Goal: Task Accomplishment & Management: Manage account settings

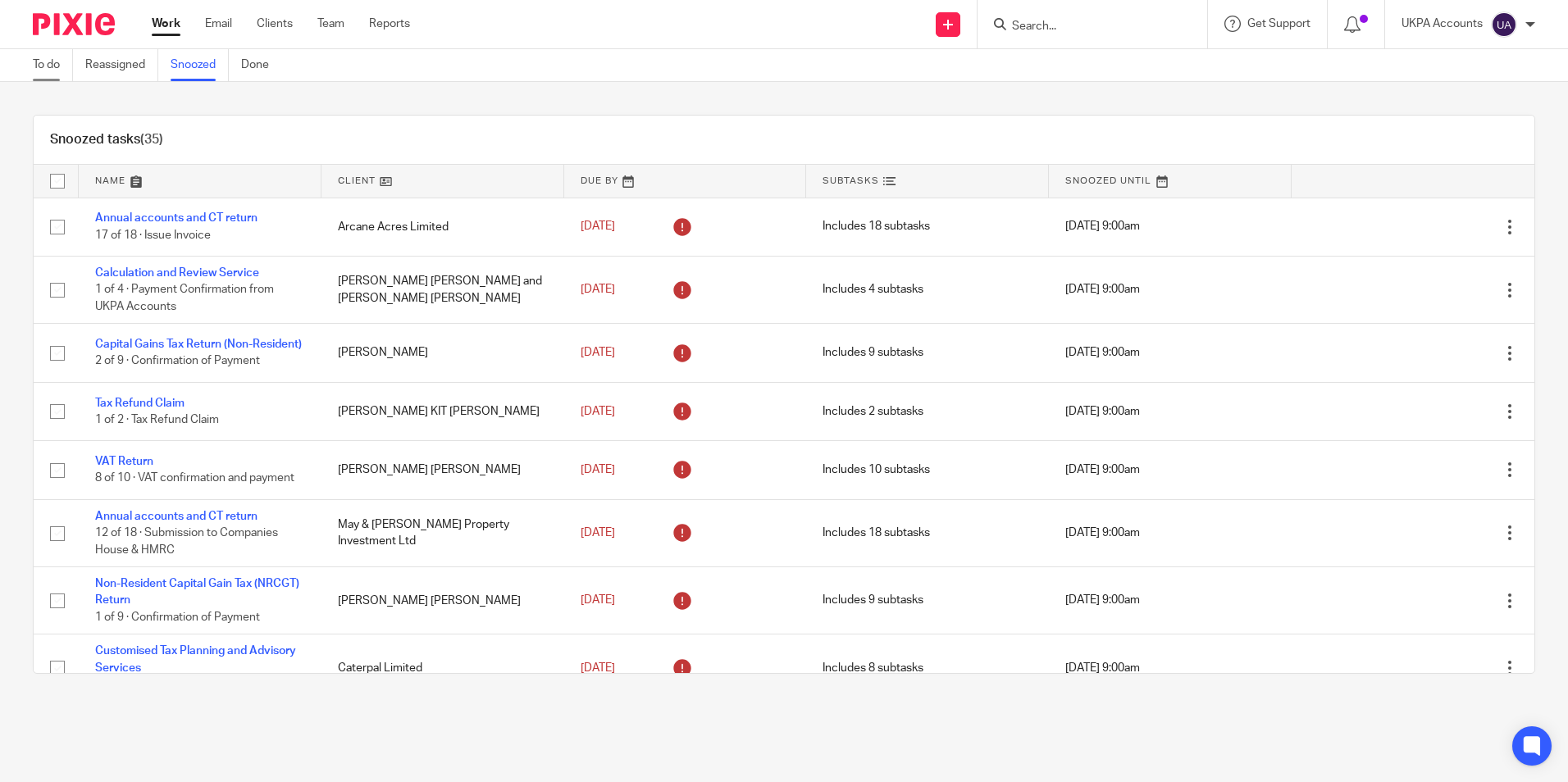
scroll to position [1877, 0]
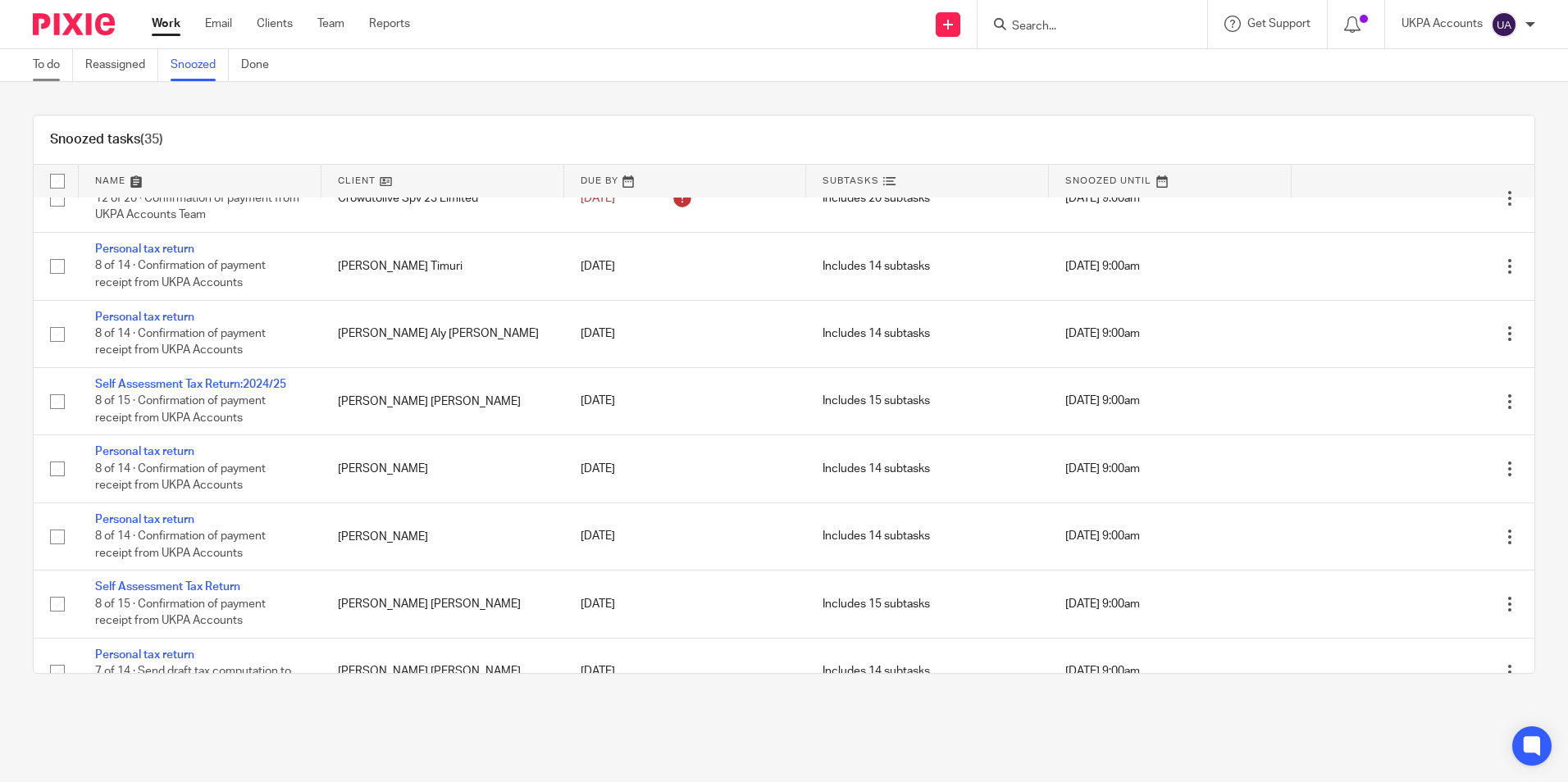
click at [59, 63] on link "To do" at bounding box center [53, 65] width 40 height 32
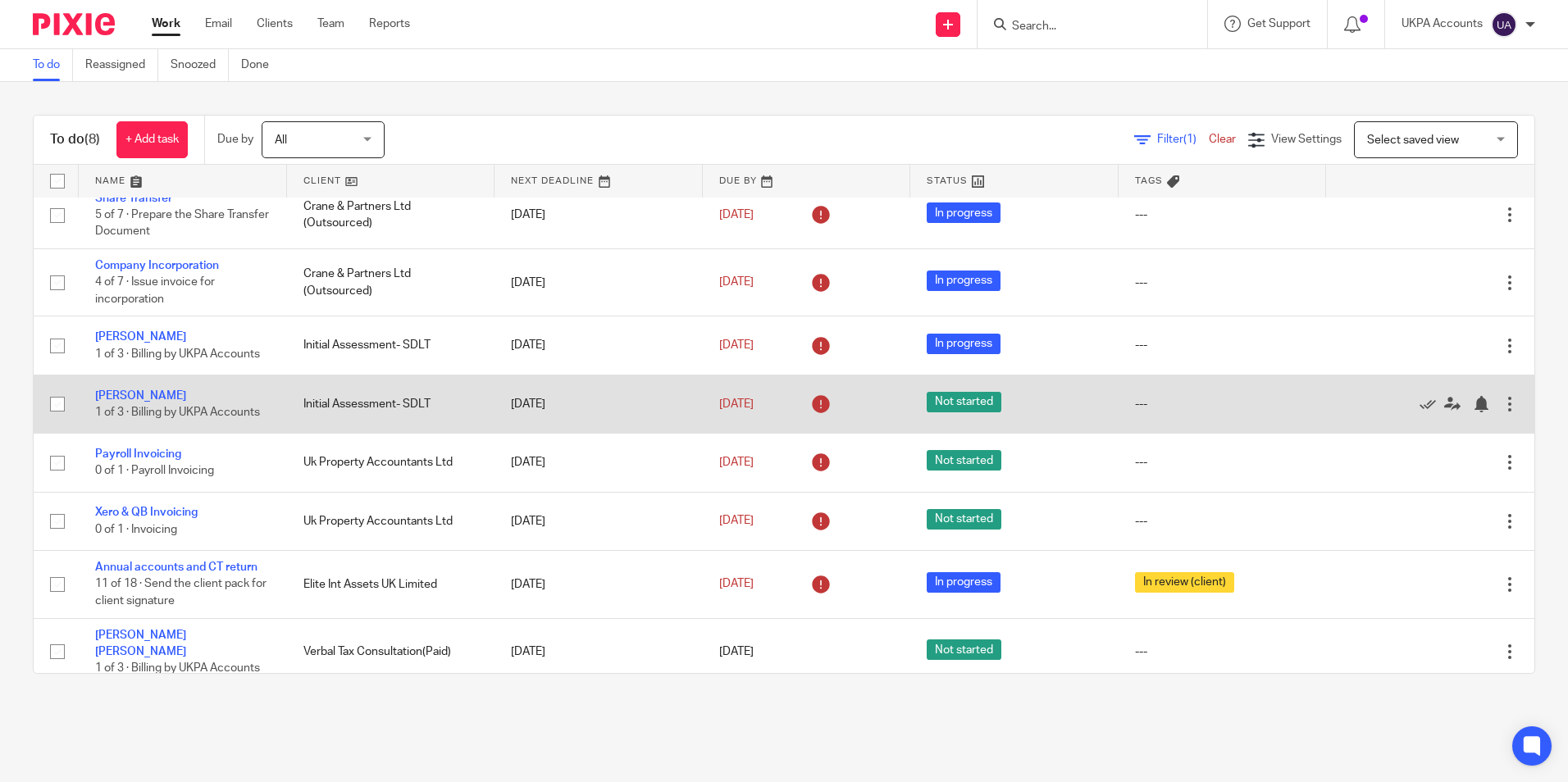
scroll to position [20, 0]
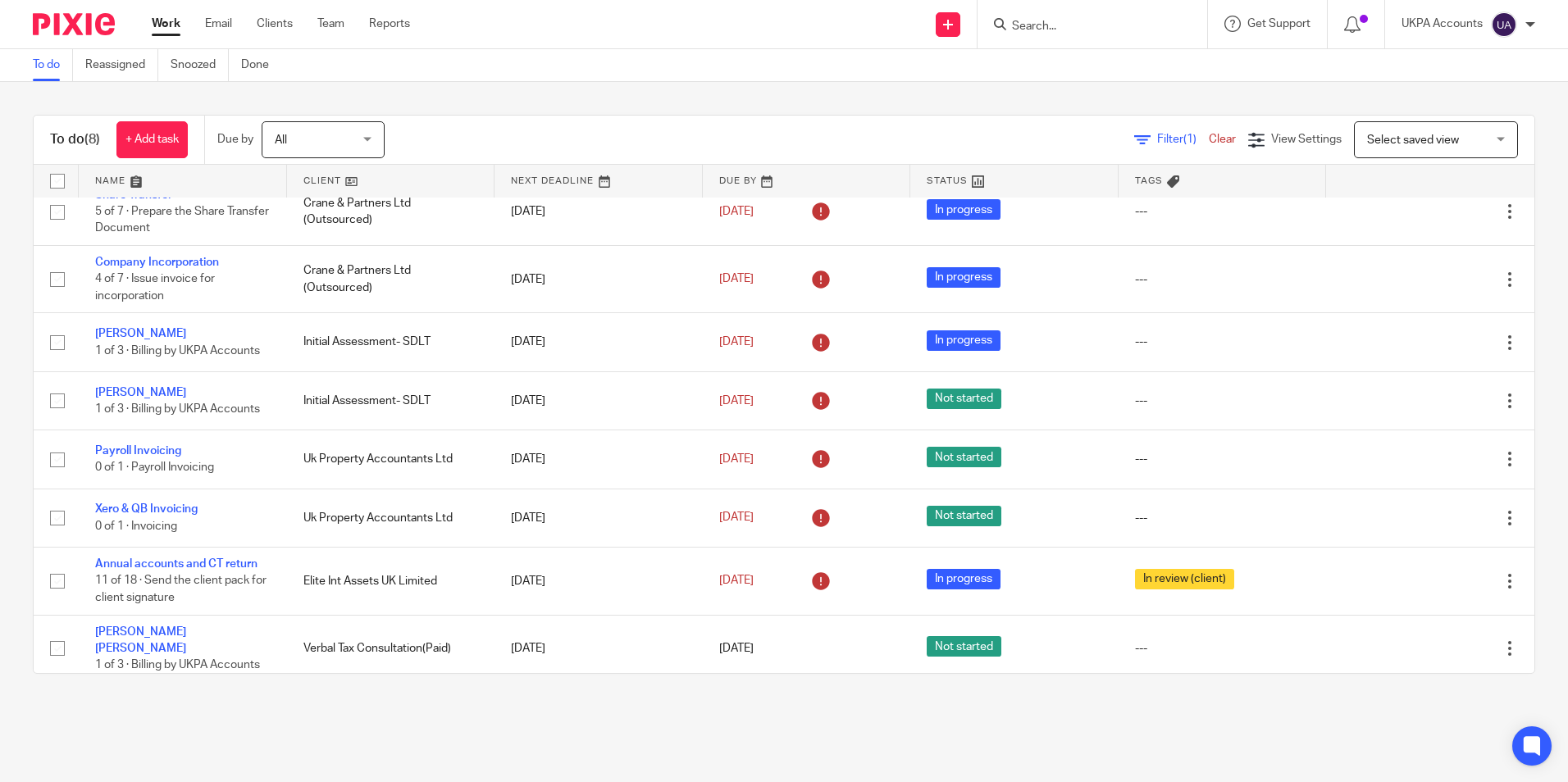
click at [54, 71] on link "To do" at bounding box center [53, 65] width 40 height 32
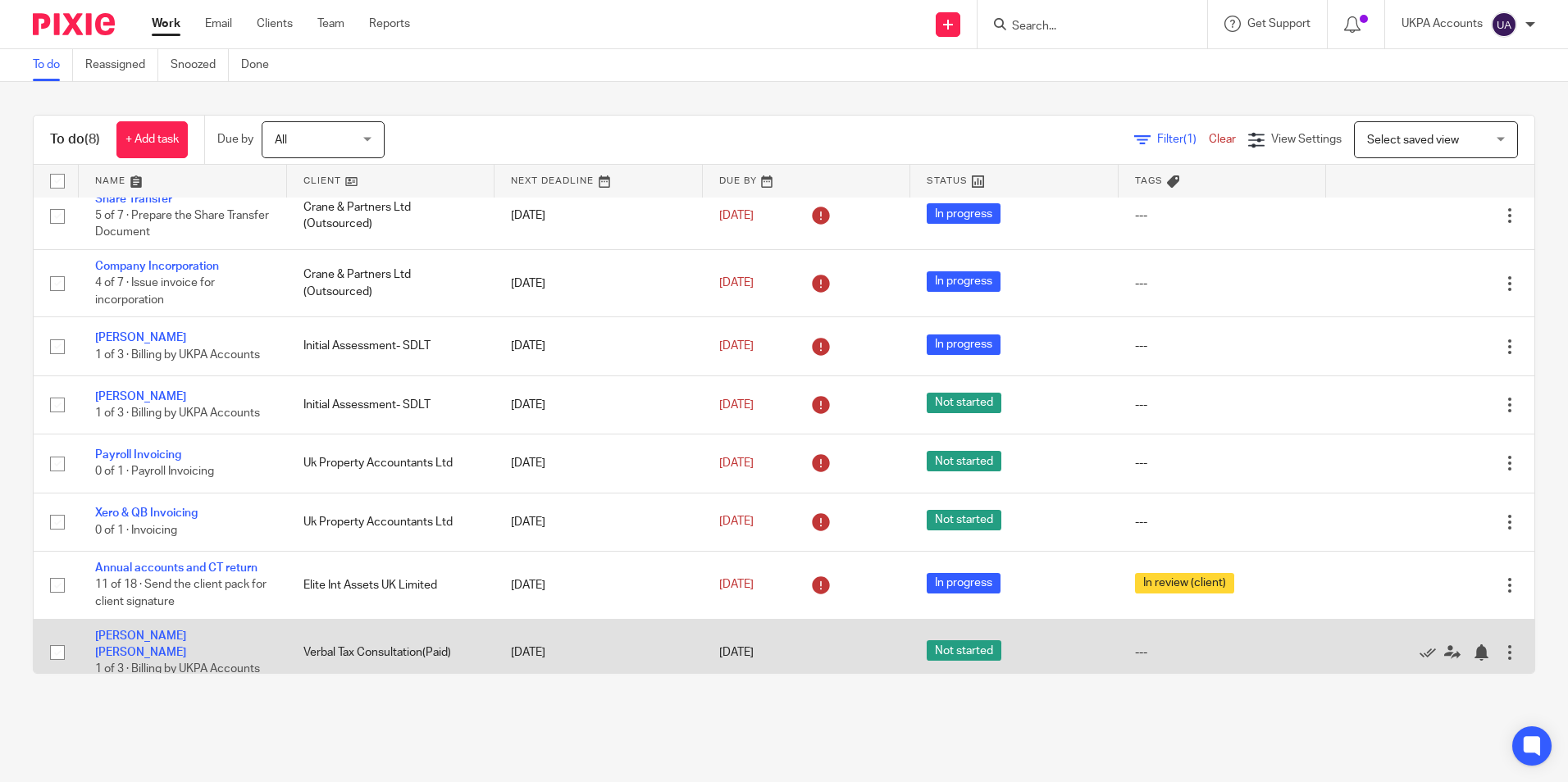
scroll to position [20, 0]
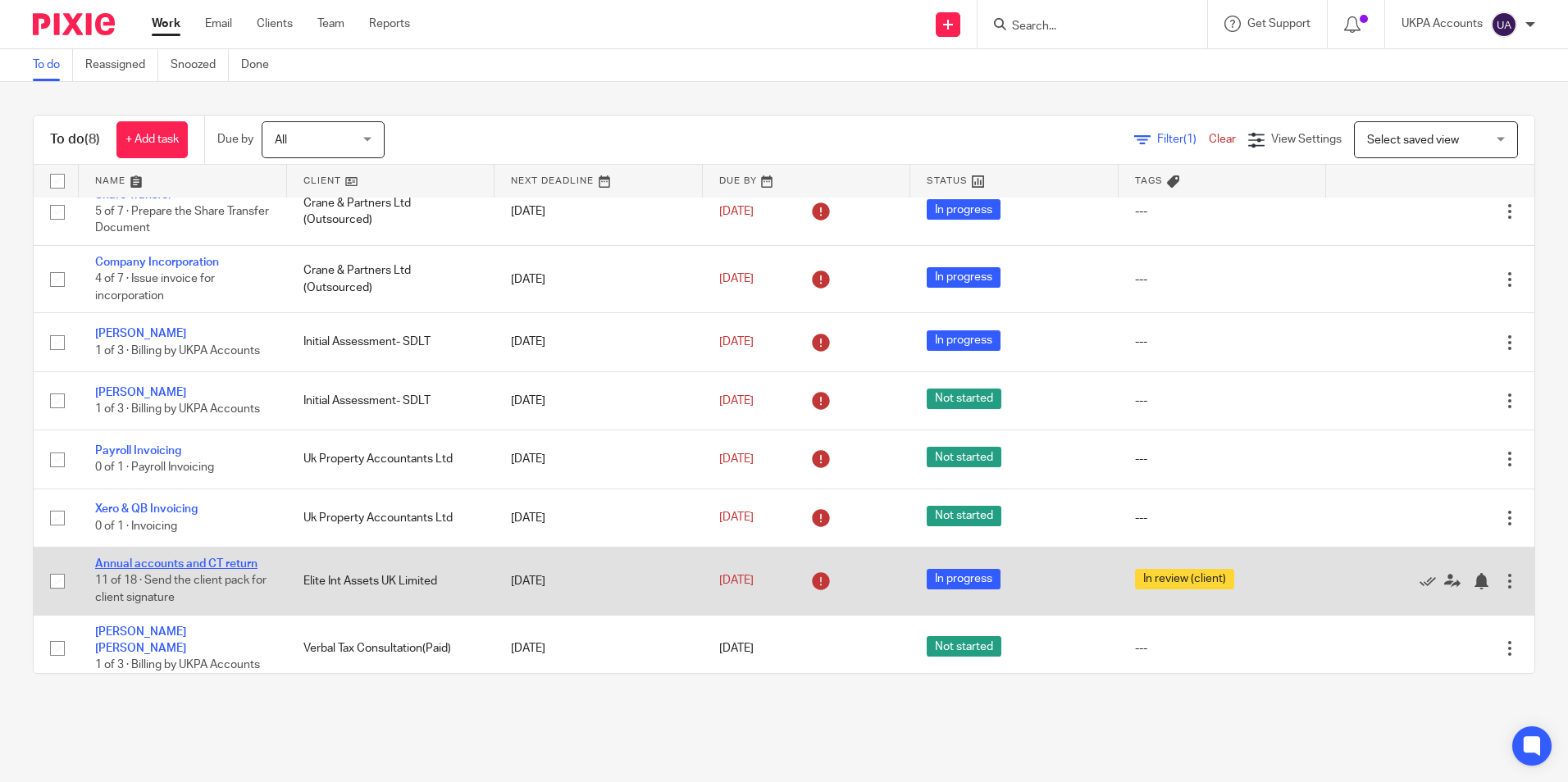
click at [231, 566] on link "Annual accounts and CT return" at bounding box center [177, 564] width 163 height 11
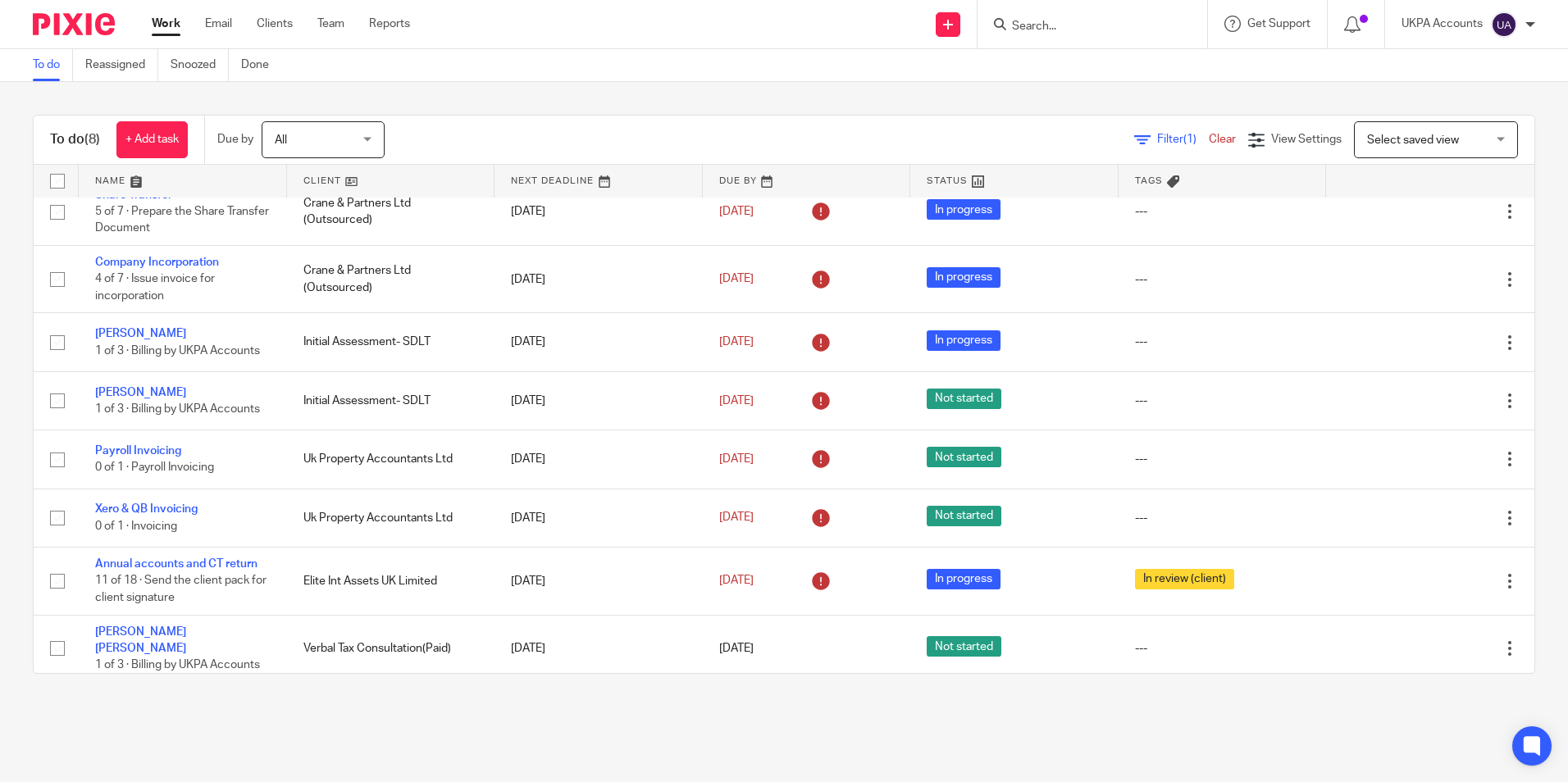
click at [1080, 31] on input "Search" at bounding box center [1084, 27] width 148 height 15
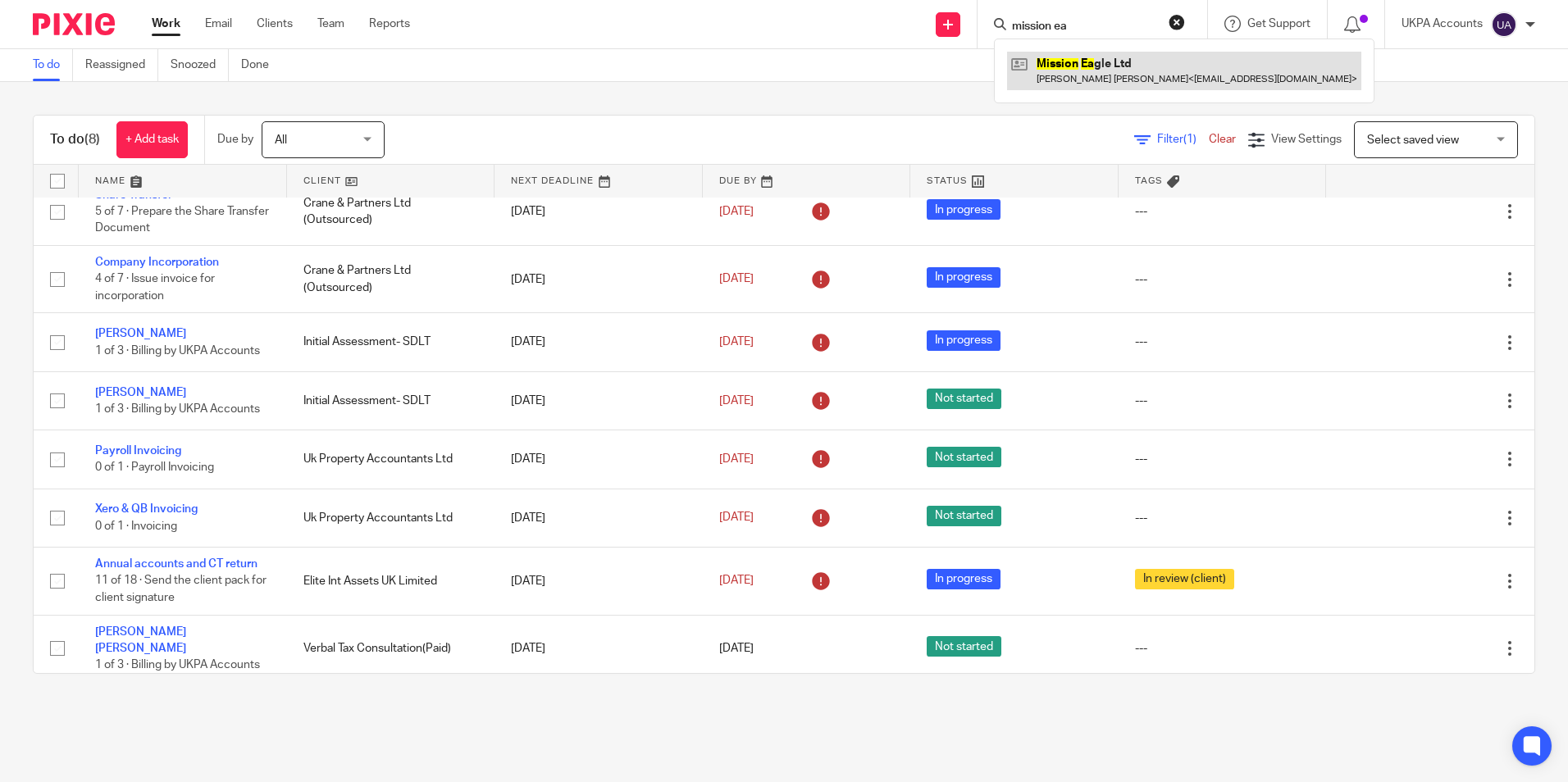
type input "mission ea"
click at [1071, 76] on link at bounding box center [1184, 71] width 355 height 38
click at [63, 67] on link "To do" at bounding box center [53, 65] width 40 height 32
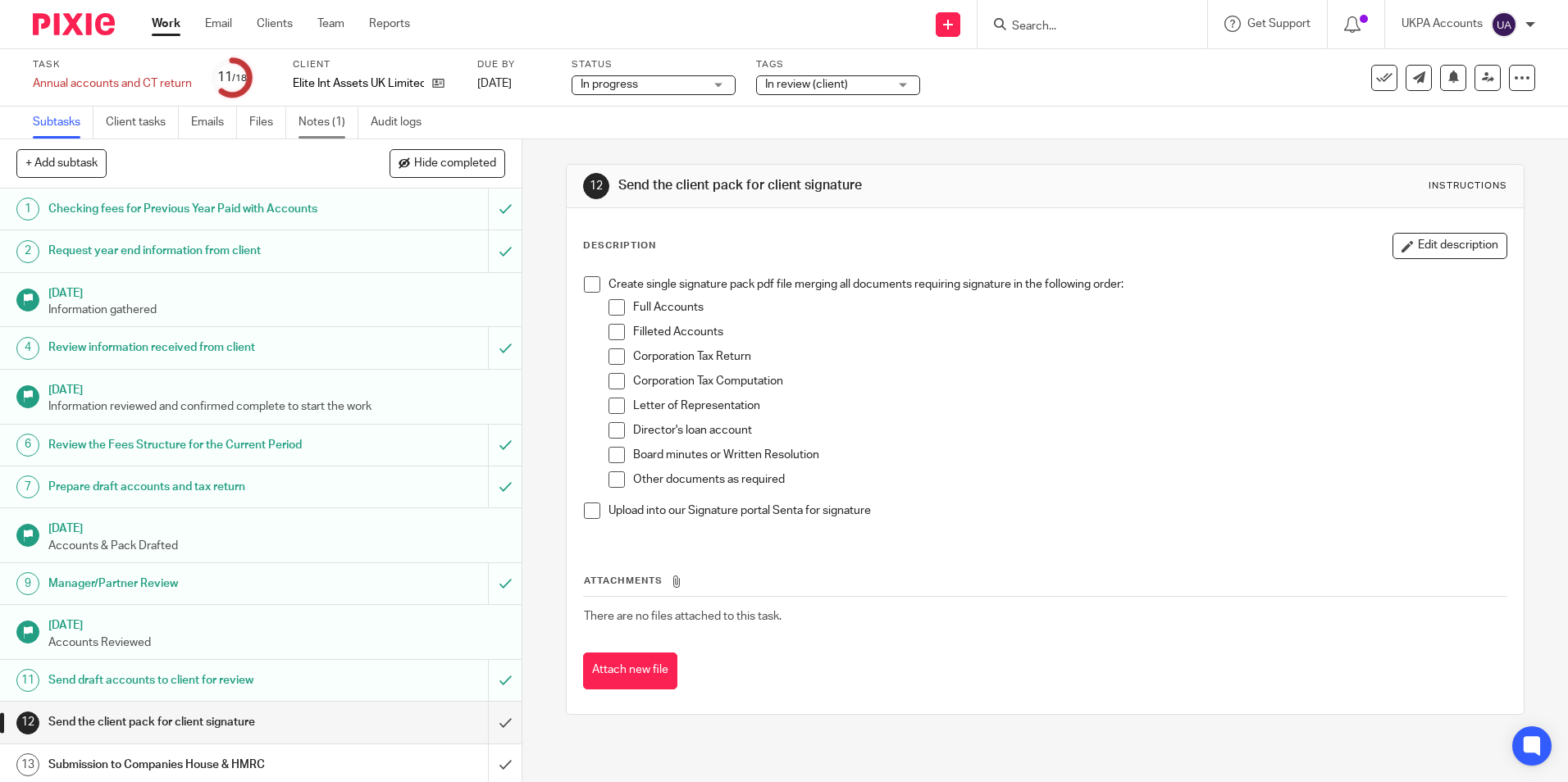
click at [333, 124] on link "Notes (1)" at bounding box center [328, 123] width 60 height 32
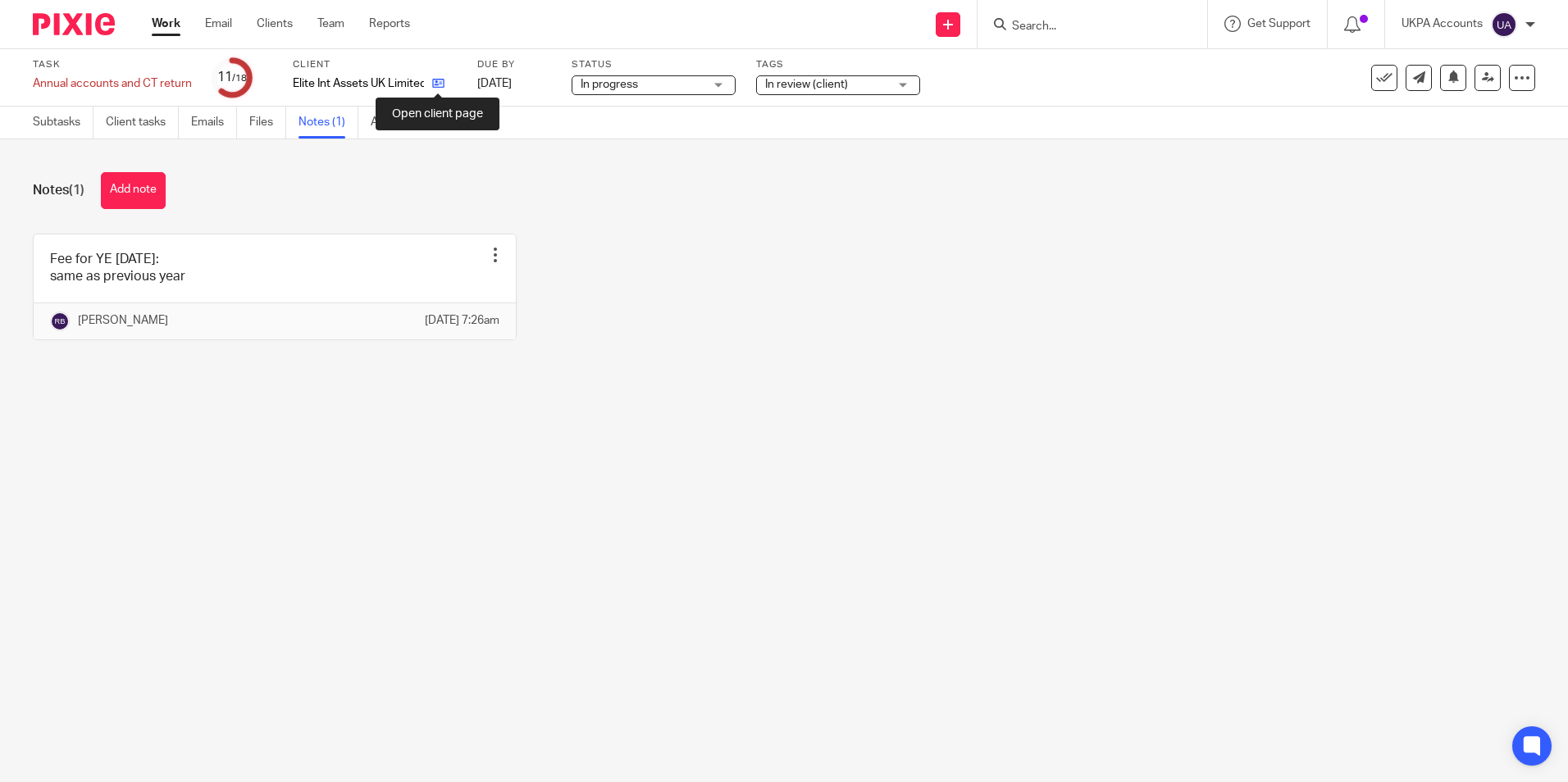
click at [441, 88] on icon at bounding box center [438, 82] width 12 height 12
click at [120, 200] on button "Add note" at bounding box center [133, 190] width 64 height 37
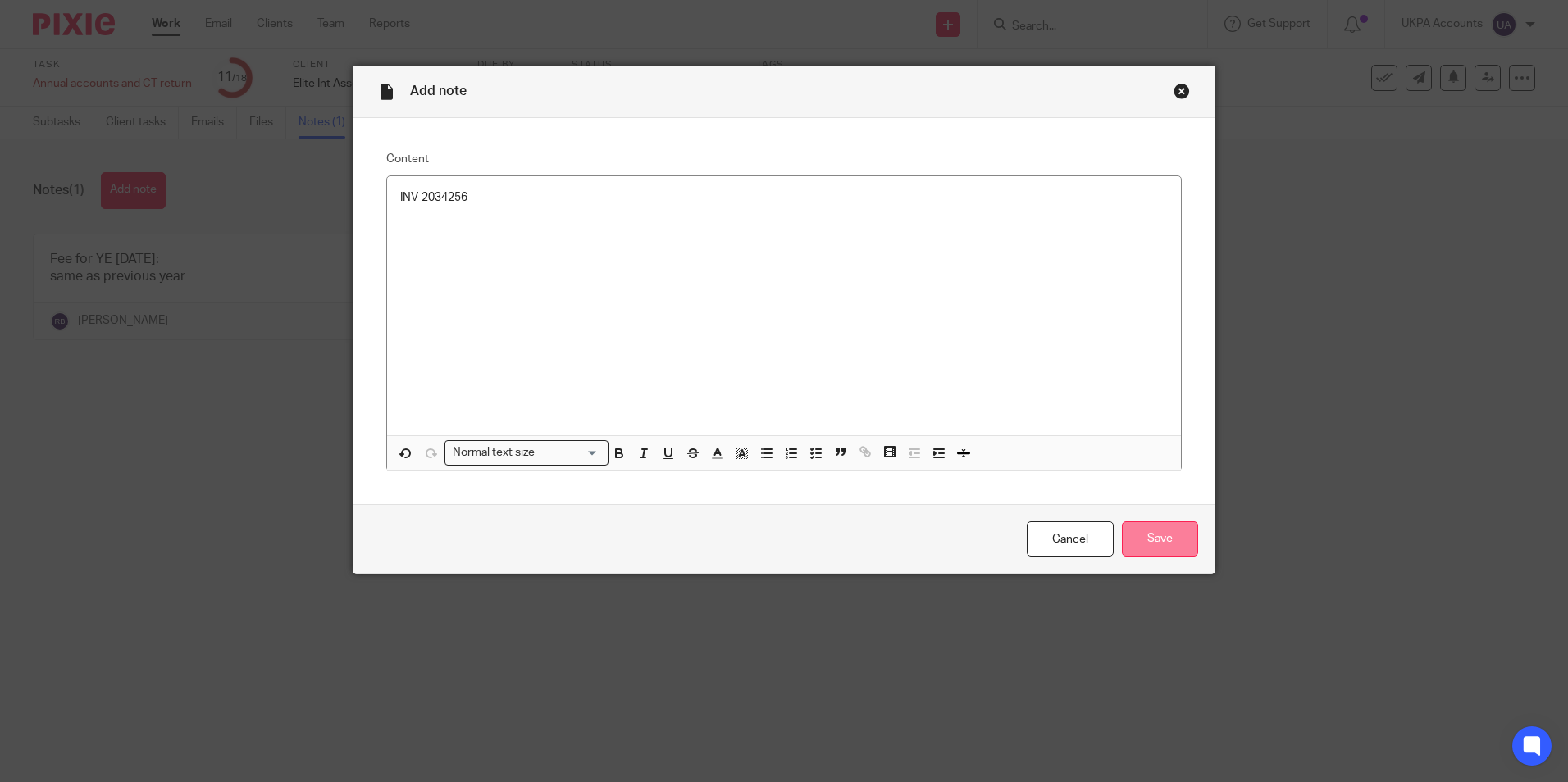
click at [1137, 539] on input "Save" at bounding box center [1159, 538] width 77 height 35
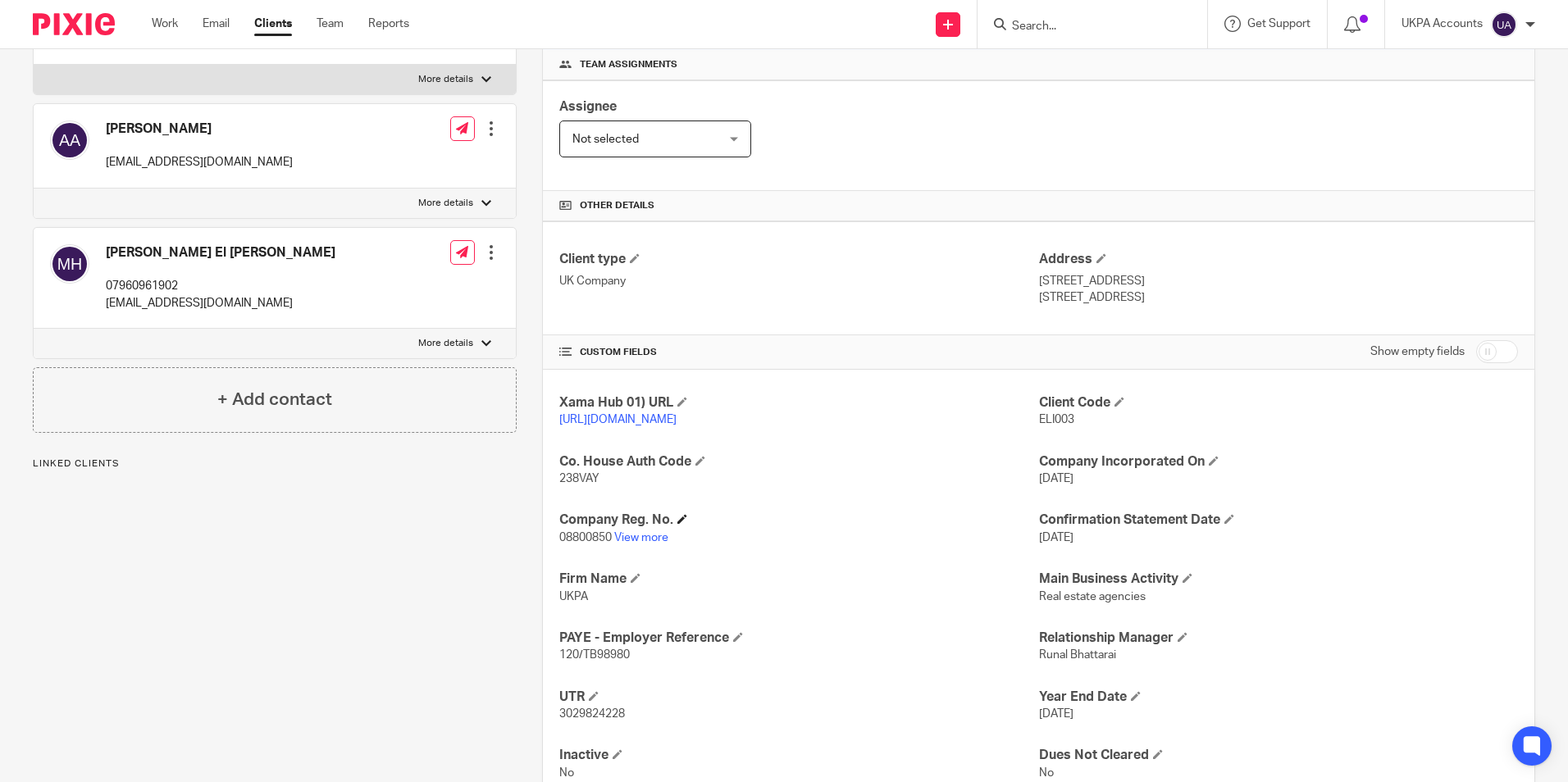
scroll to position [246, 0]
click at [650, 542] on link "View more" at bounding box center [640, 536] width 54 height 11
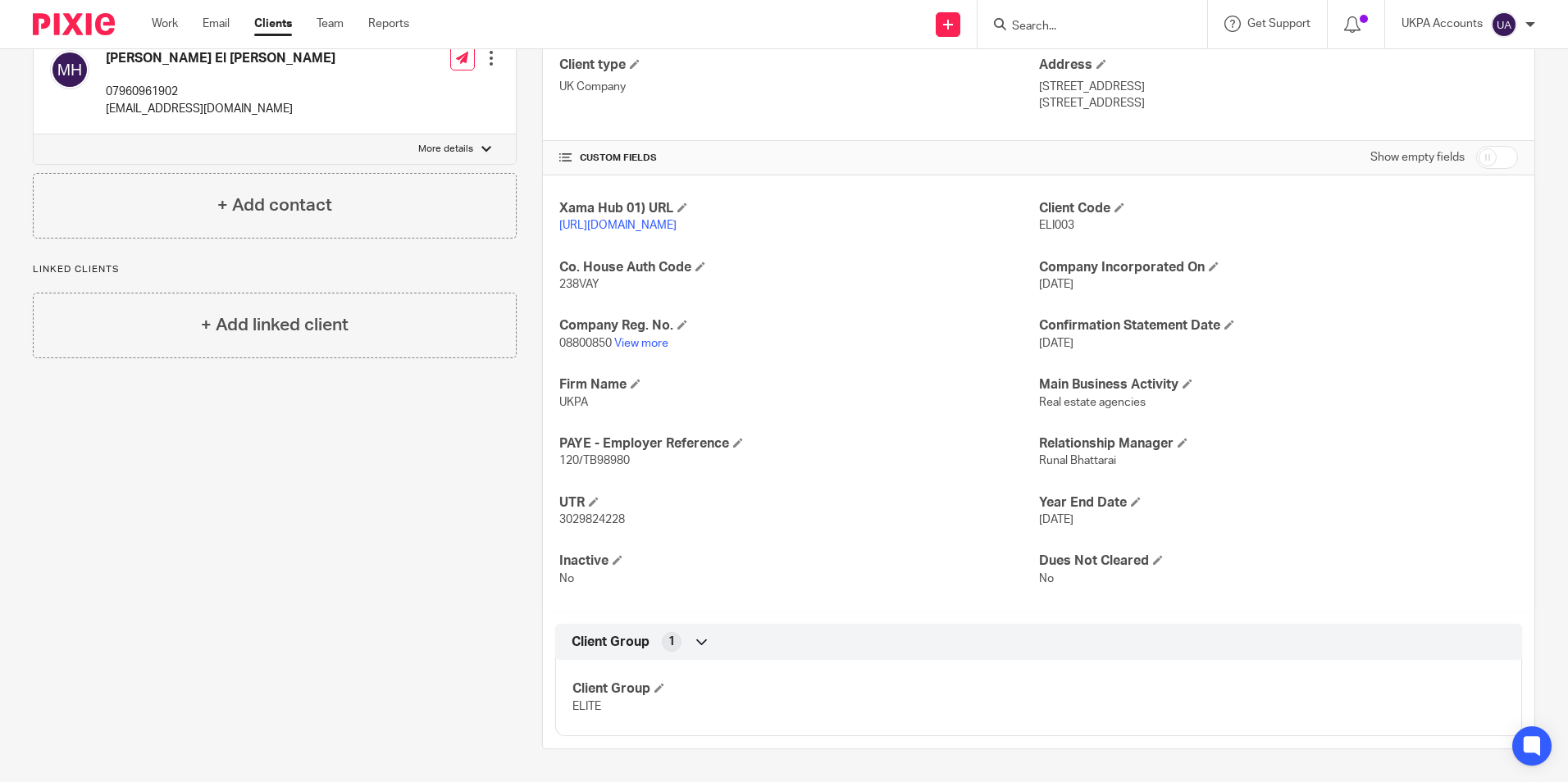
scroll to position [455, 0]
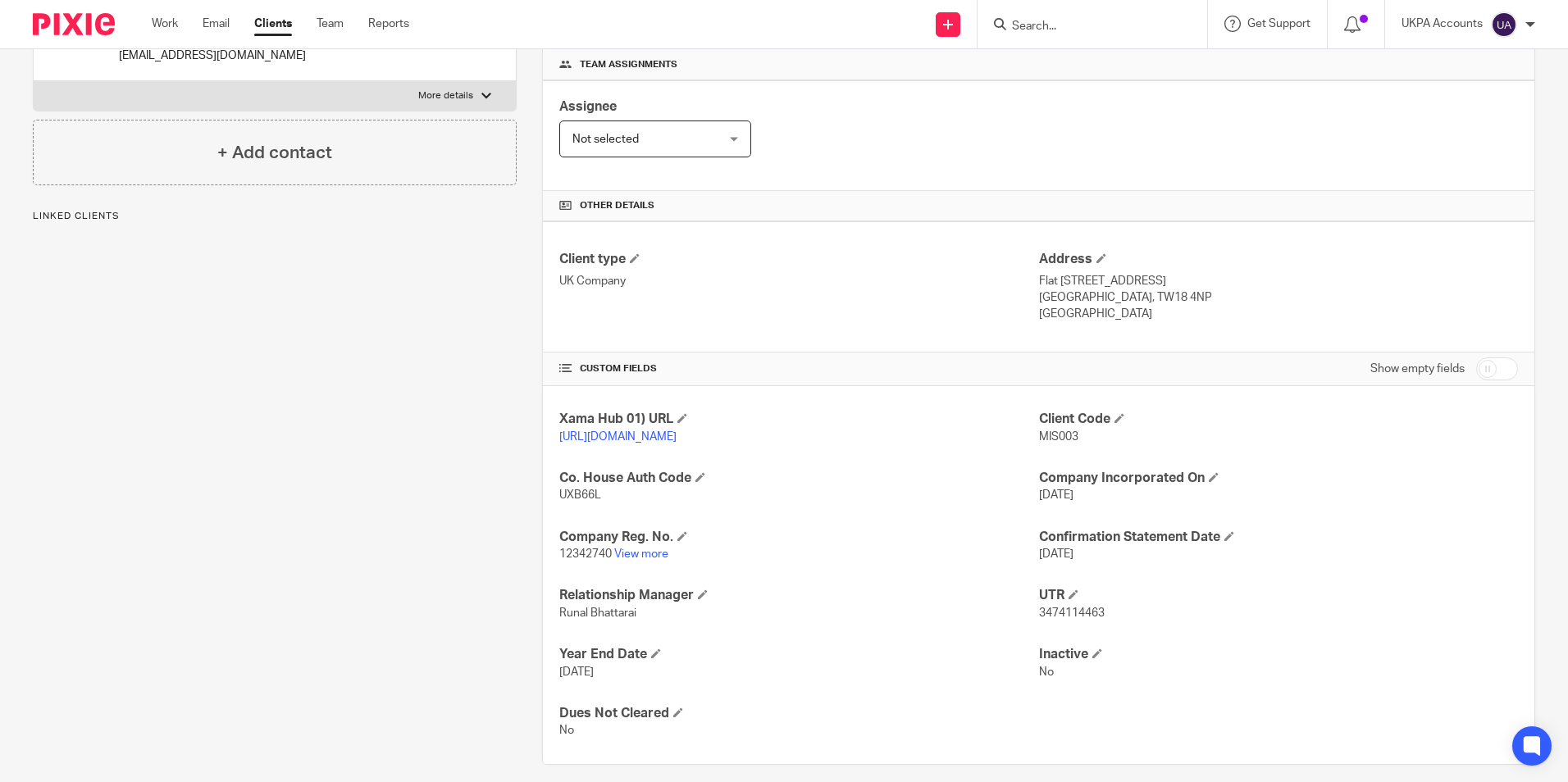
scroll to position [246, 0]
drag, startPoint x: 387, startPoint y: 451, endPoint x: 462, endPoint y: 53, distance: 405.0
click at [388, 442] on div "Client contacts Osita Patrick Eze (Property Investor) +44 7527629143 osita.eze@…" at bounding box center [262, 346] width 509 height 835
click at [161, 18] on link "Work" at bounding box center [165, 23] width 26 height 16
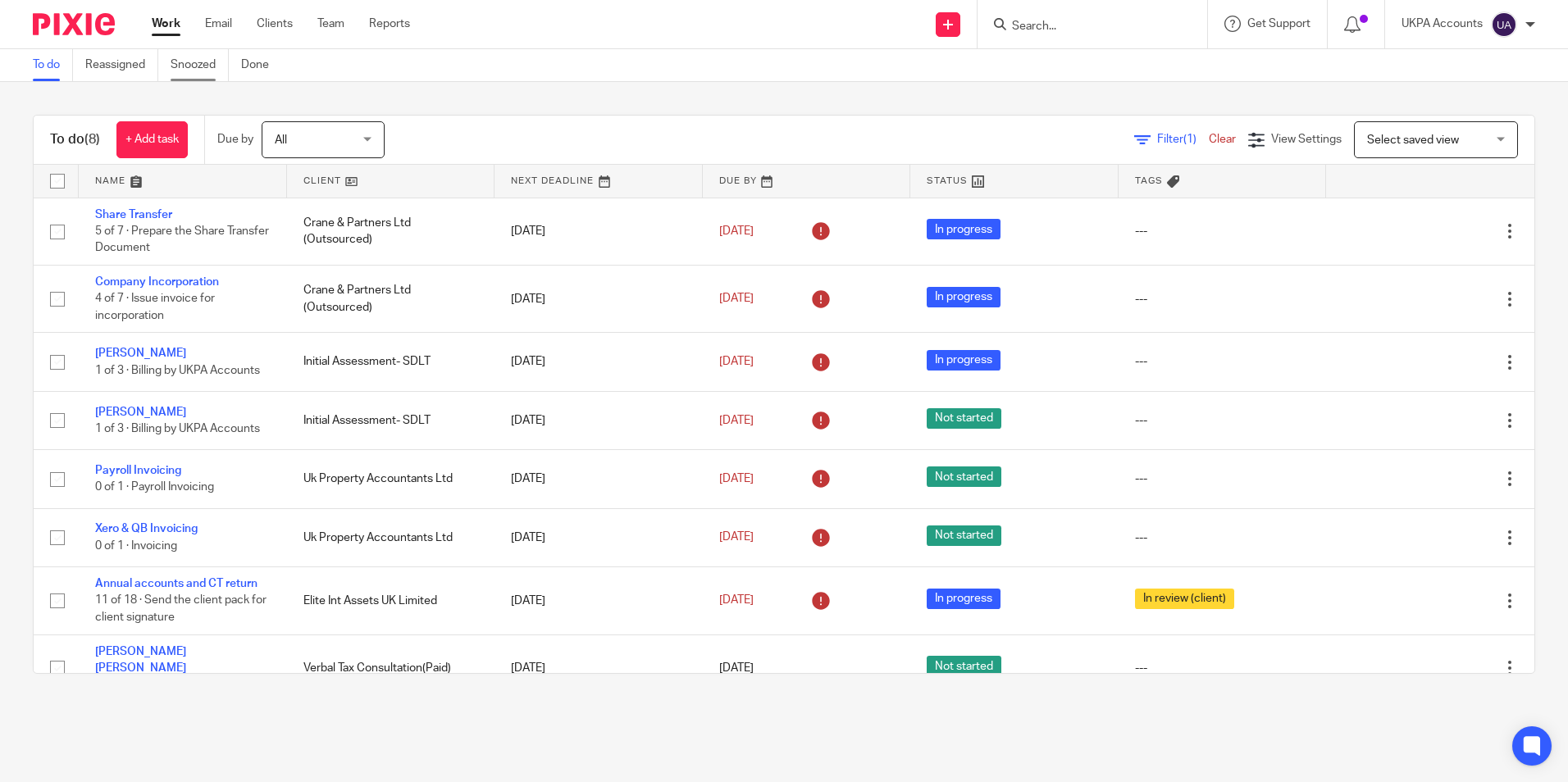
scroll to position [20, 0]
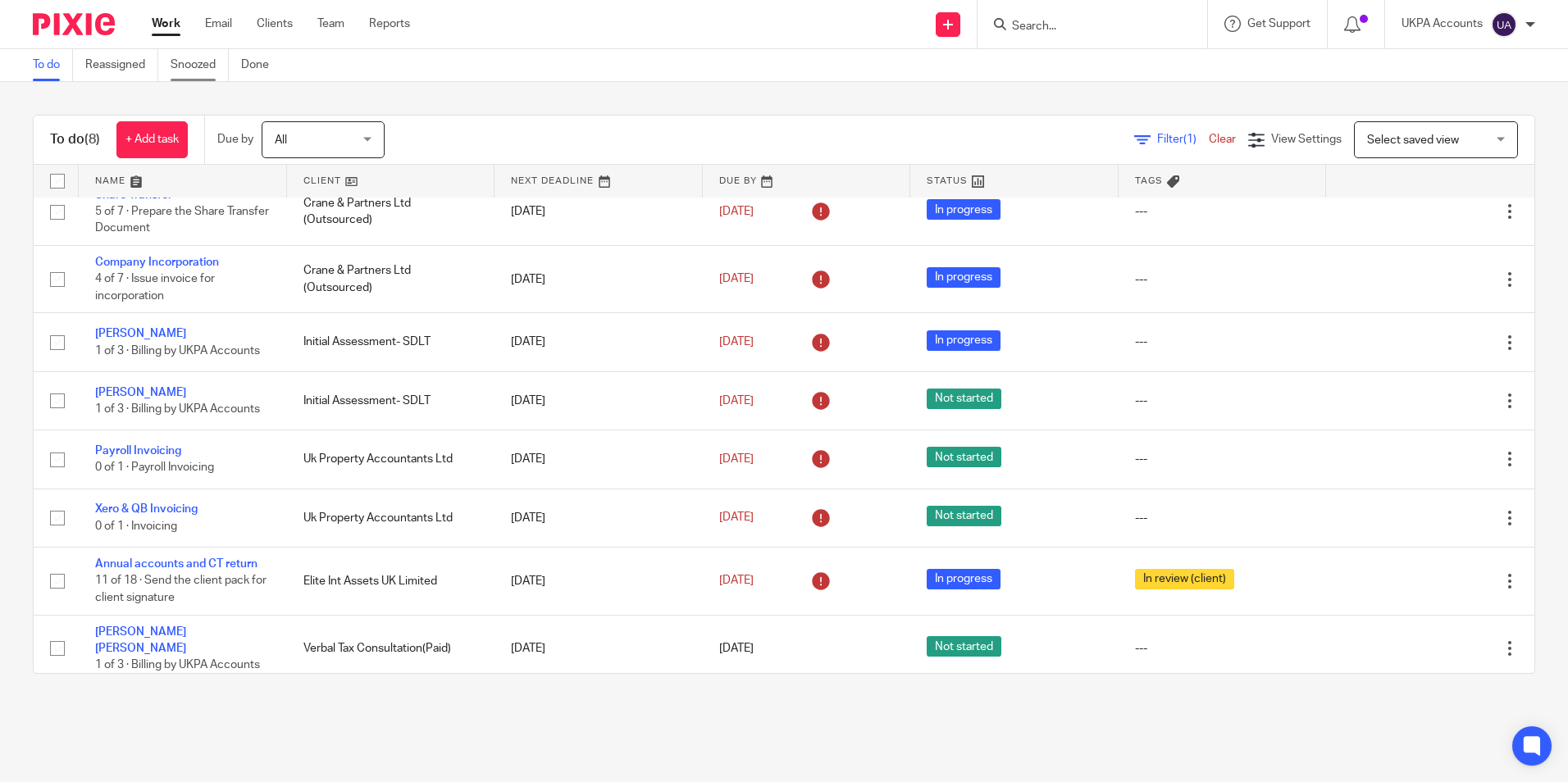
click at [204, 65] on link "Snoozed" at bounding box center [200, 65] width 59 height 32
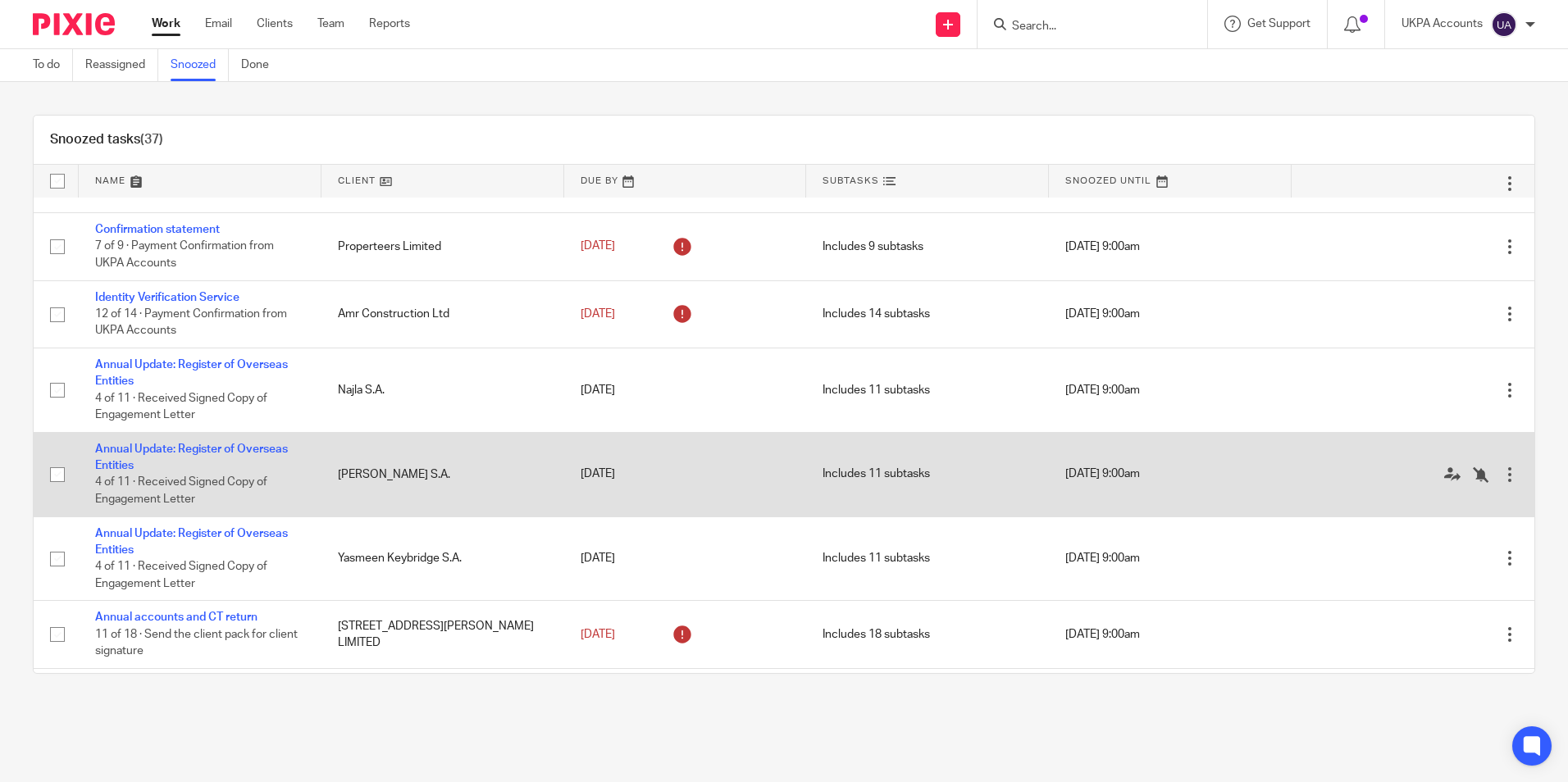
scroll to position [751, 0]
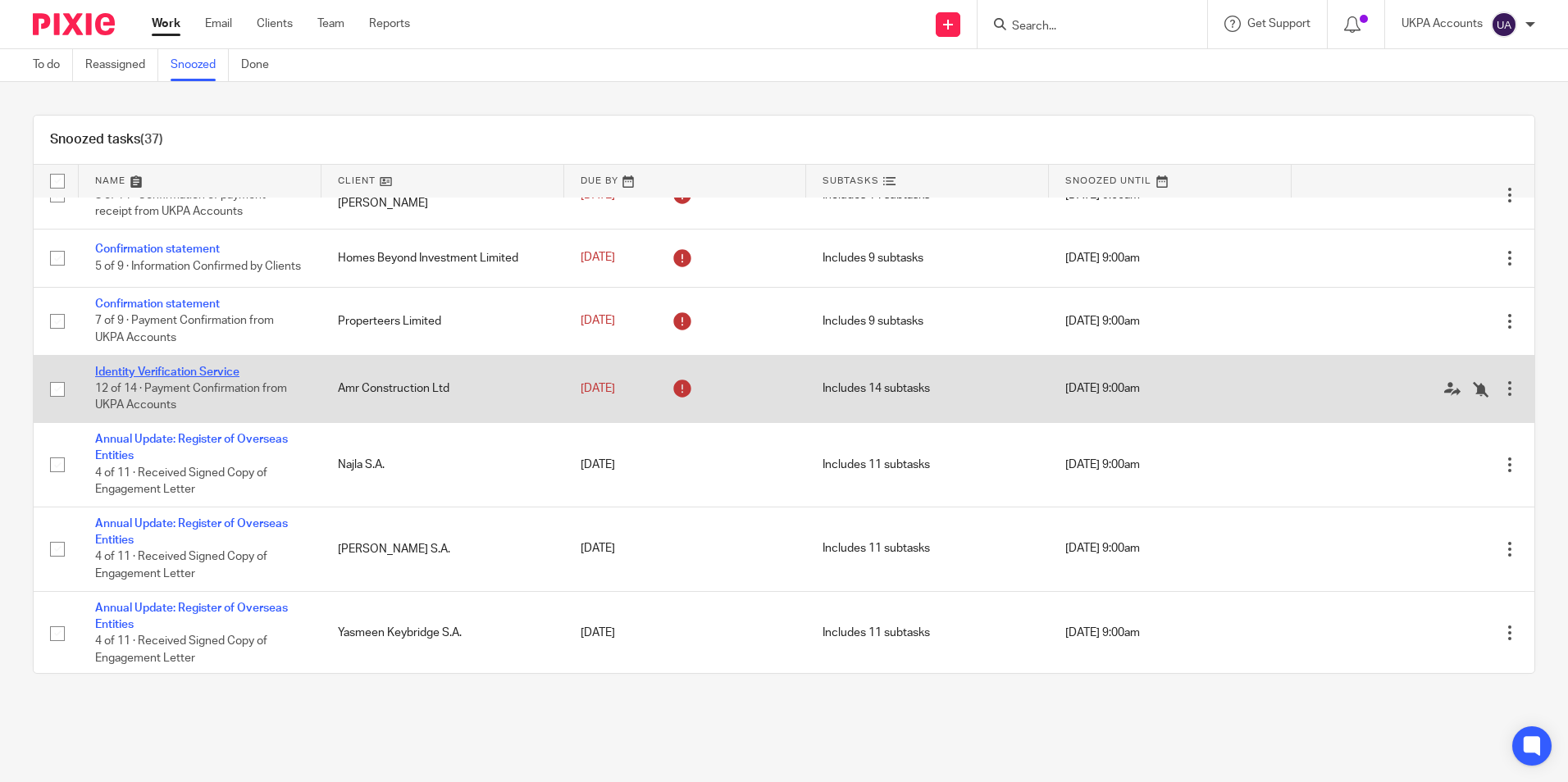
click at [227, 378] on link "Identity Verification Service" at bounding box center [167, 373] width 145 height 11
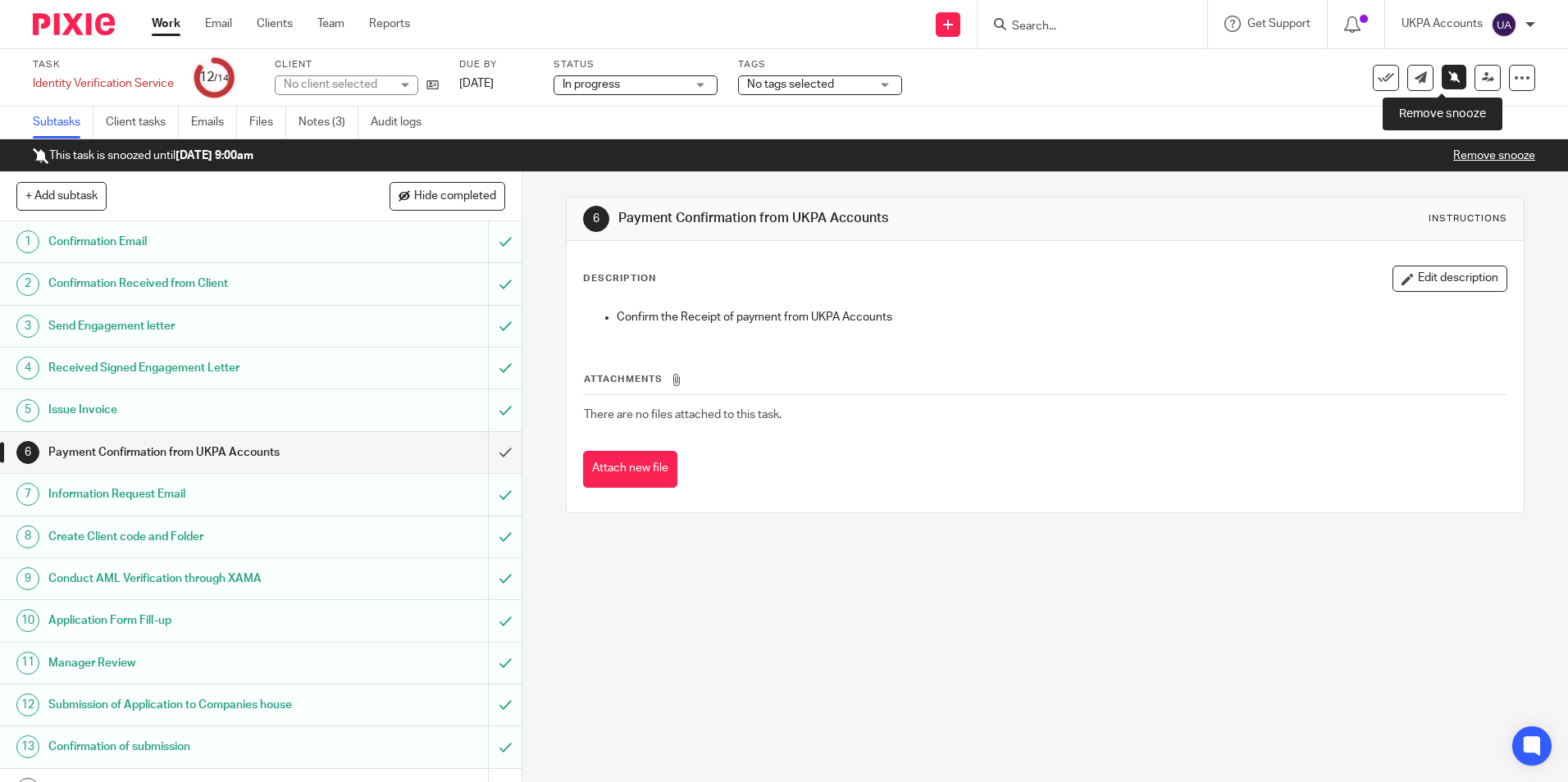
click at [1448, 77] on icon at bounding box center [1454, 77] width 12 height 12
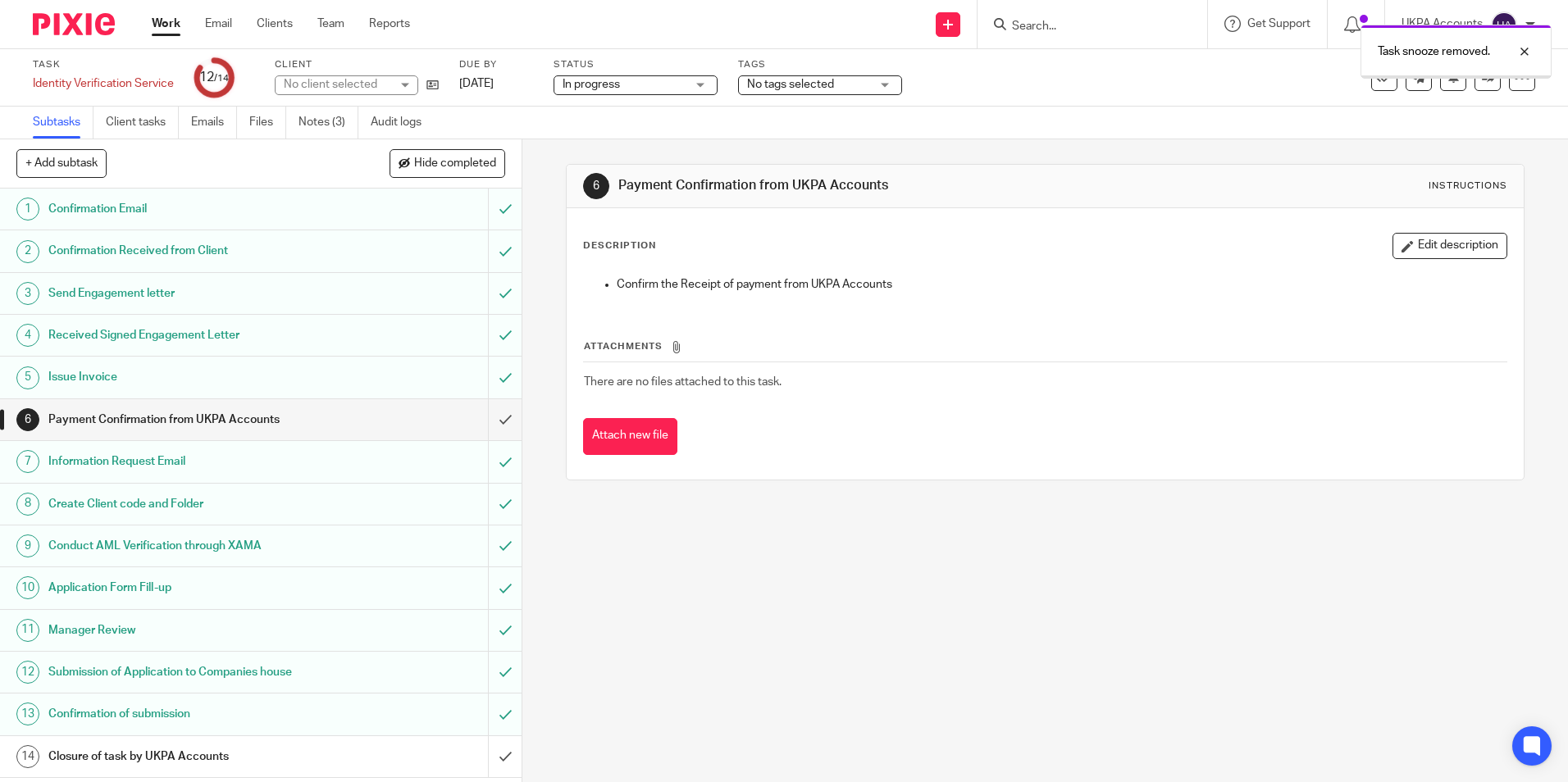
click at [1439, 77] on div at bounding box center [1455, 77] width 189 height 3
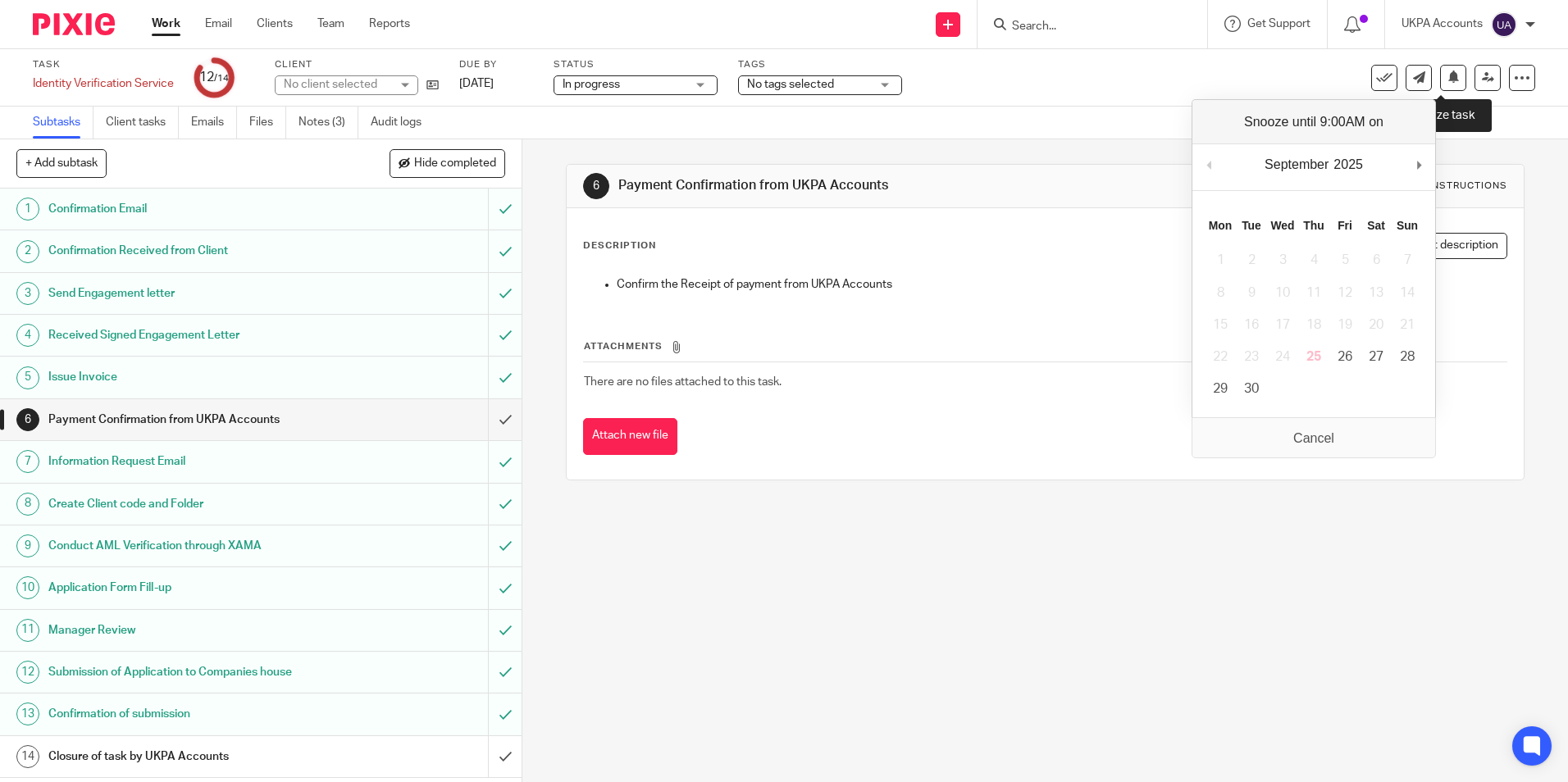
click at [1447, 77] on icon at bounding box center [1453, 77] width 12 height 12
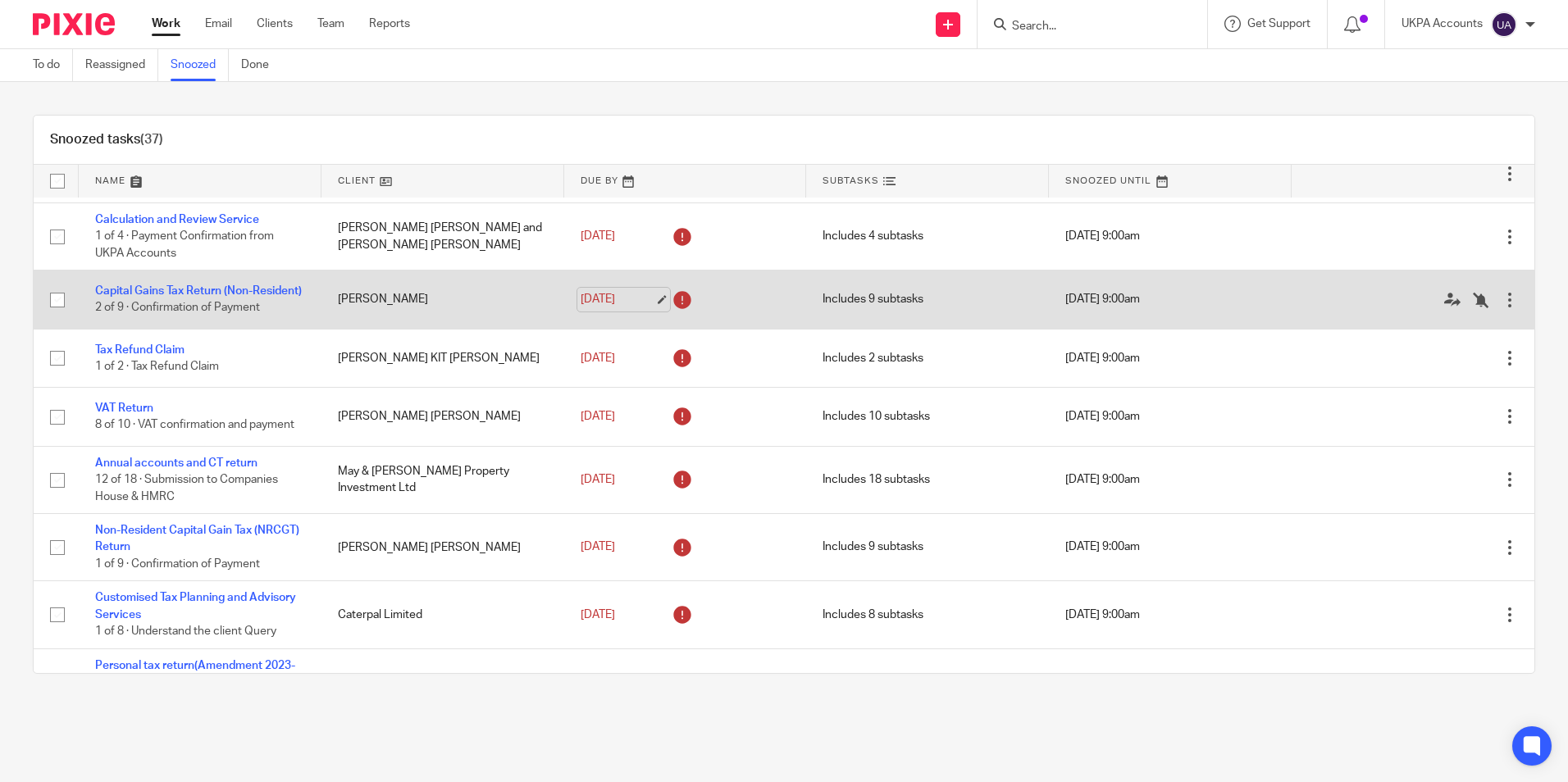
scroll to position [82, 0]
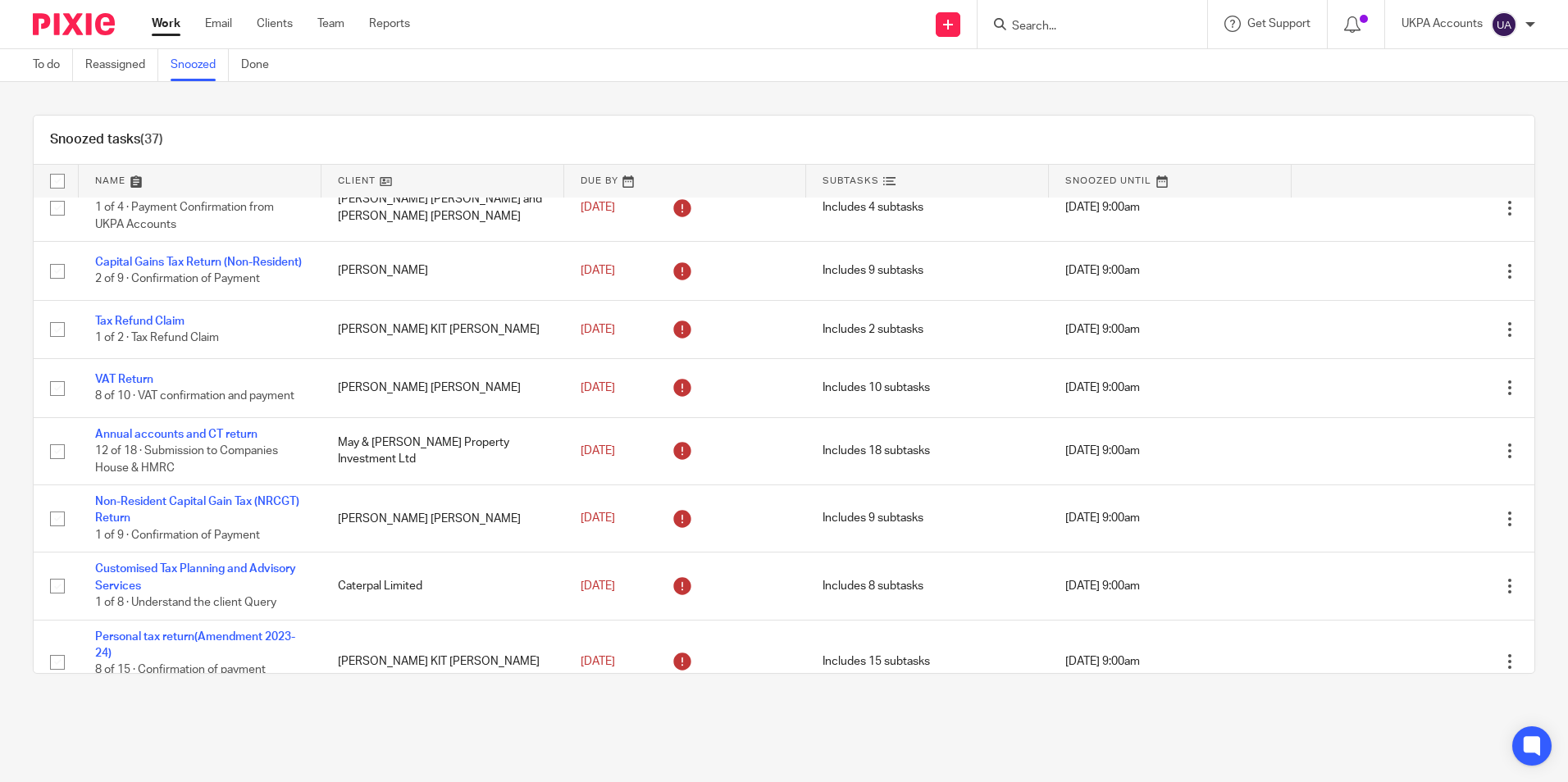
click at [613, 182] on link at bounding box center [685, 181] width 243 height 33
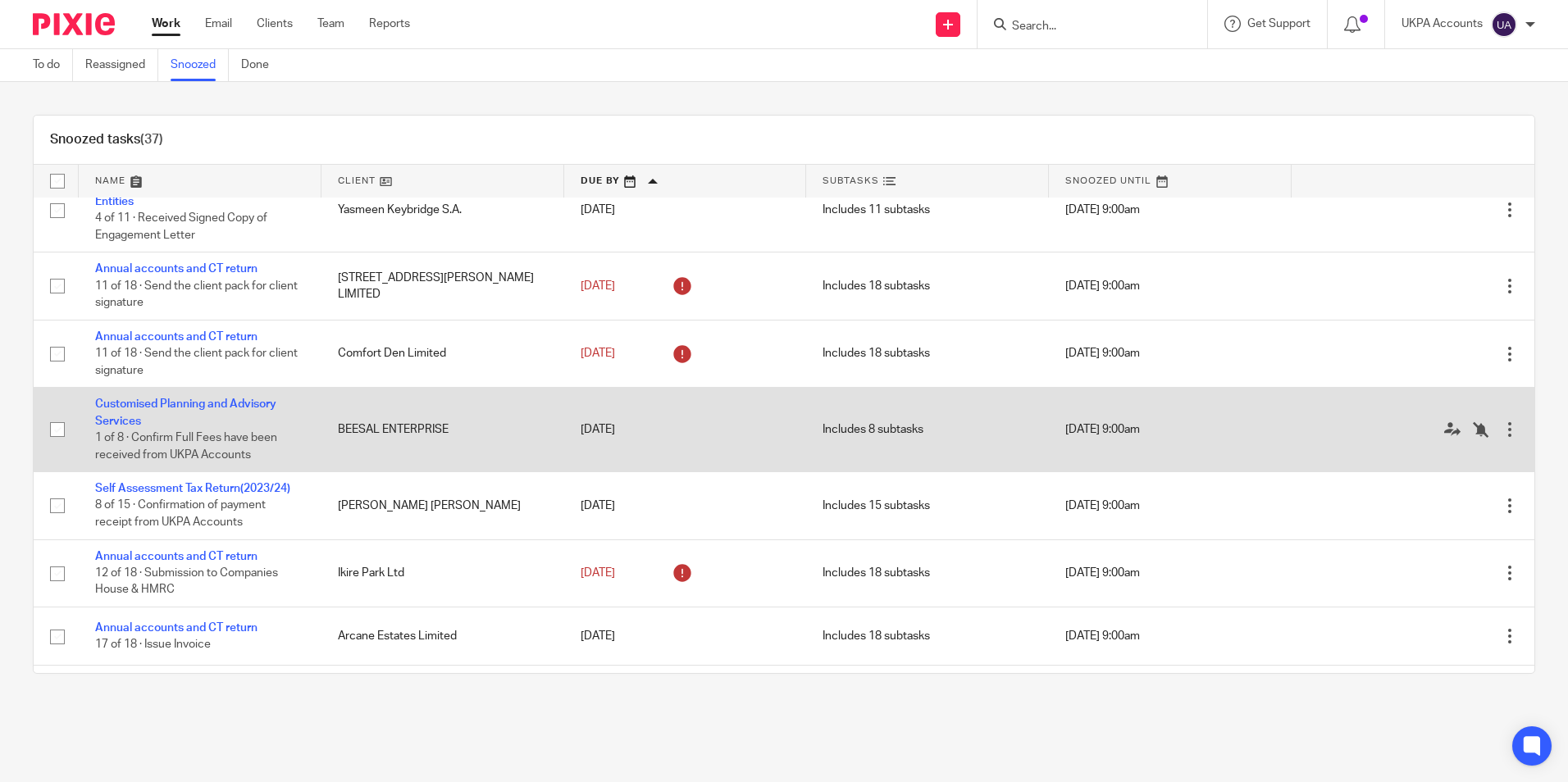
scroll to position [1148, 0]
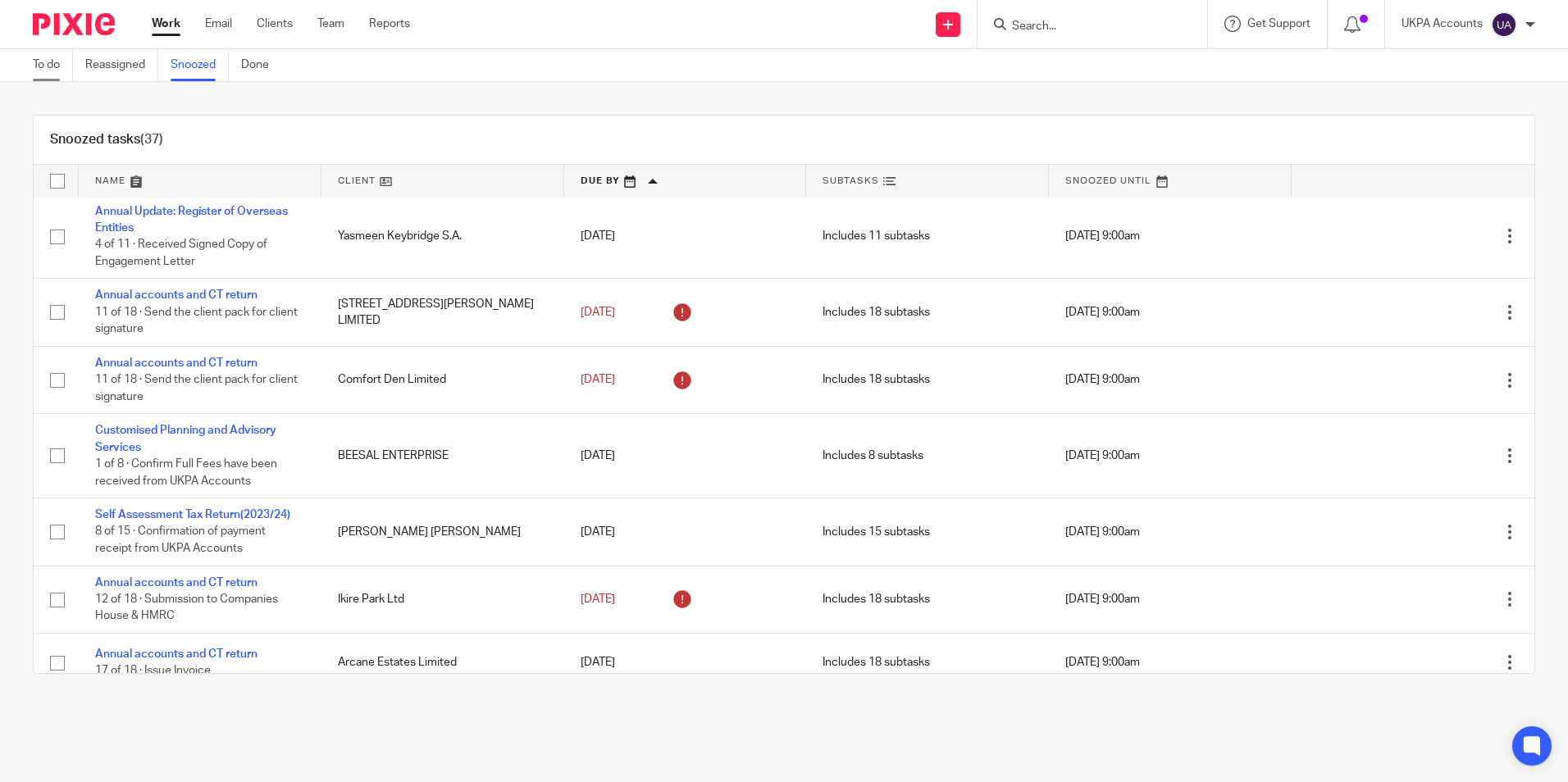
click at [55, 68] on link "To do" at bounding box center [53, 65] width 40 height 32
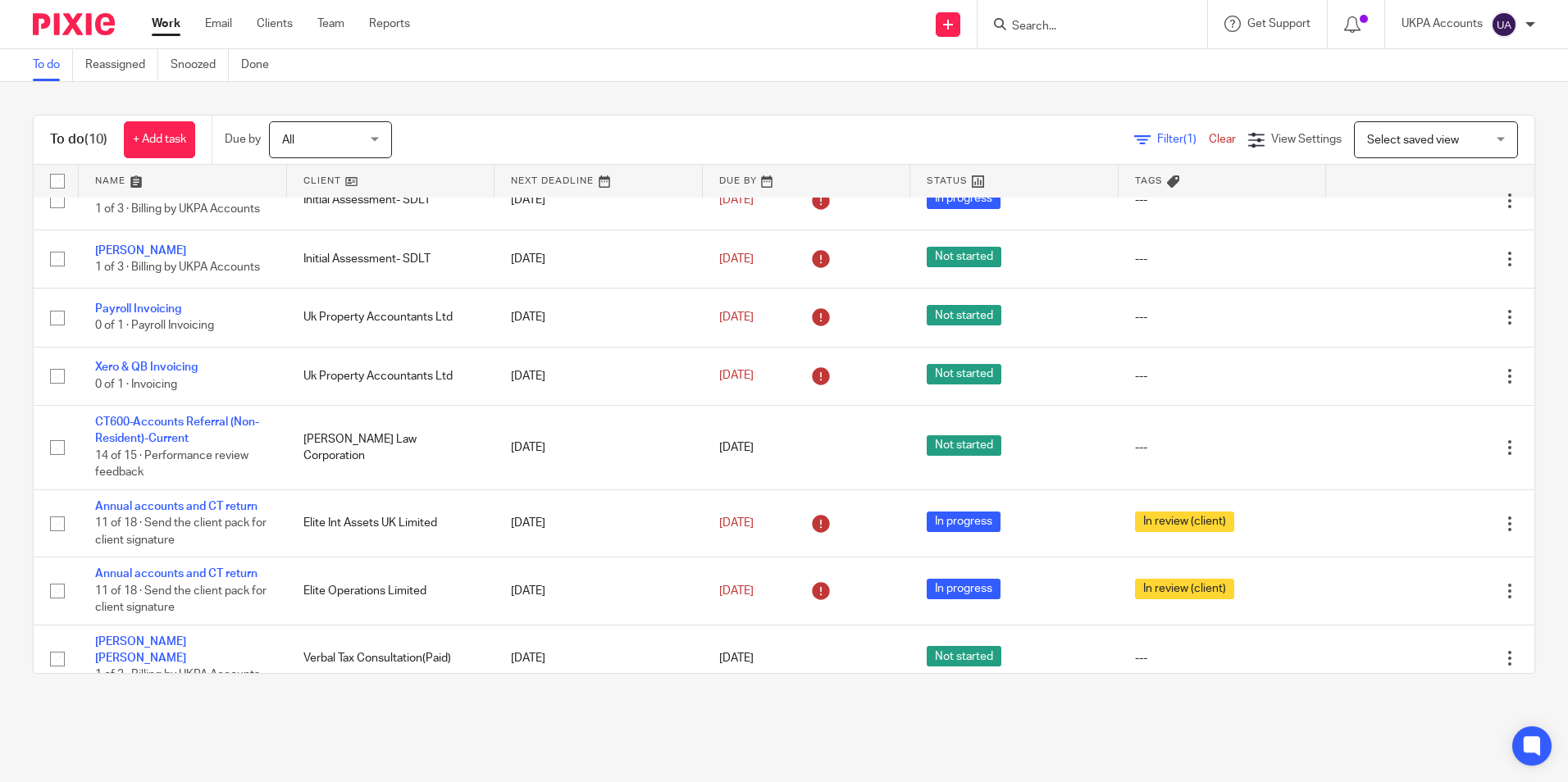
scroll to position [171, 0]
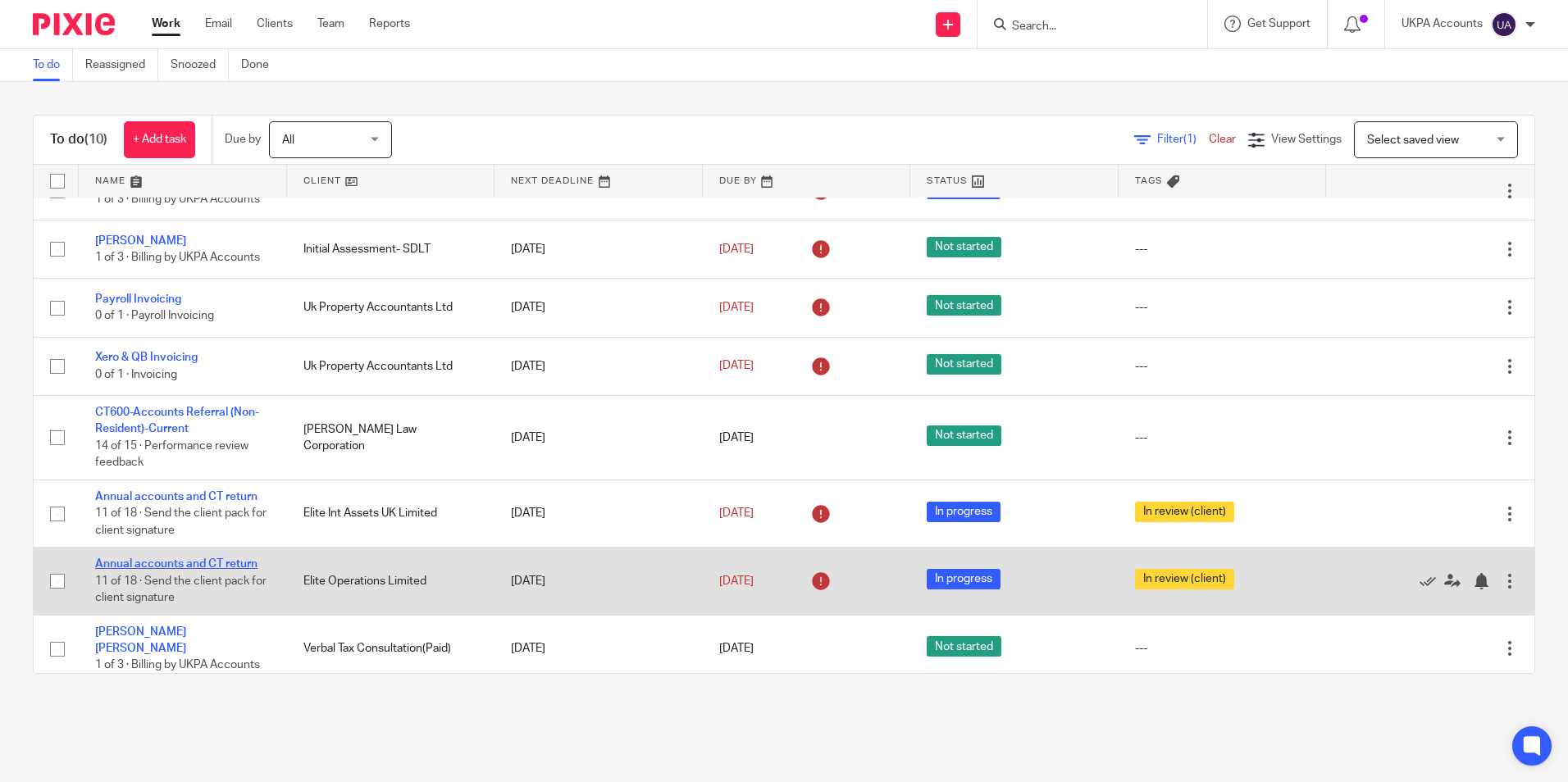
click at [238, 563] on link "Annual accounts and CT return" at bounding box center [177, 564] width 163 height 11
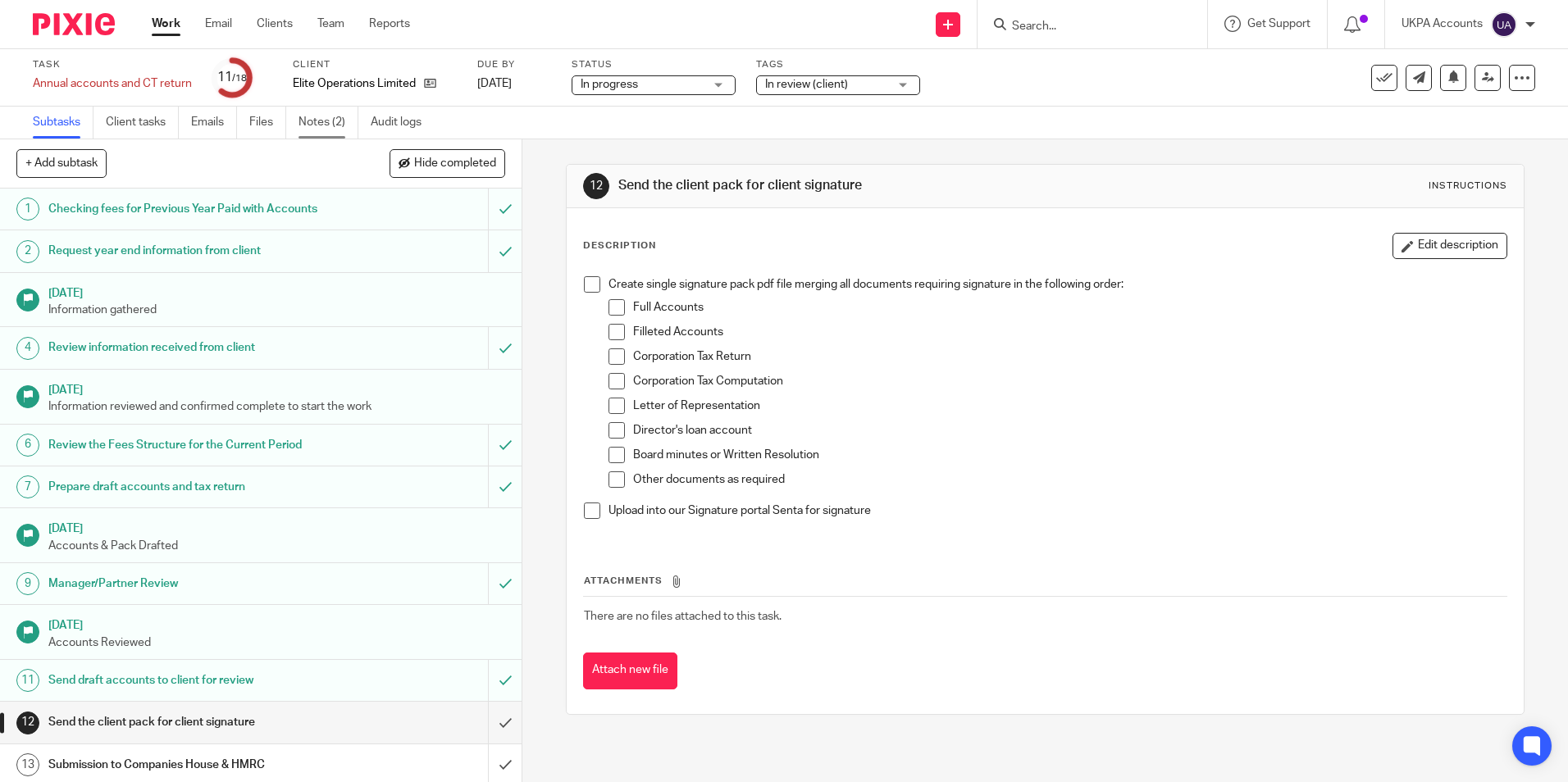
click at [312, 114] on link "Notes (2)" at bounding box center [328, 123] width 60 height 32
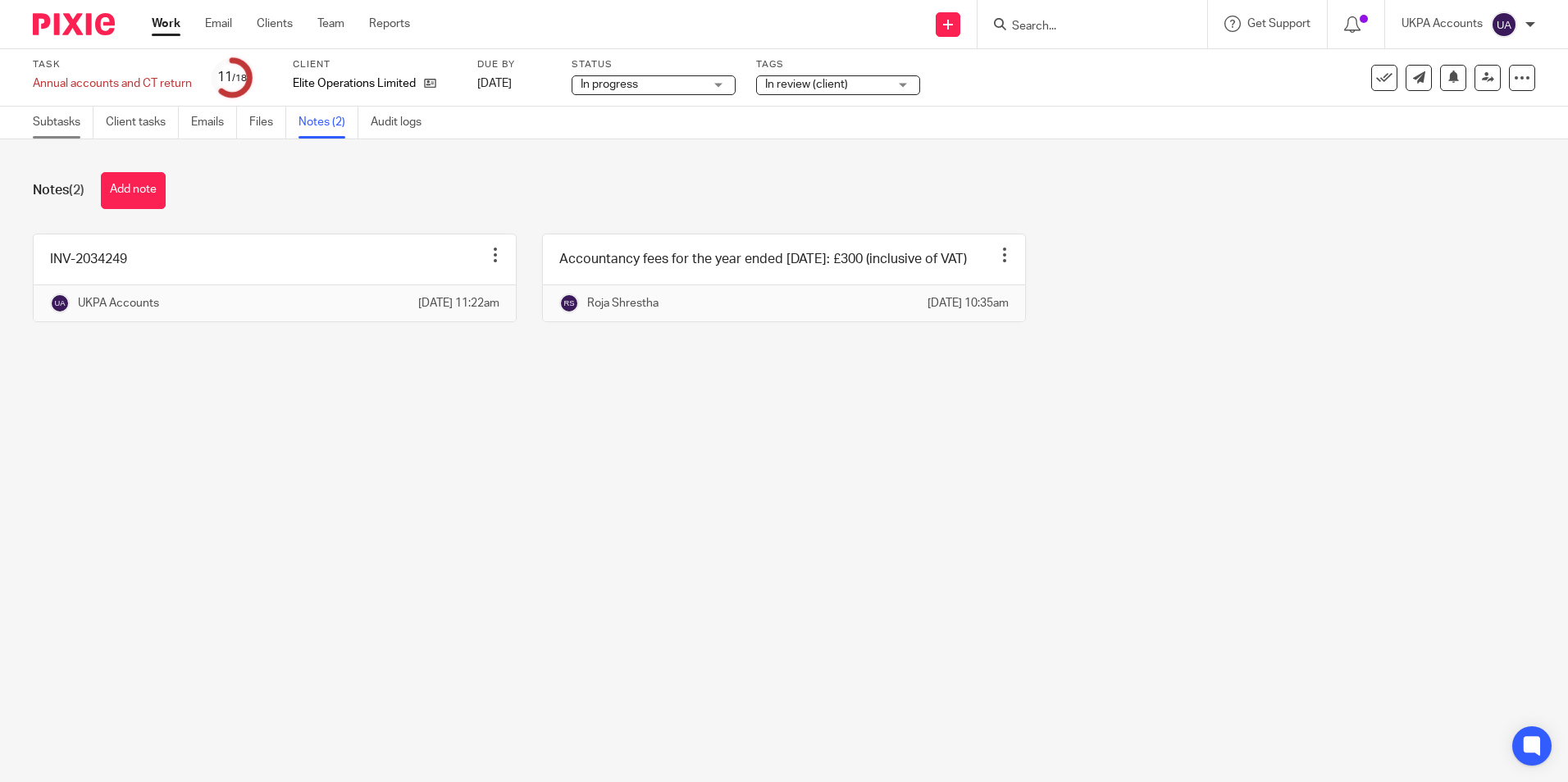
click at [53, 119] on link "Subtasks" at bounding box center [63, 123] width 61 height 32
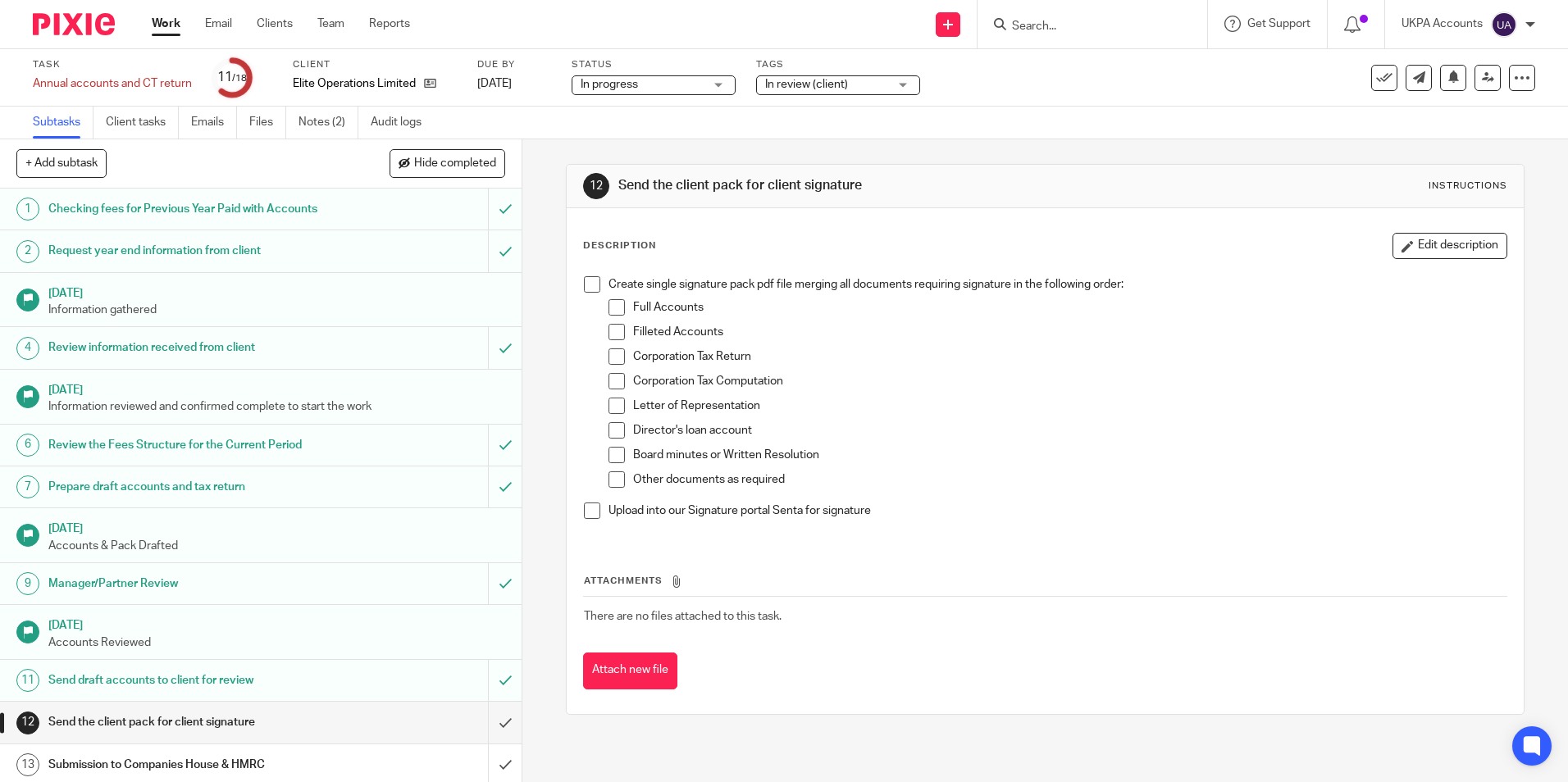
click at [154, 22] on link "Work" at bounding box center [166, 23] width 28 height 16
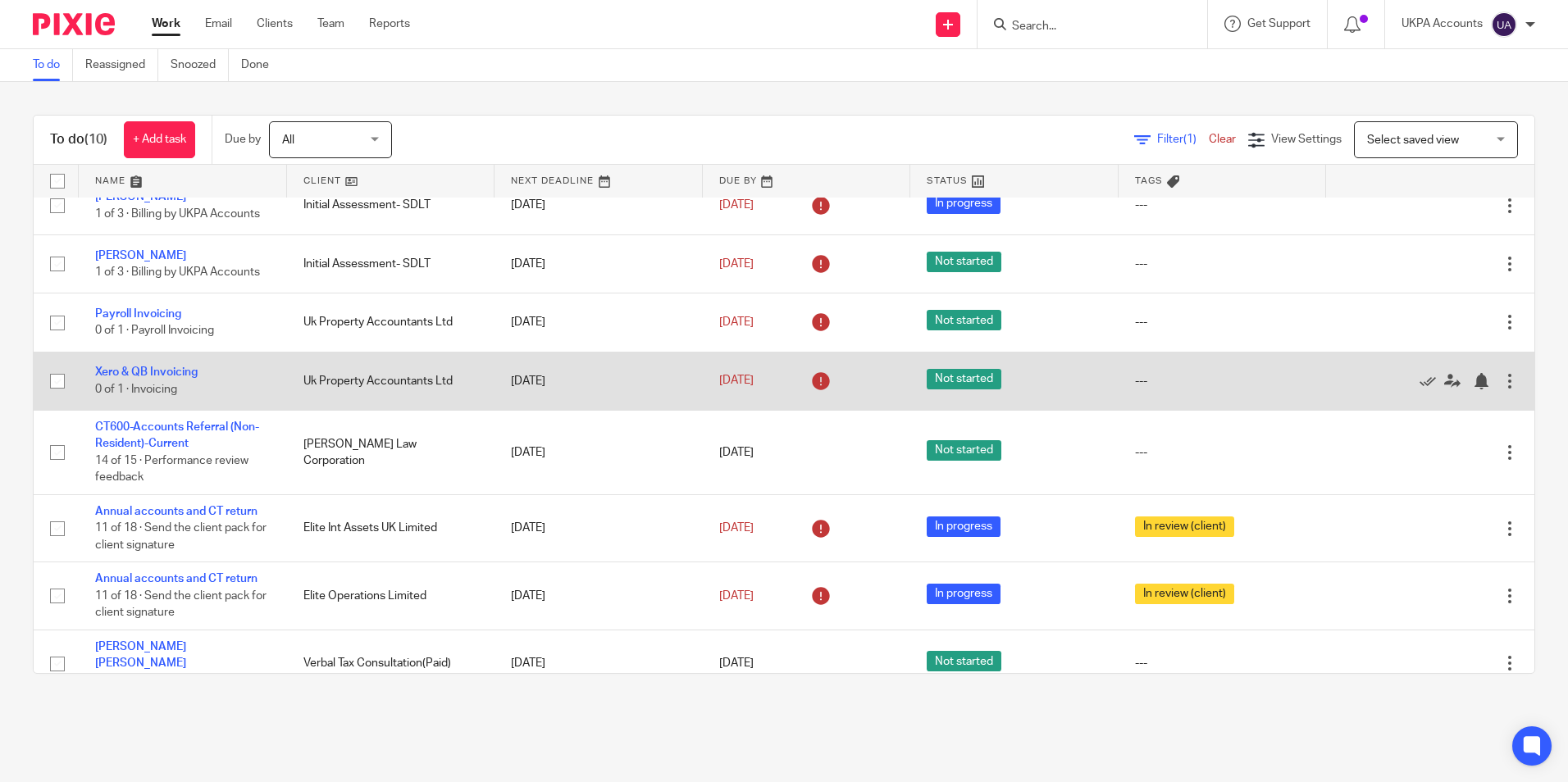
scroll to position [171, 0]
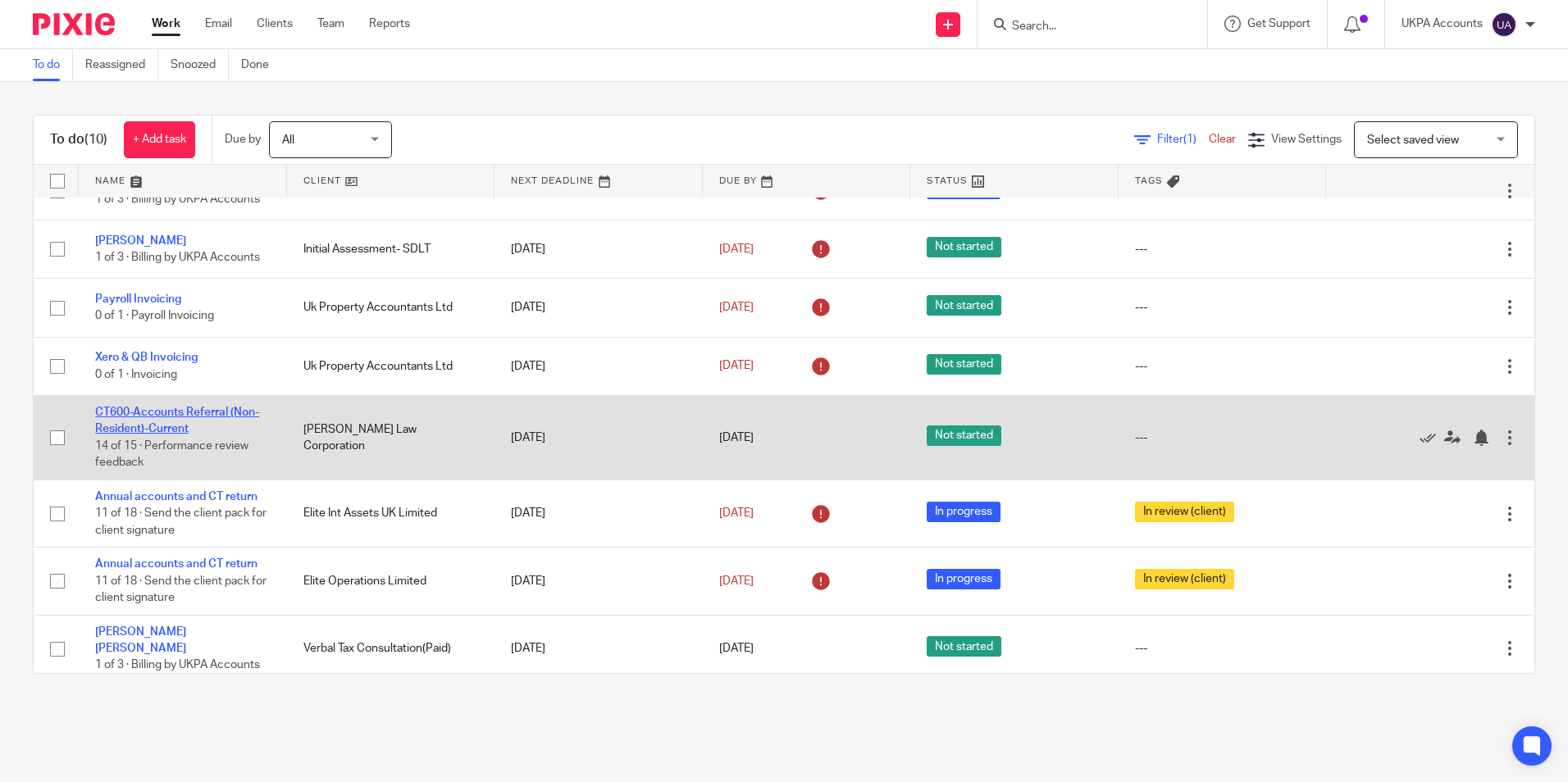
click at [220, 416] on link "CT600-Accounts Referral (Non-Resident)-Current" at bounding box center [177, 420] width 164 height 27
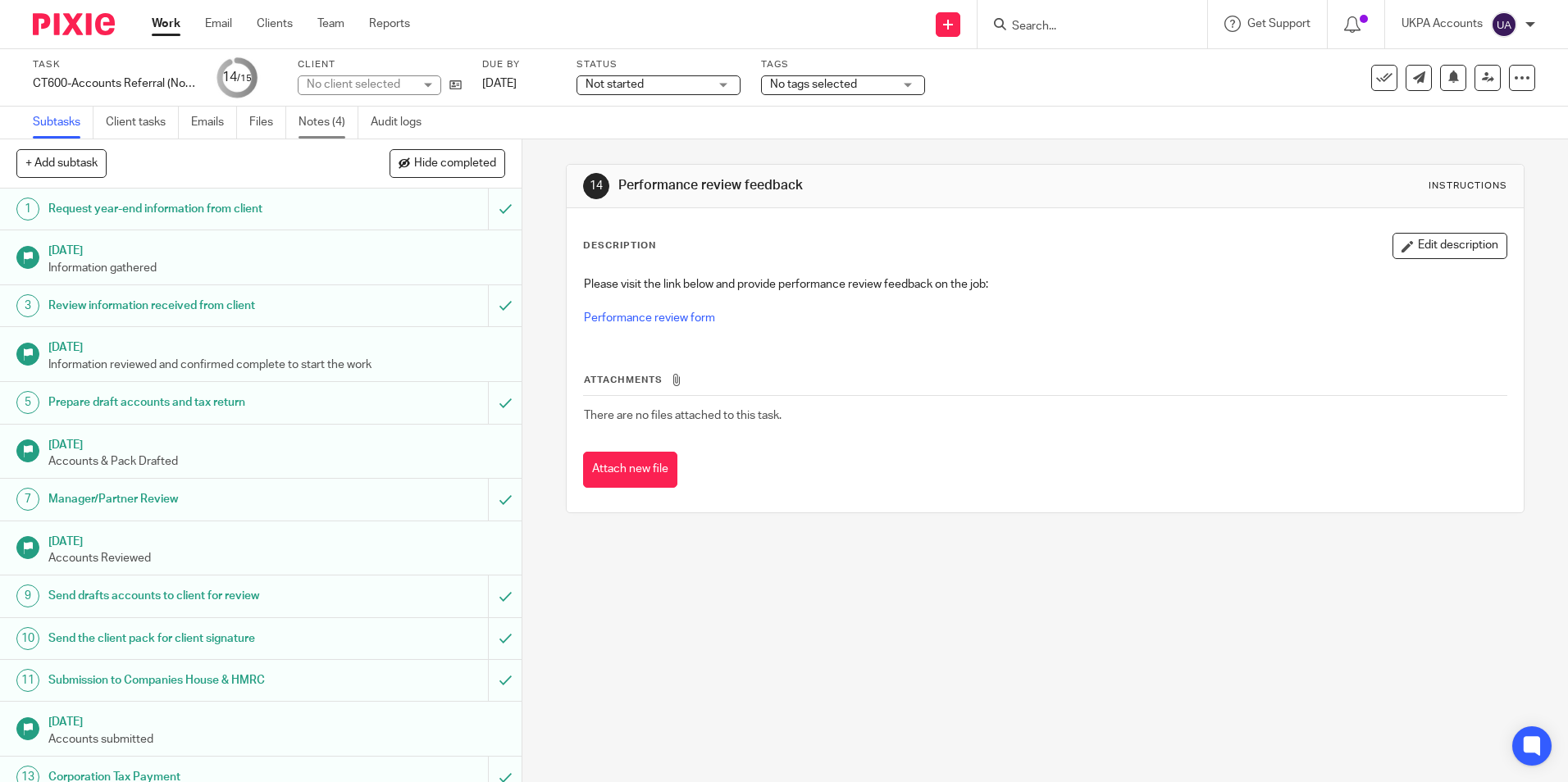
click at [338, 121] on link "Notes (4)" at bounding box center [328, 123] width 60 height 32
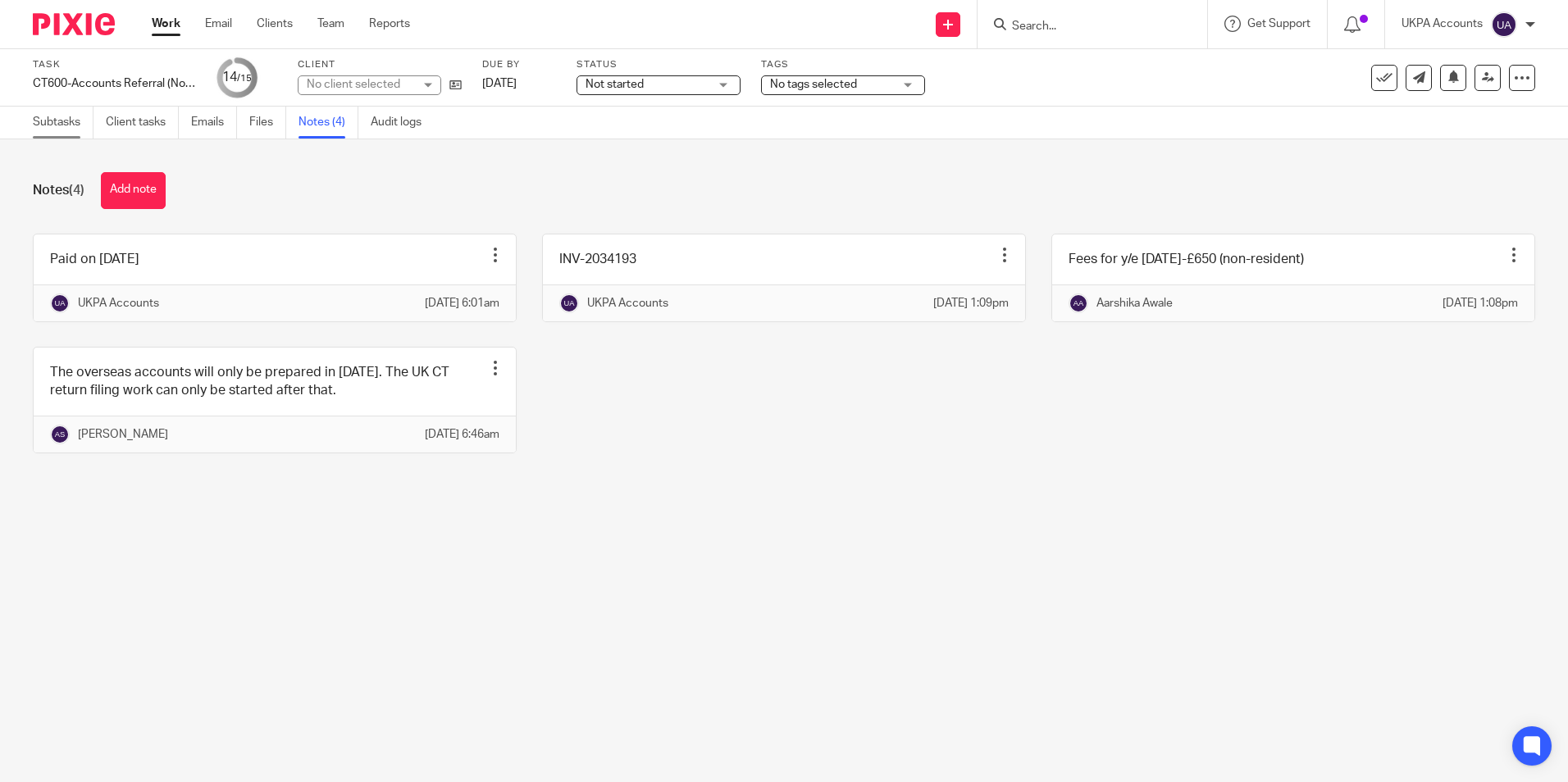
click at [56, 126] on link "Subtasks" at bounding box center [63, 123] width 61 height 32
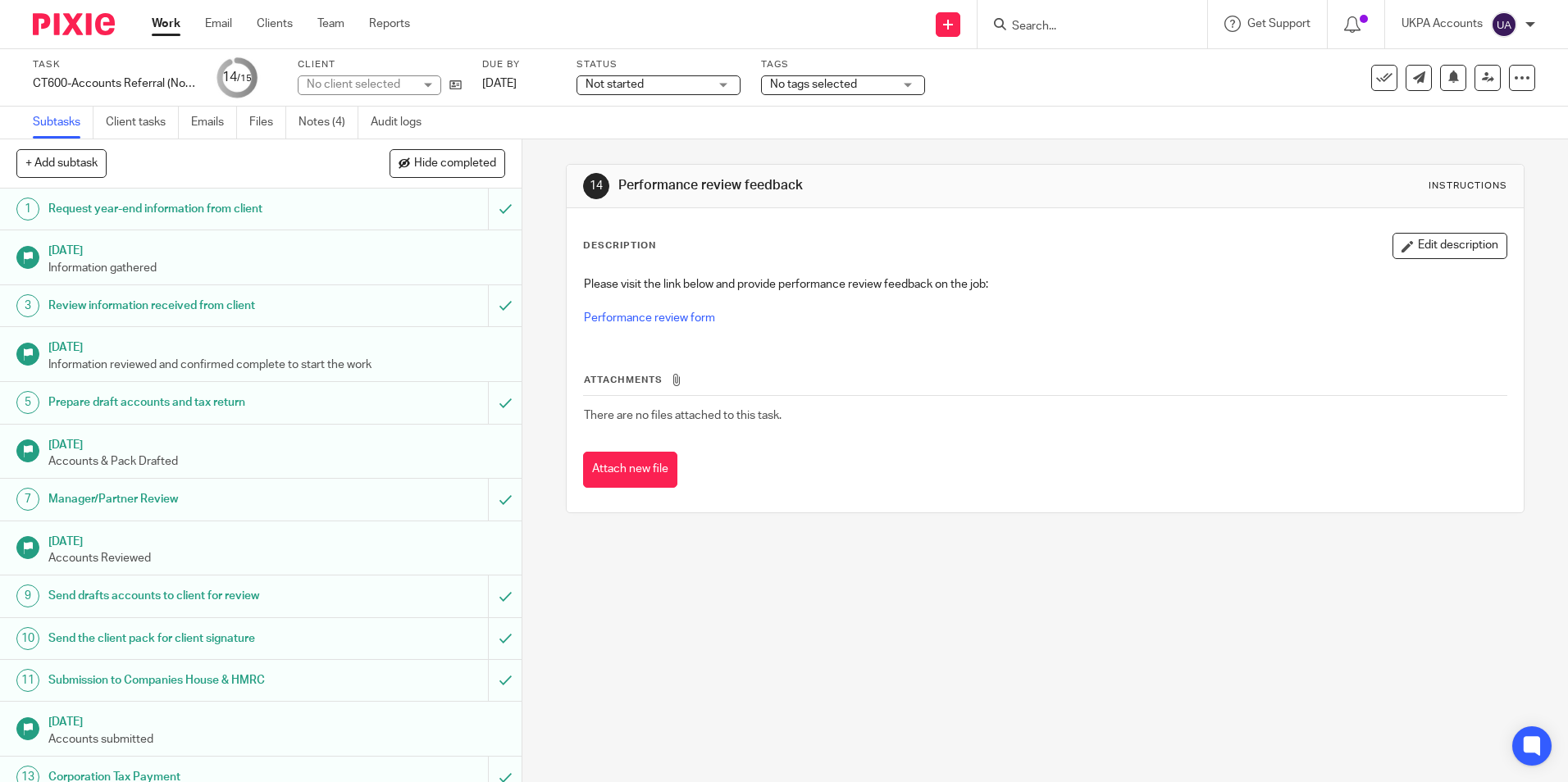
scroll to position [101, 0]
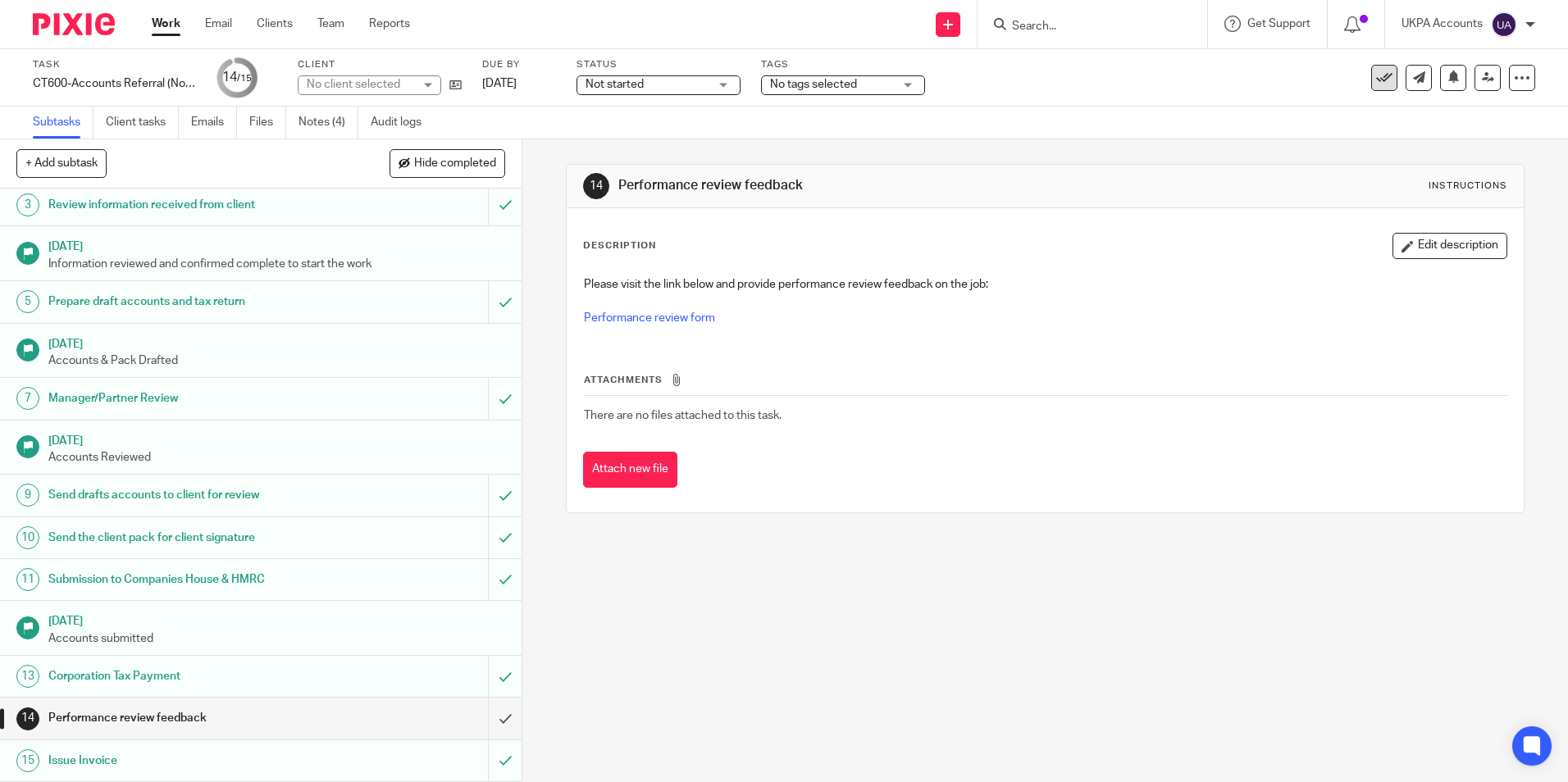
click at [1376, 76] on icon at bounding box center [1384, 78] width 16 height 16
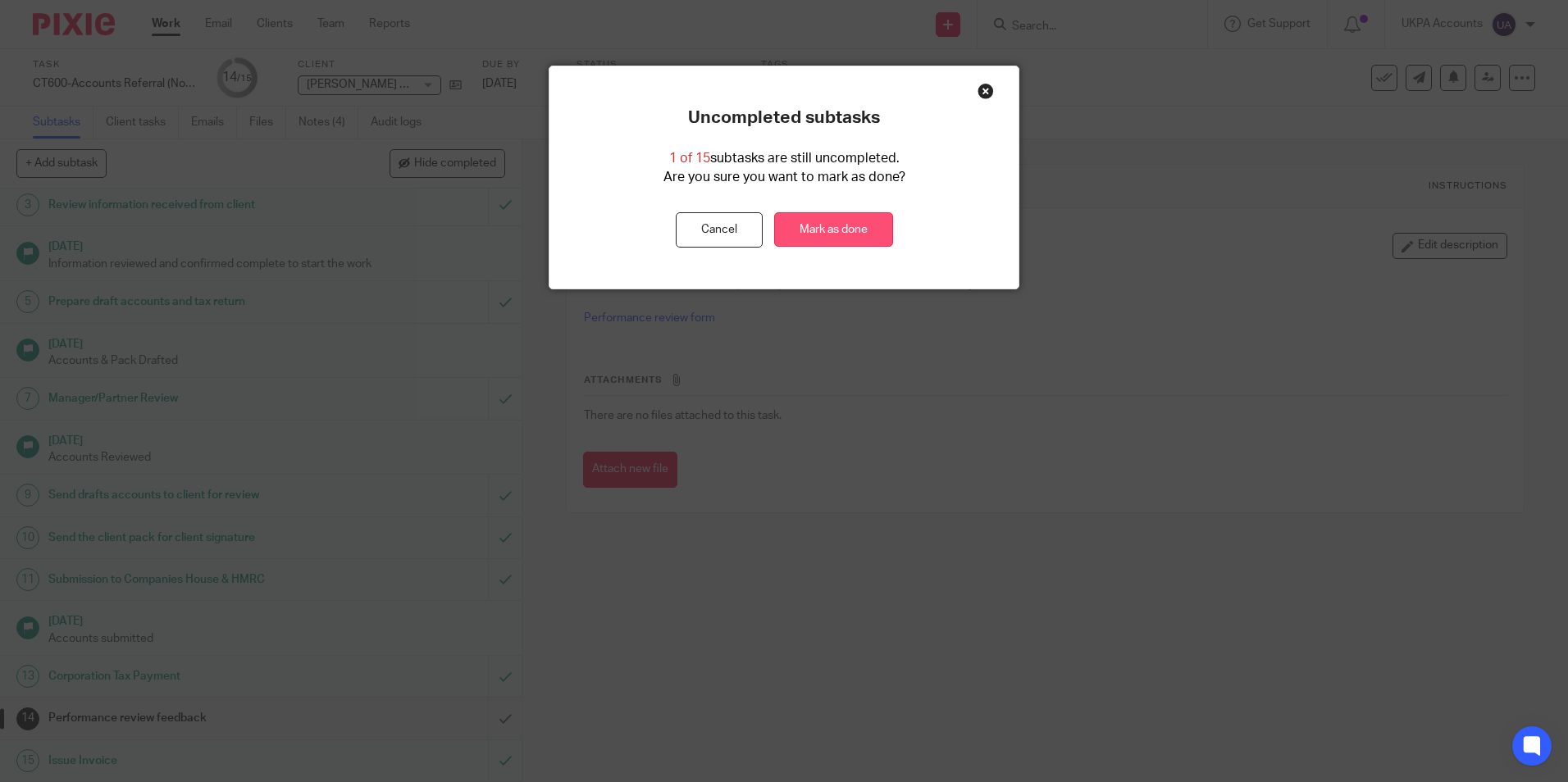
click at [851, 234] on link "Mark as done" at bounding box center [833, 230] width 119 height 35
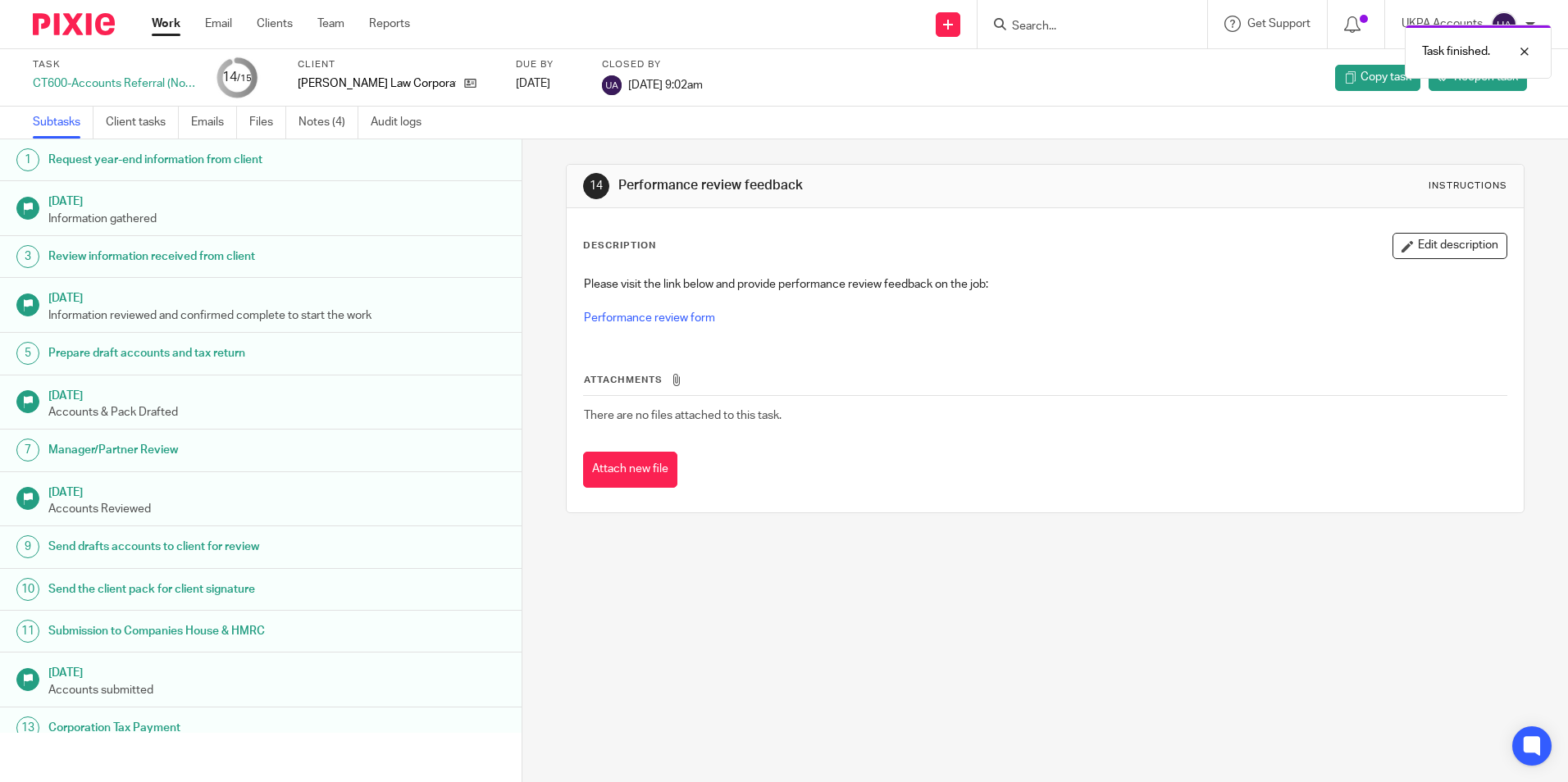
click at [170, 22] on link "Work" at bounding box center [166, 23] width 28 height 16
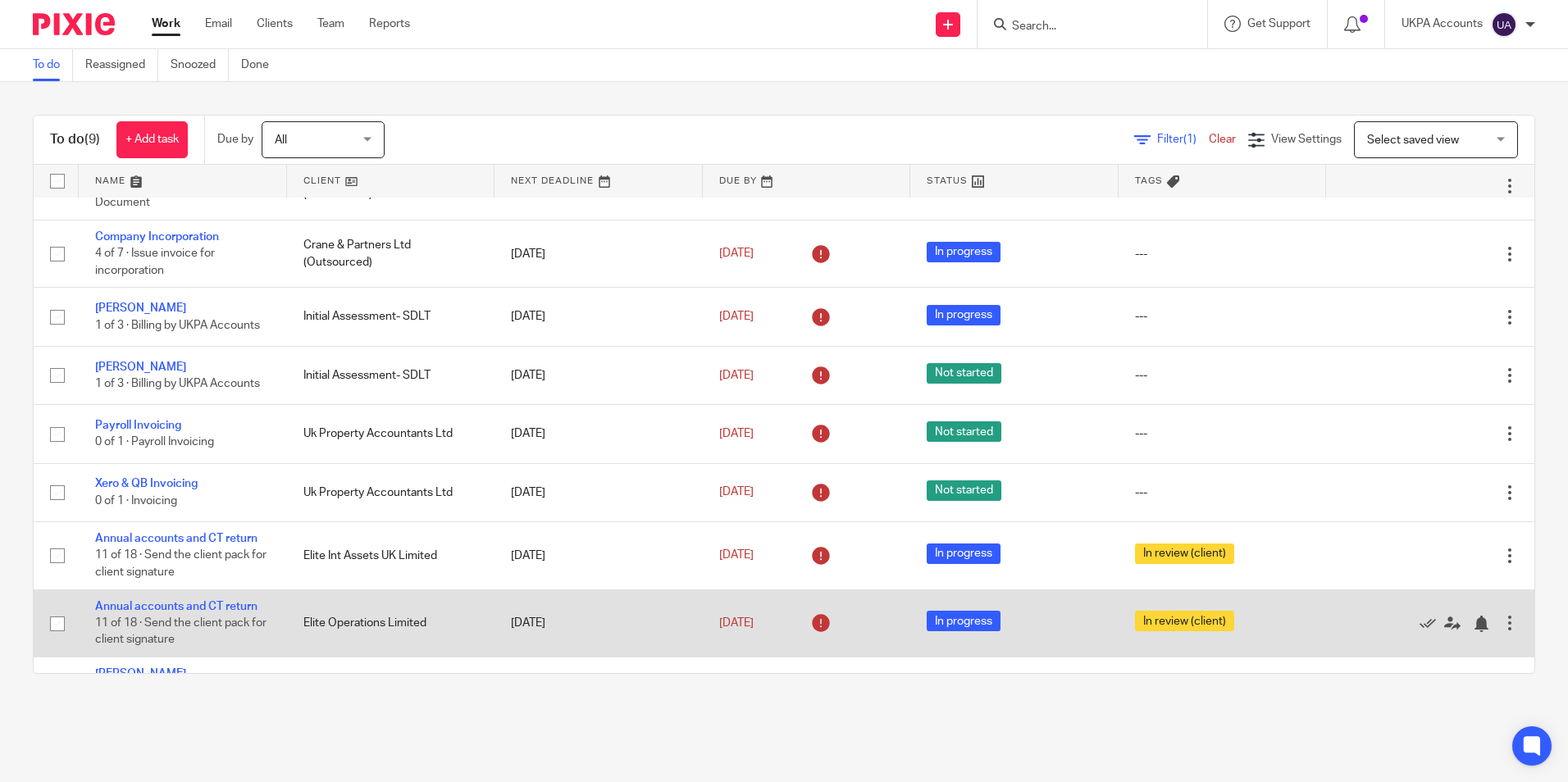
scroll to position [87, 0]
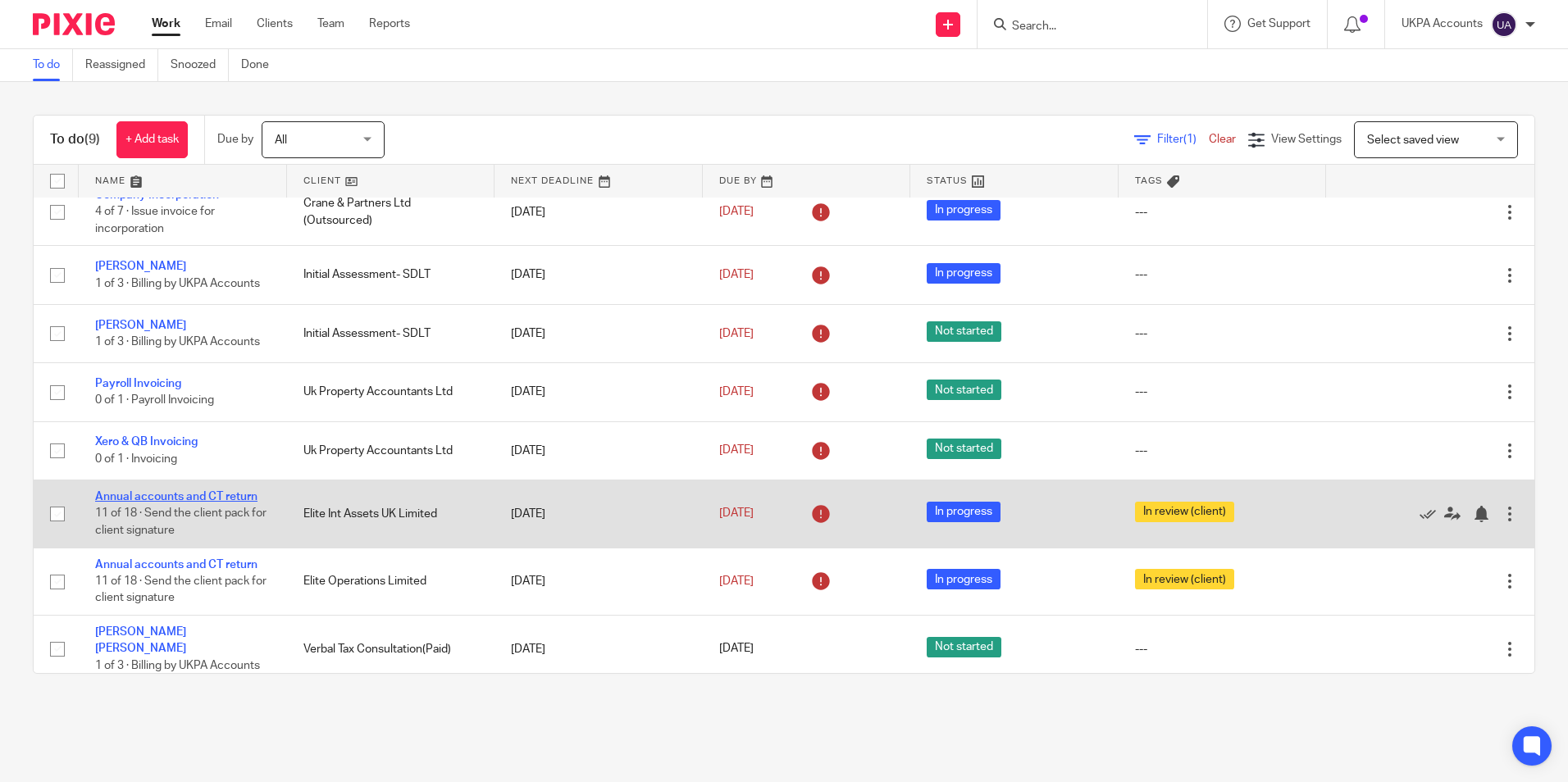
click at [225, 494] on link "Annual accounts and CT return" at bounding box center [177, 496] width 163 height 11
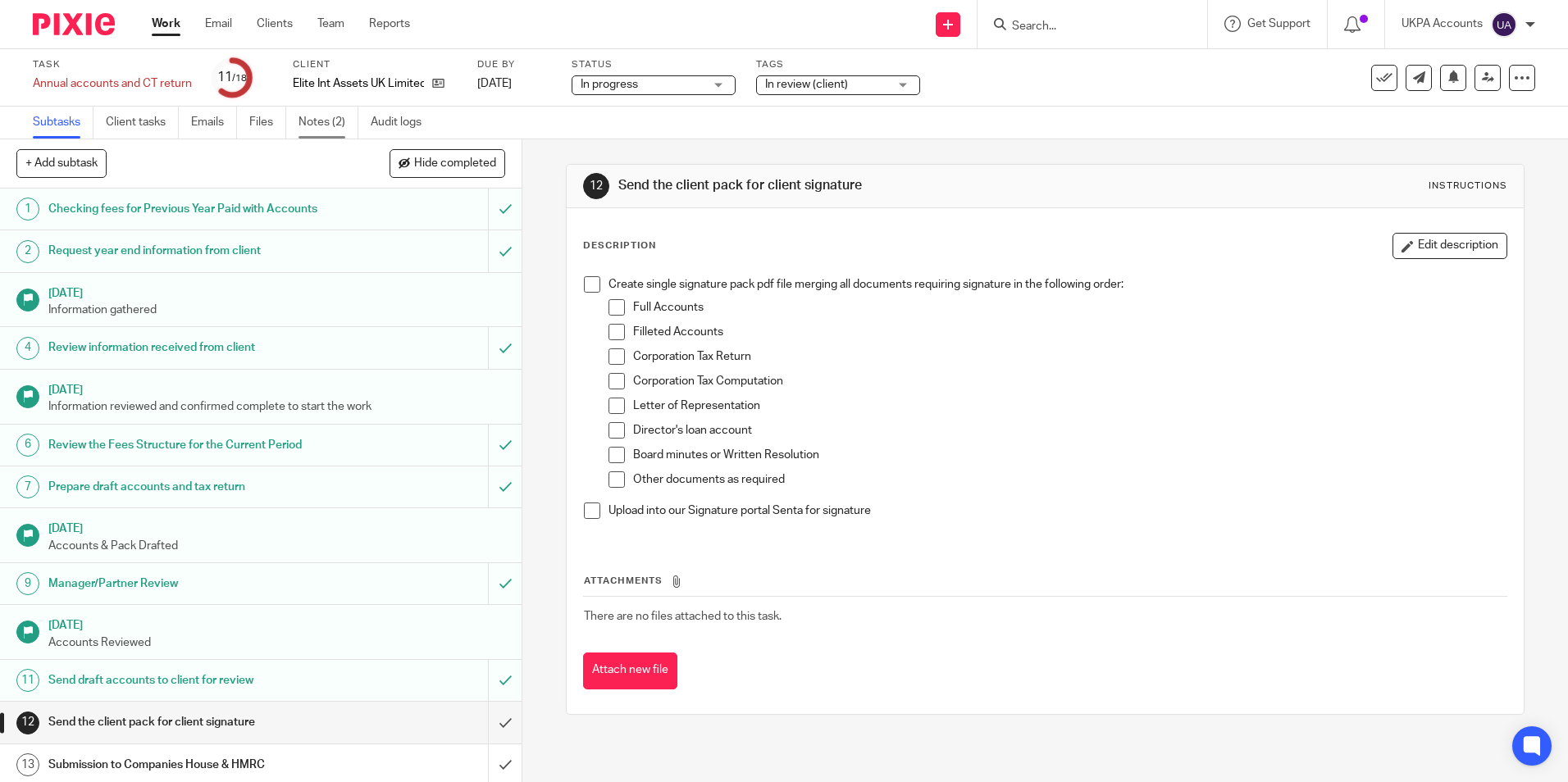
click at [325, 127] on link "Notes (2)" at bounding box center [328, 123] width 60 height 32
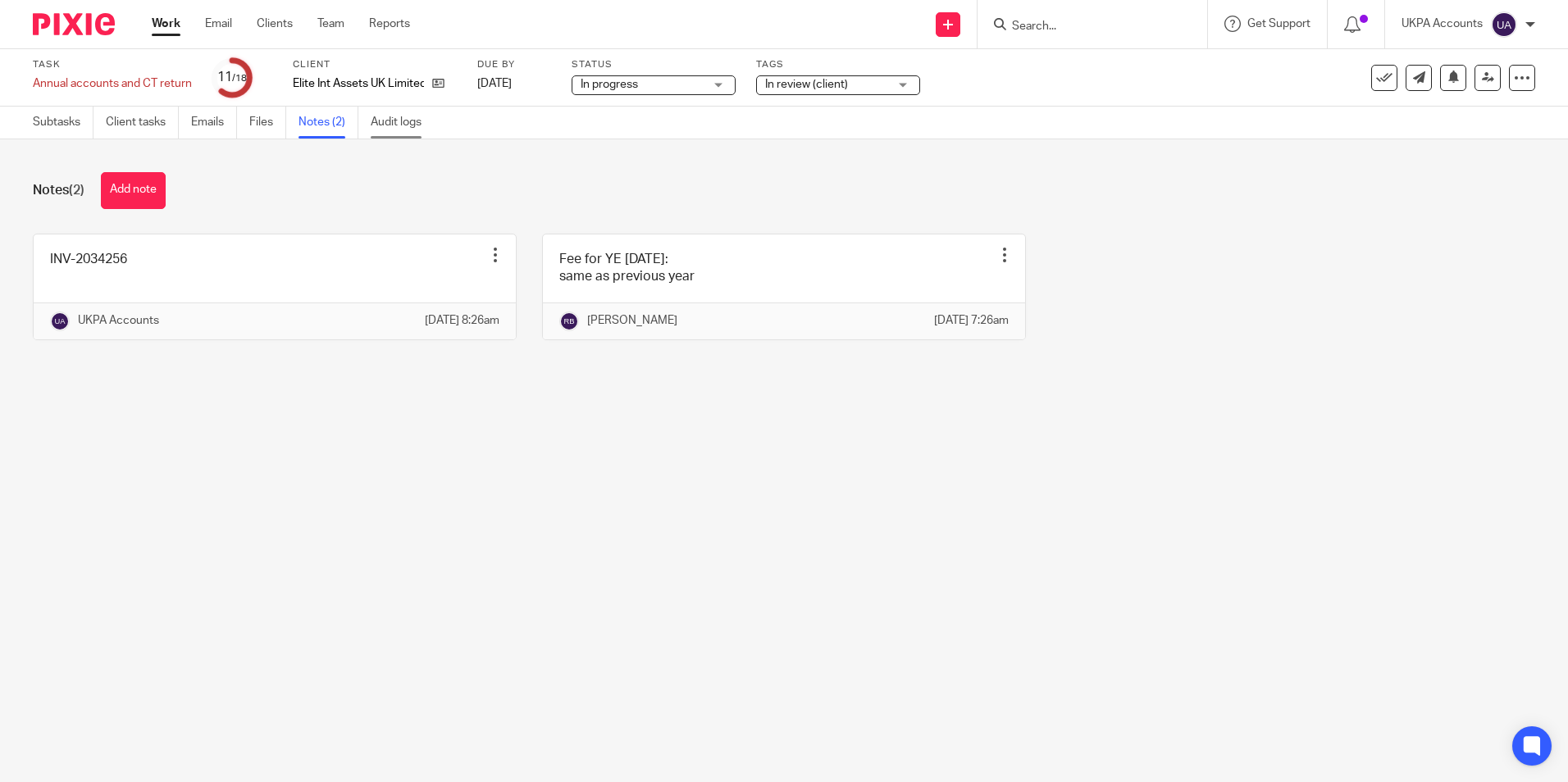
click at [422, 127] on link "Audit logs" at bounding box center [402, 123] width 63 height 32
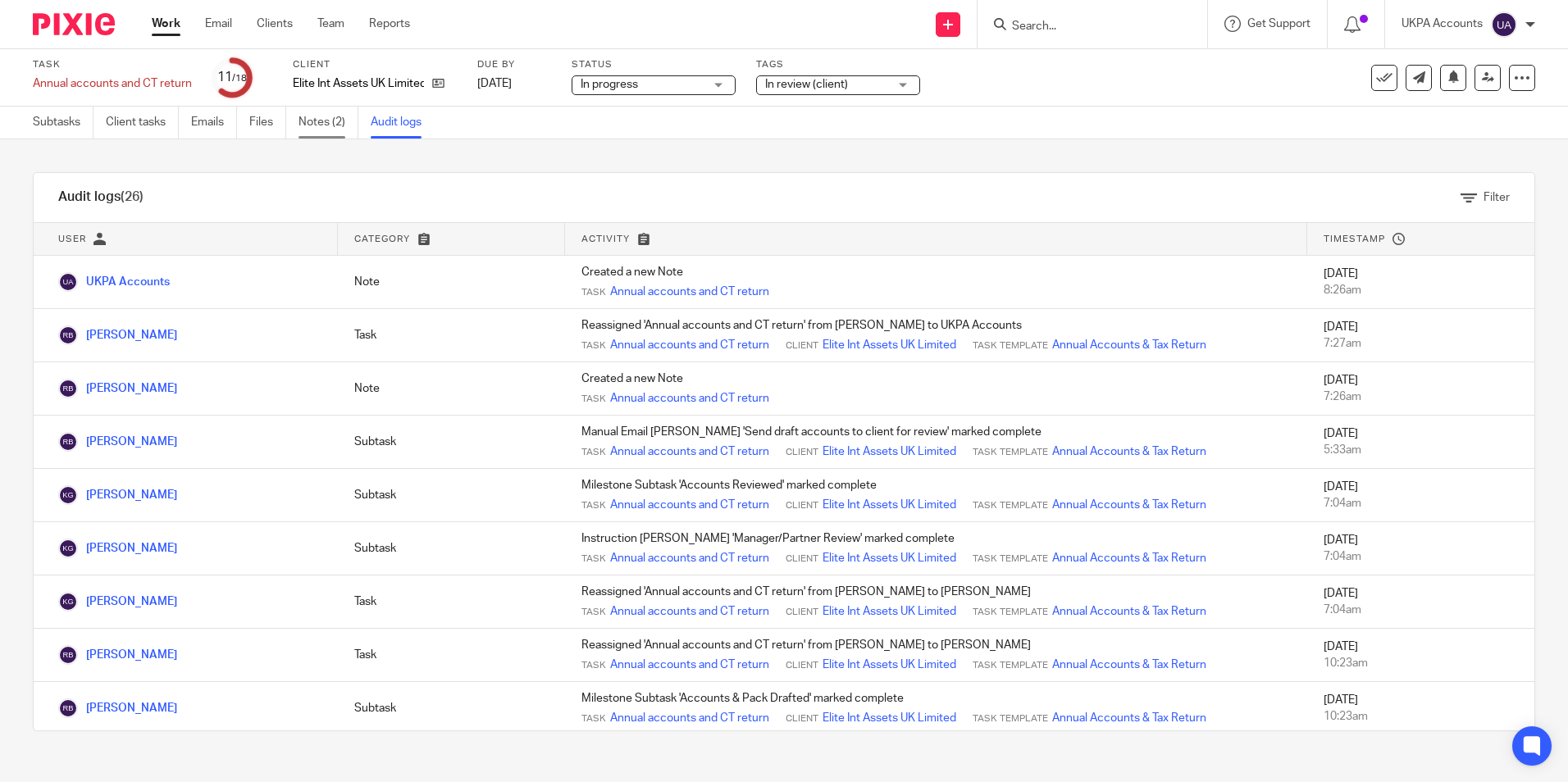
click at [329, 120] on link "Notes (2)" at bounding box center [328, 123] width 60 height 32
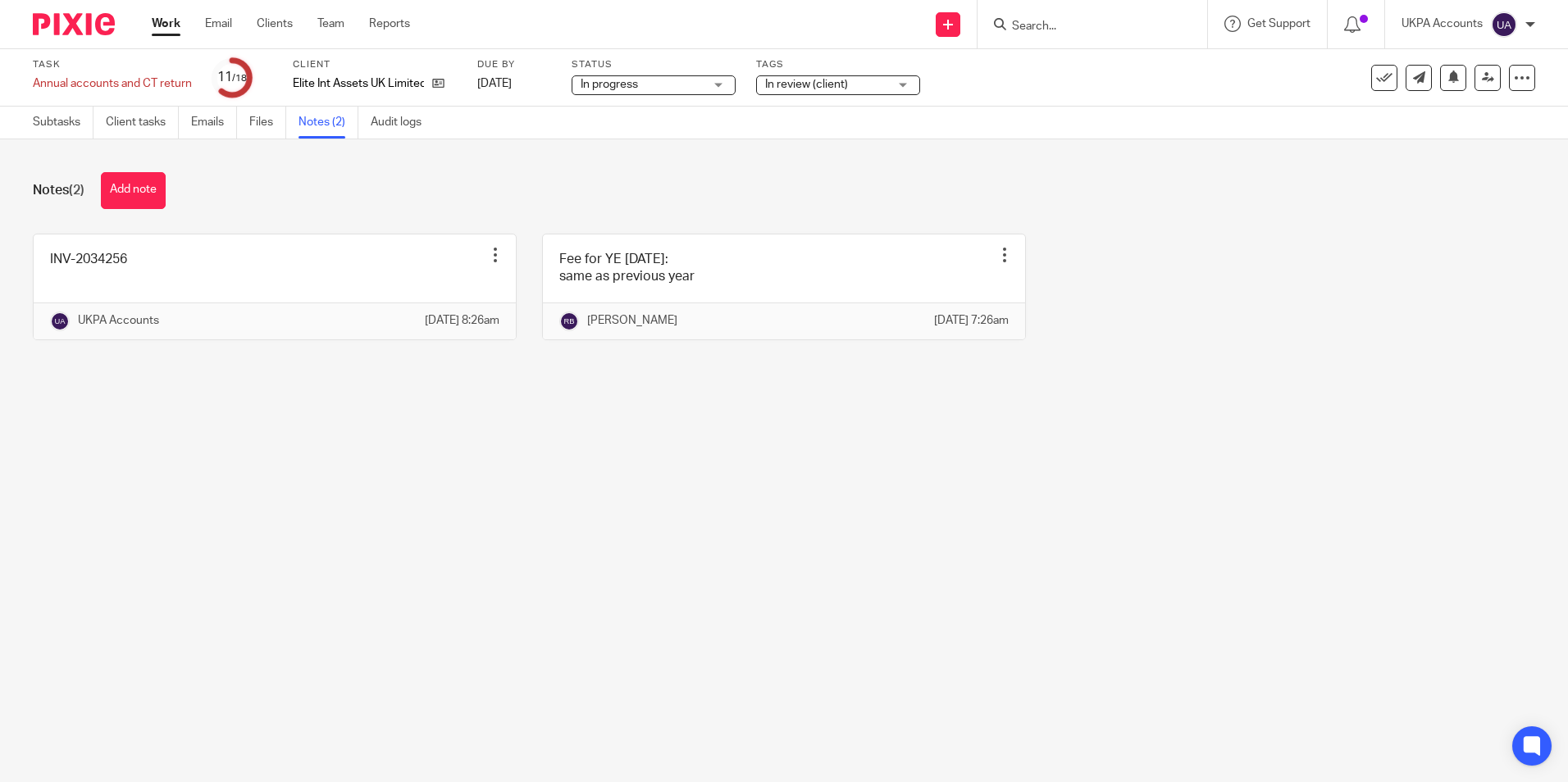
click at [164, 28] on link "Work" at bounding box center [166, 23] width 28 height 16
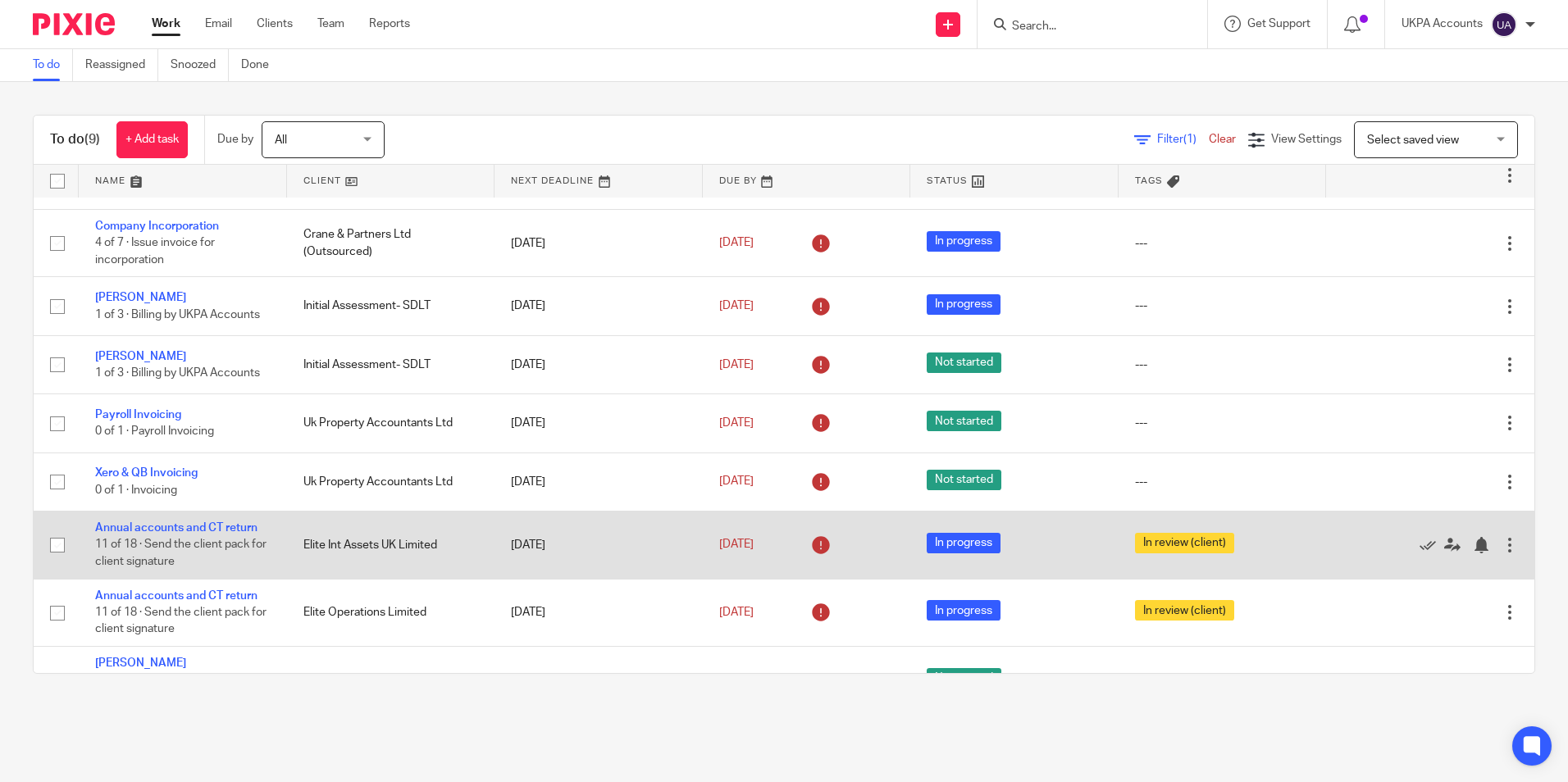
scroll to position [87, 0]
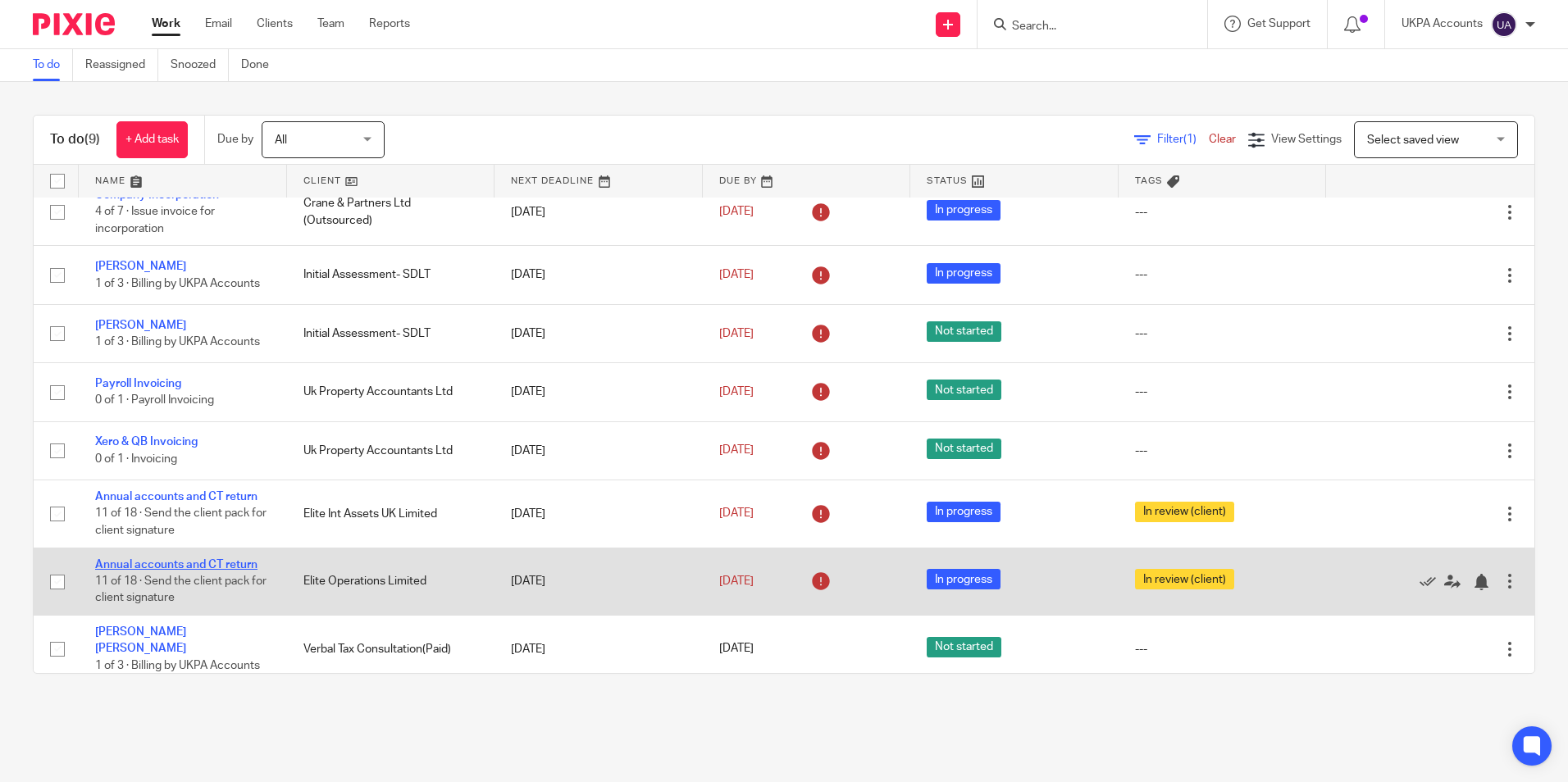
click at [211, 563] on link "Annual accounts and CT return" at bounding box center [177, 565] width 163 height 11
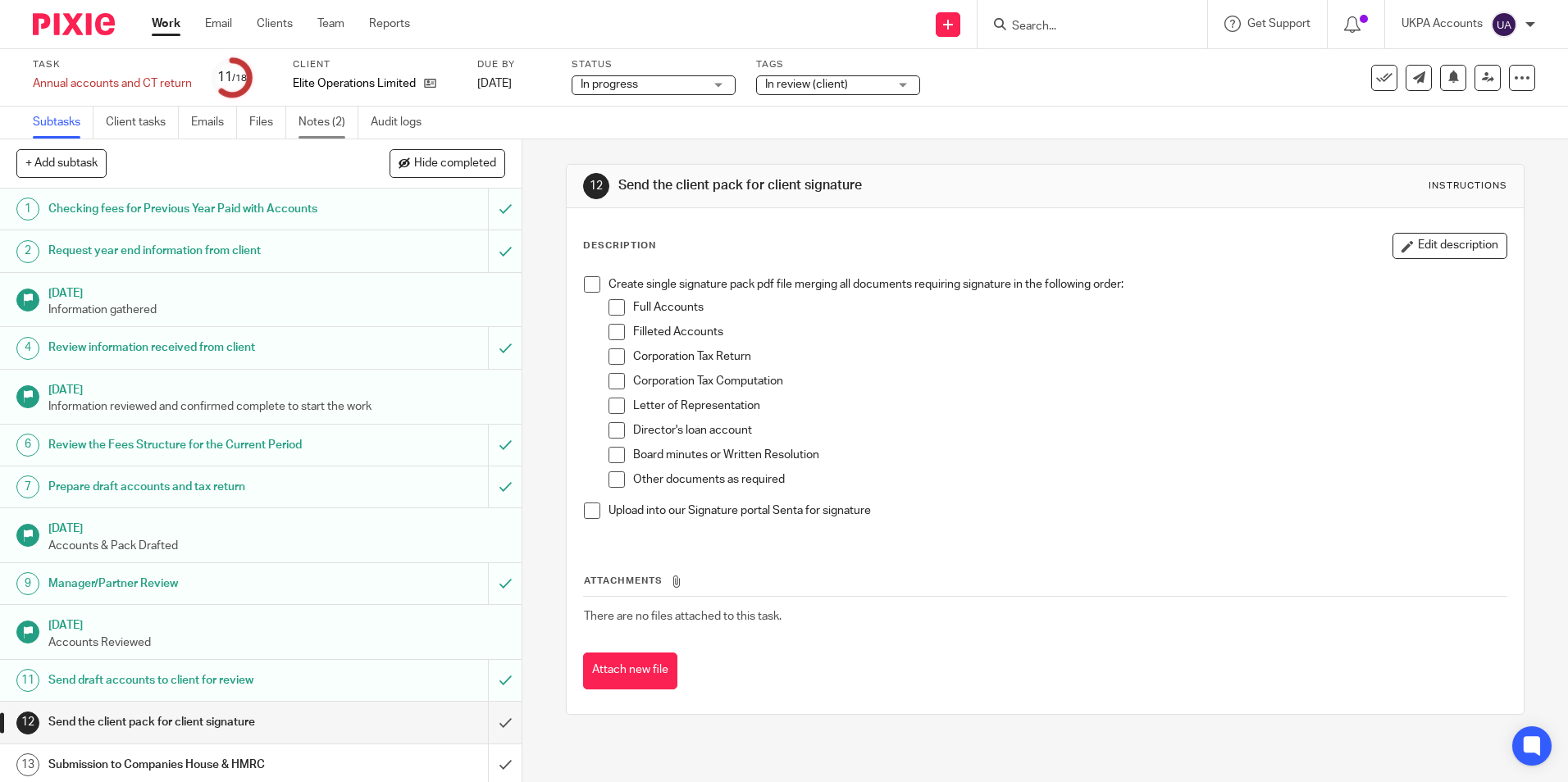
click at [323, 127] on link "Notes (2)" at bounding box center [328, 123] width 60 height 32
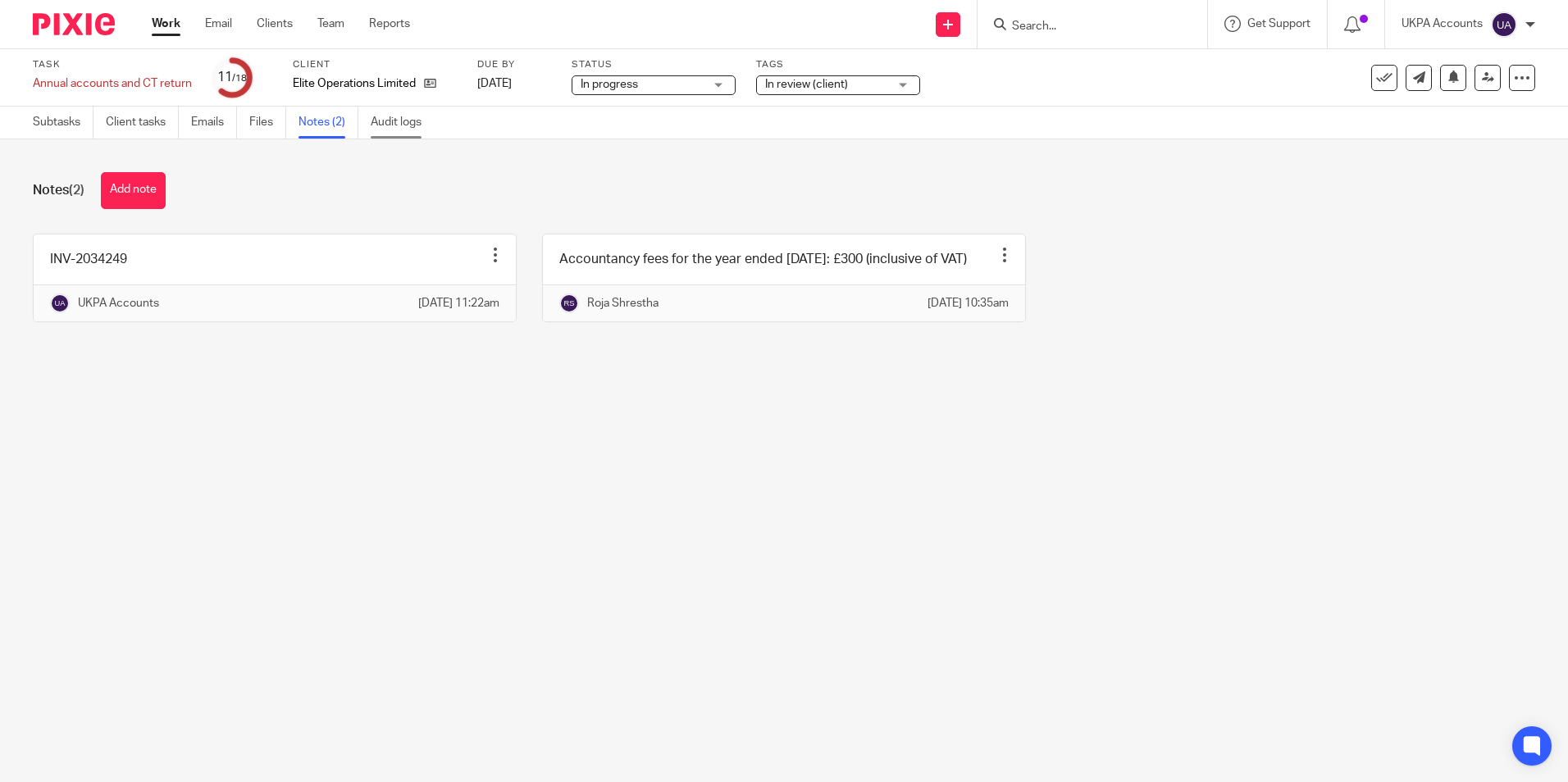
click at [387, 132] on link "Audit logs" at bounding box center [402, 123] width 63 height 32
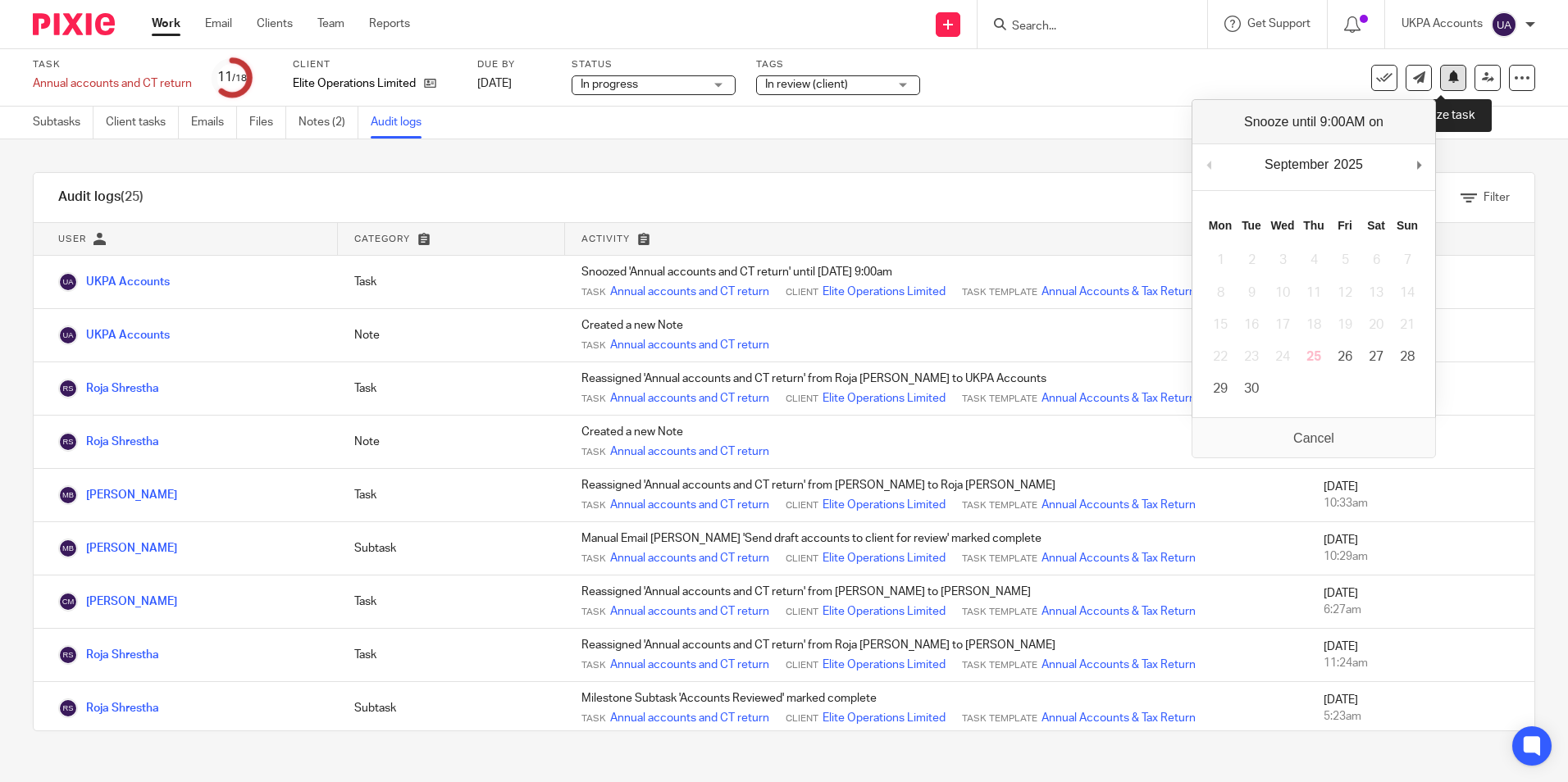
click at [1446, 84] on button at bounding box center [1453, 78] width 26 height 26
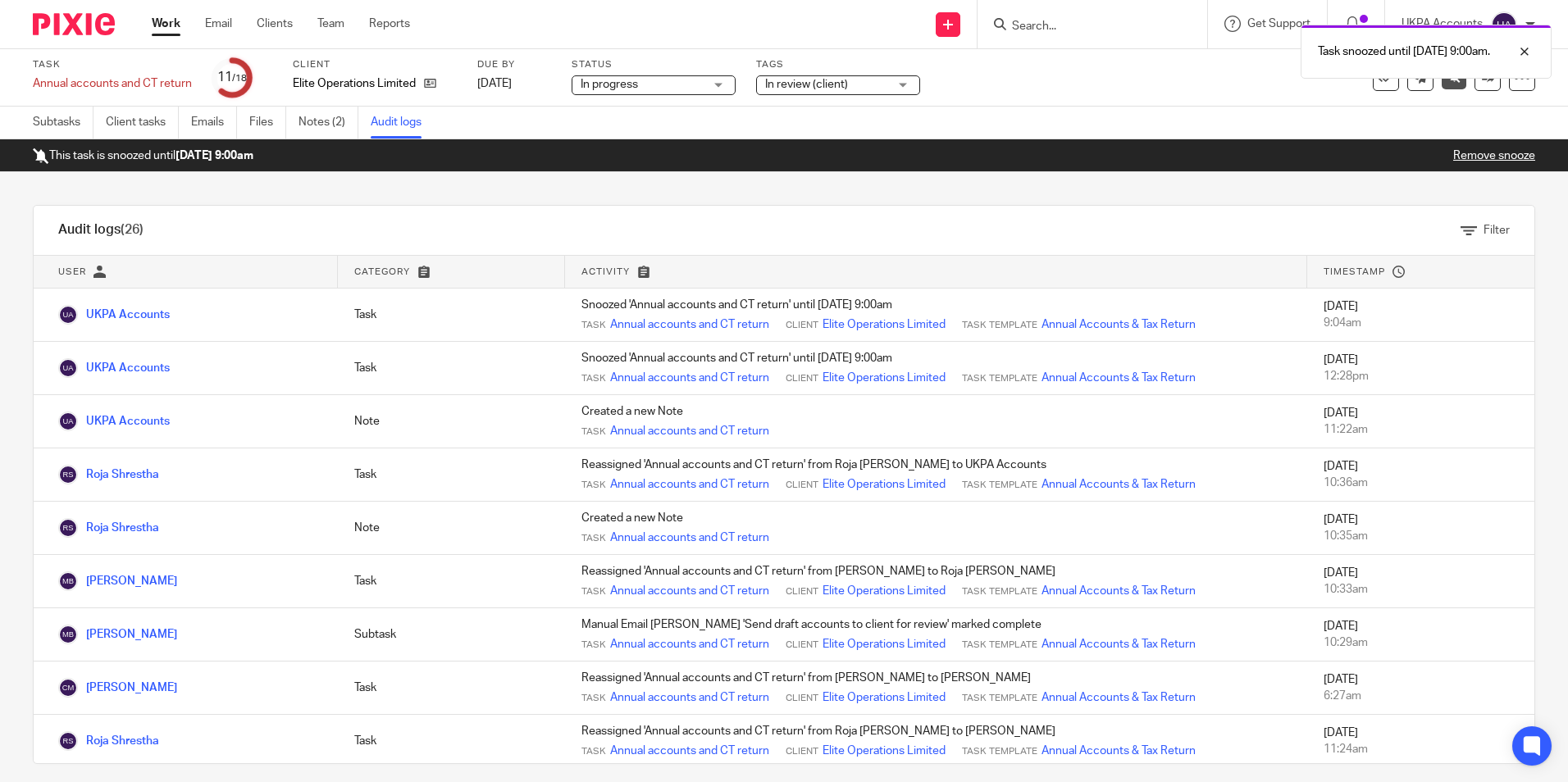
click at [162, 29] on link "Work" at bounding box center [166, 23] width 28 height 16
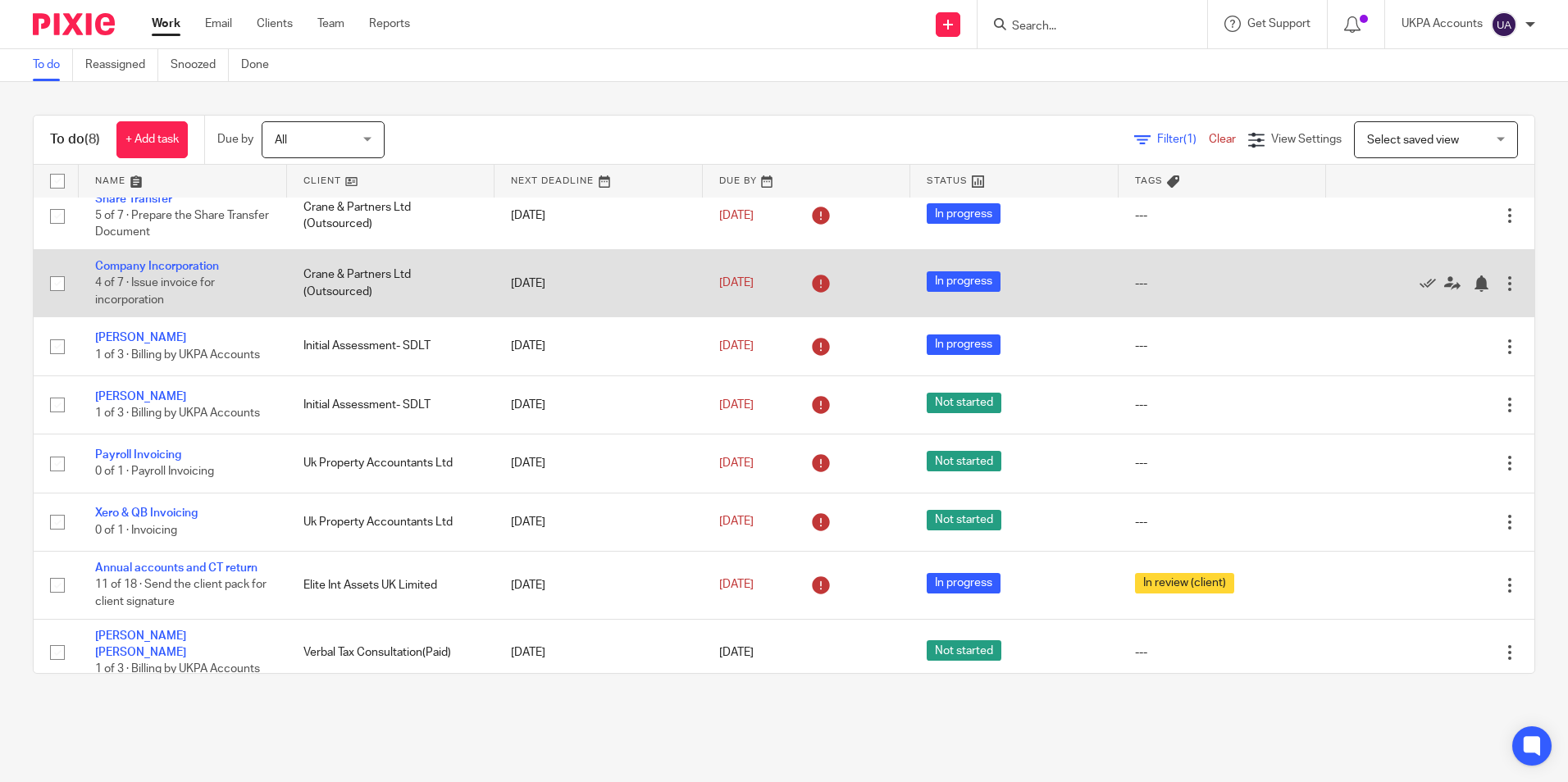
scroll to position [20, 0]
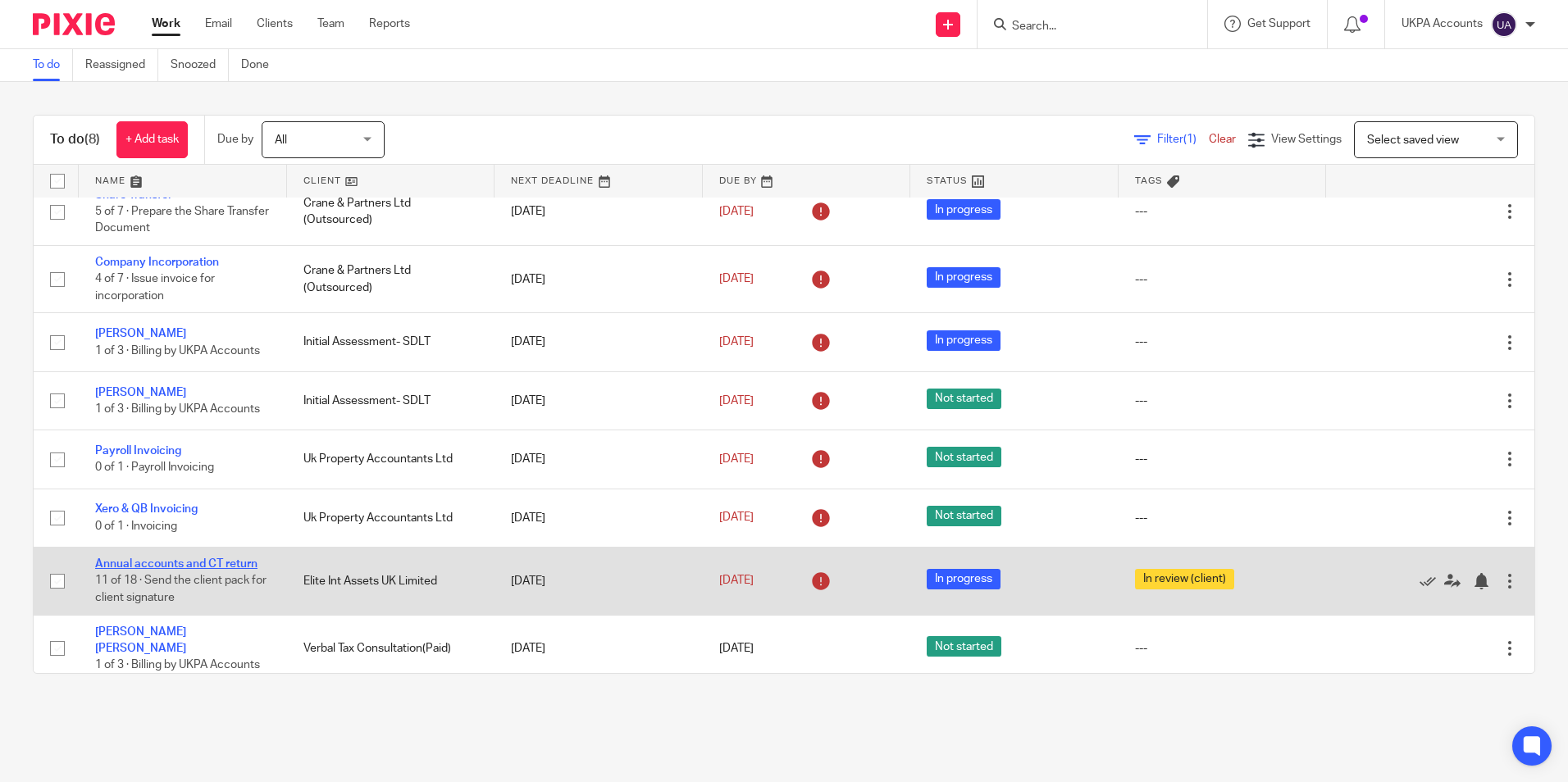
click at [235, 566] on link "Annual accounts and CT return" at bounding box center [177, 564] width 163 height 11
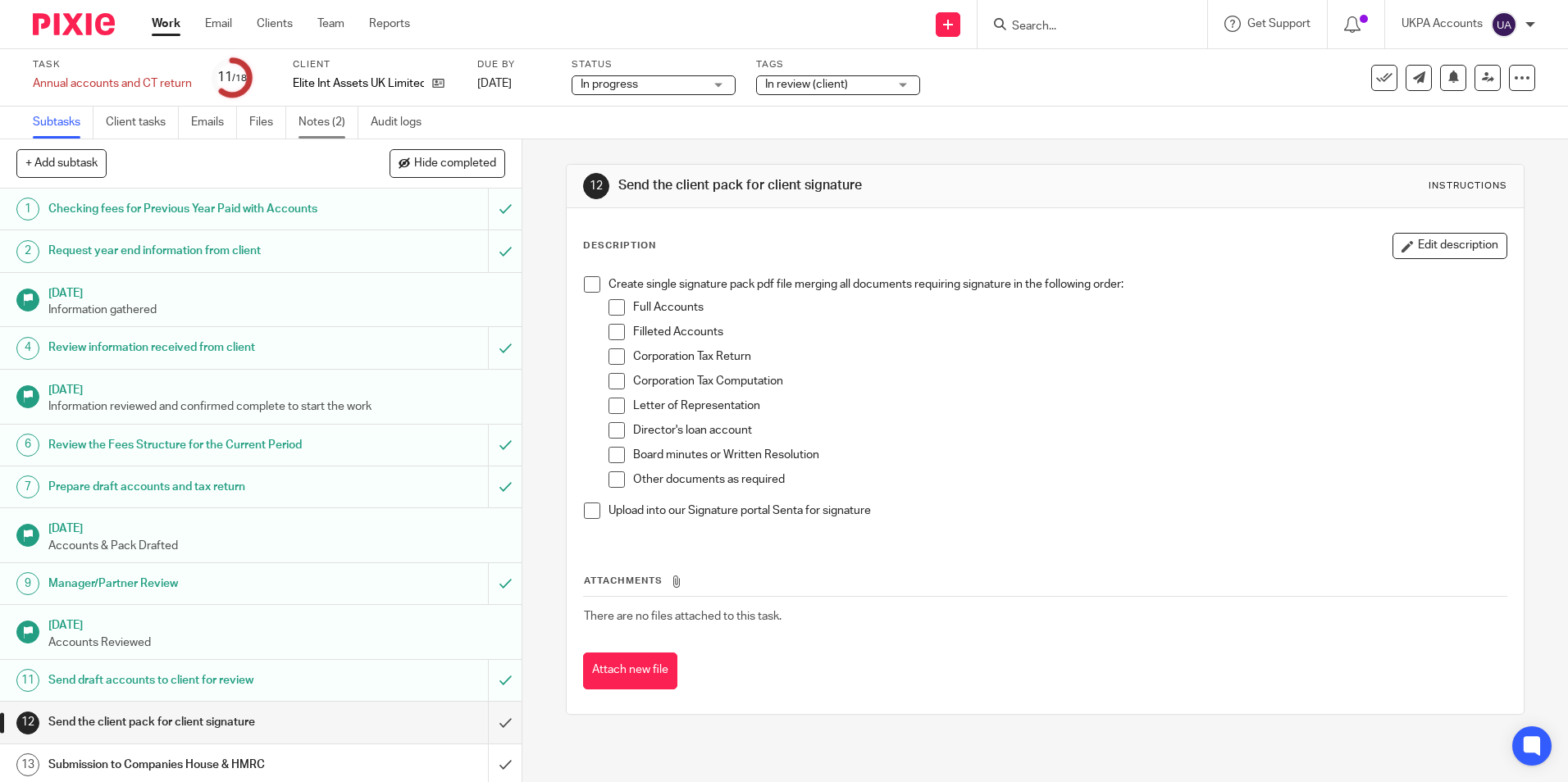
click at [323, 124] on link "Notes (2)" at bounding box center [328, 123] width 60 height 32
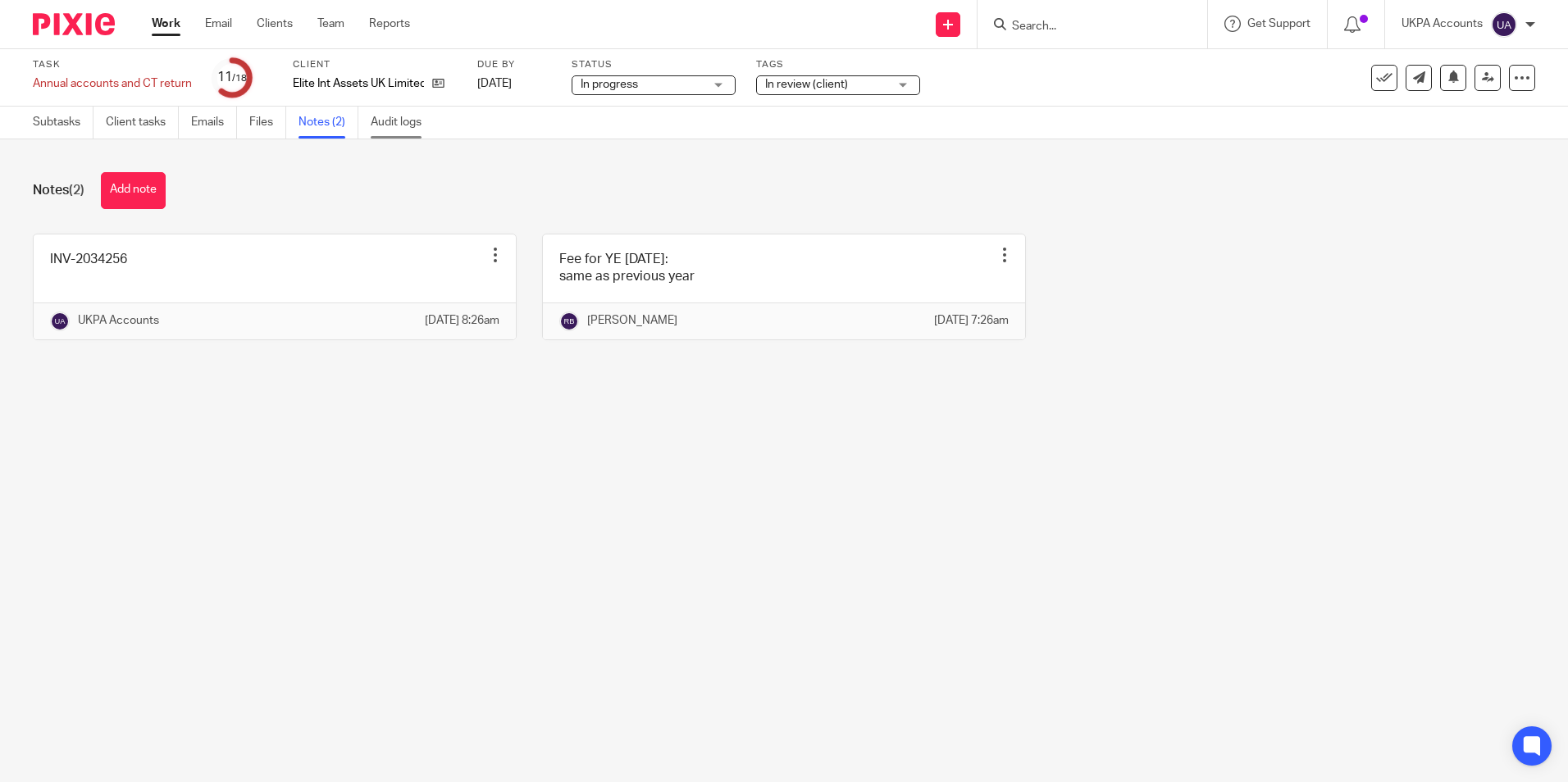
click at [408, 133] on link "Audit logs" at bounding box center [402, 123] width 63 height 32
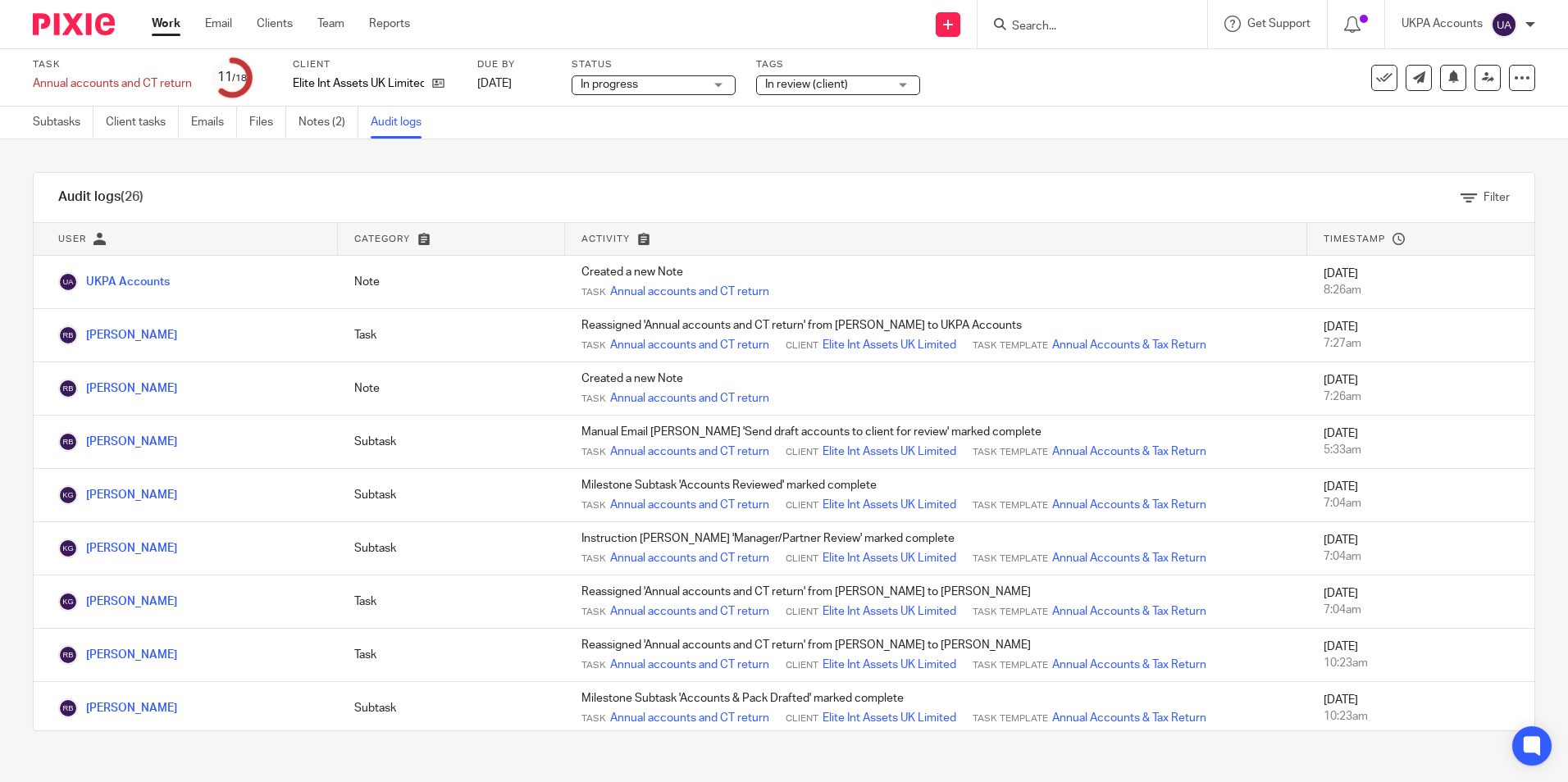
click at [169, 26] on link "Work" at bounding box center [166, 23] width 28 height 16
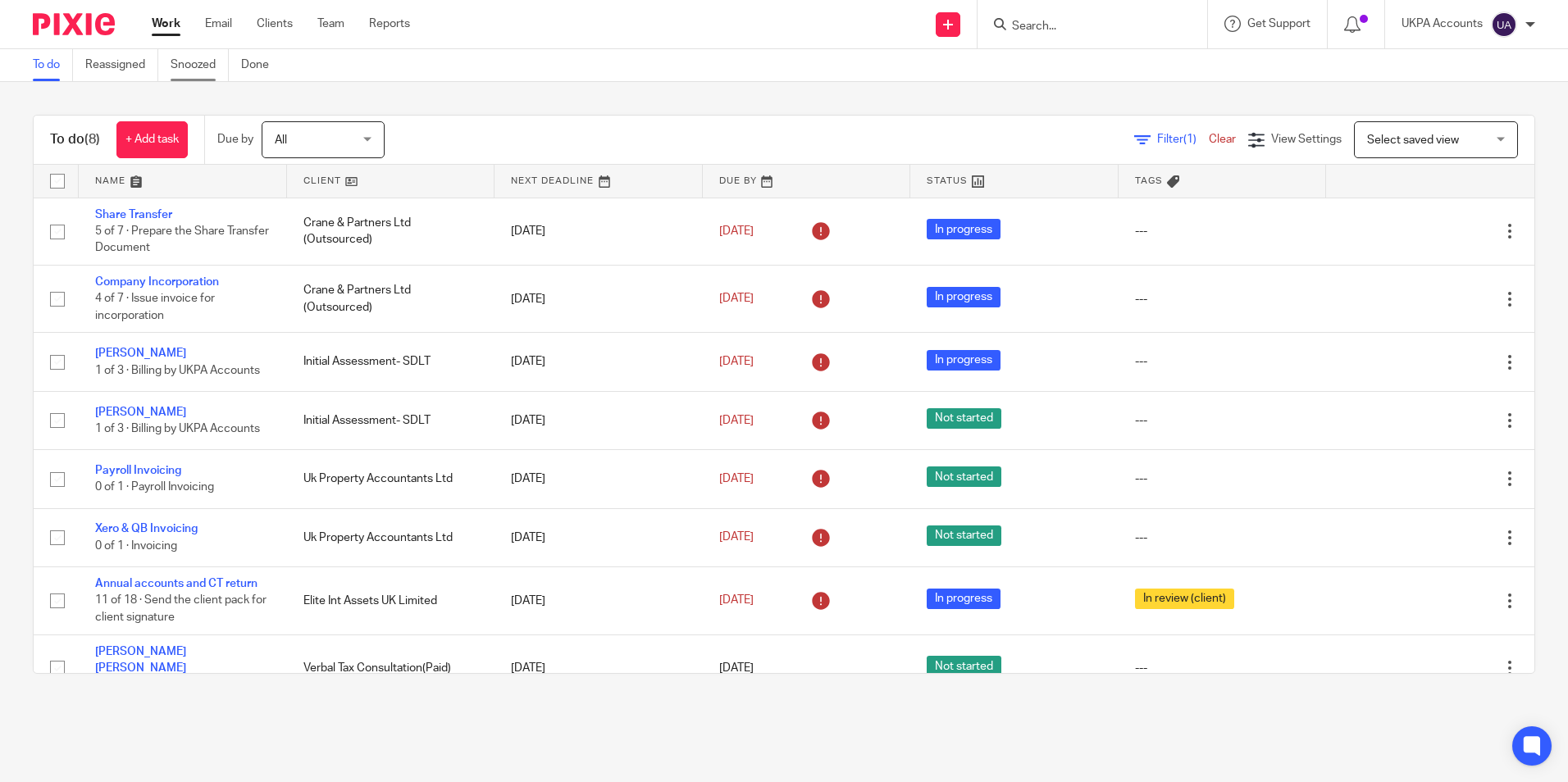
click at [196, 65] on link "Snoozed" at bounding box center [200, 65] width 59 height 32
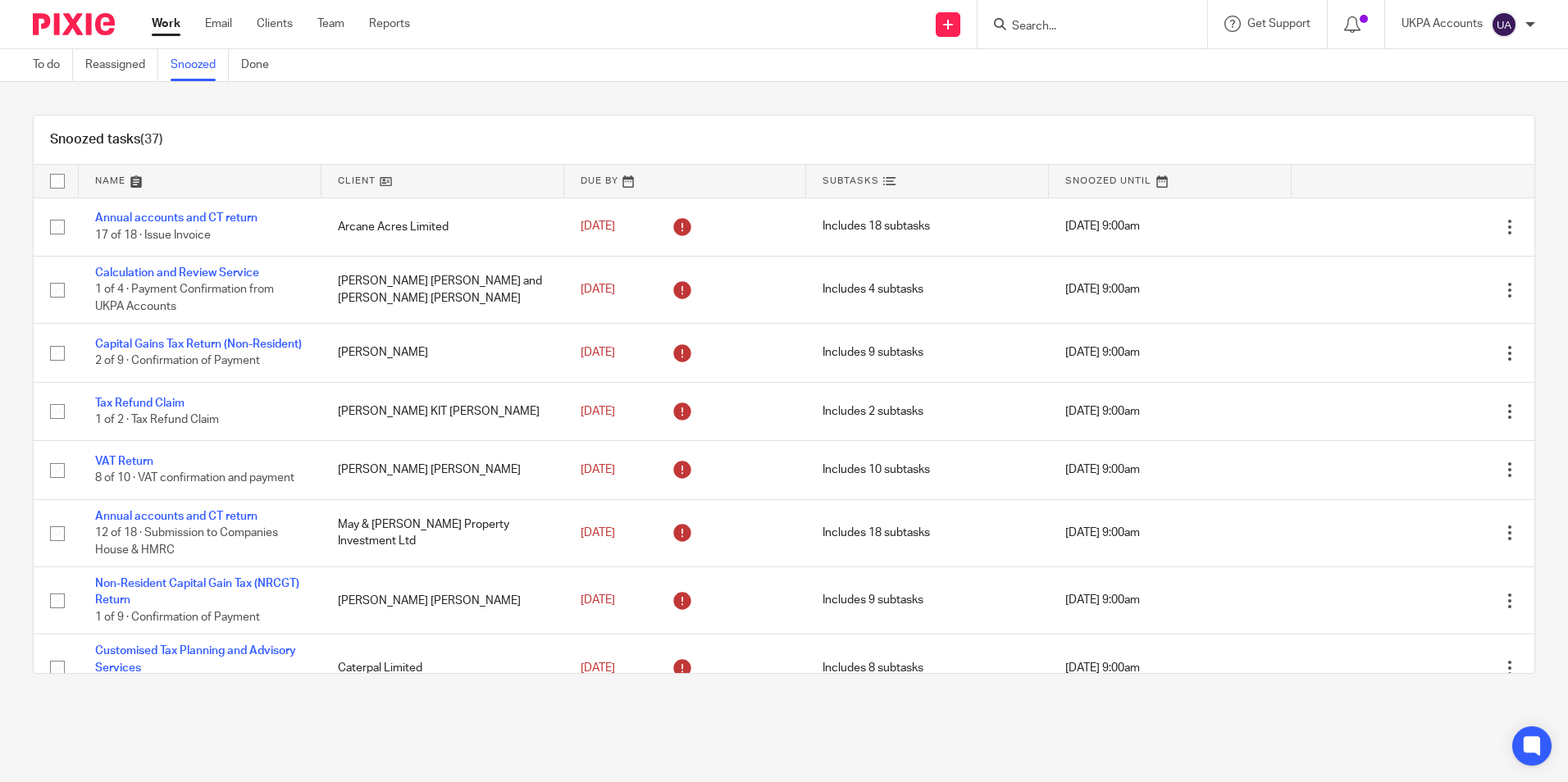
click at [597, 126] on div "Snoozed tasks (37)" at bounding box center [784, 140] width 1500 height 49
click at [53, 72] on link "To do" at bounding box center [53, 65] width 40 height 32
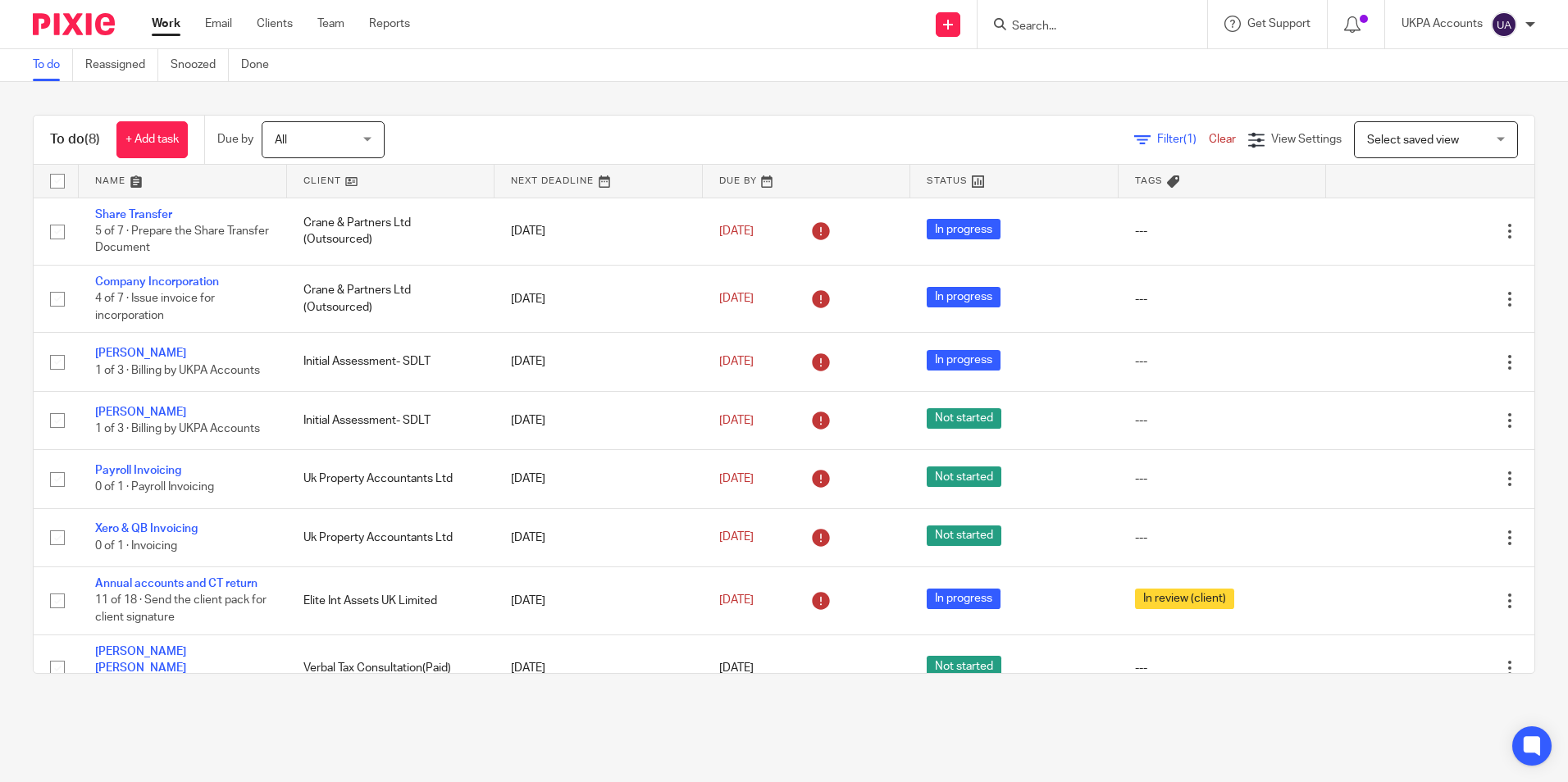
click at [53, 71] on link "To do" at bounding box center [53, 65] width 40 height 32
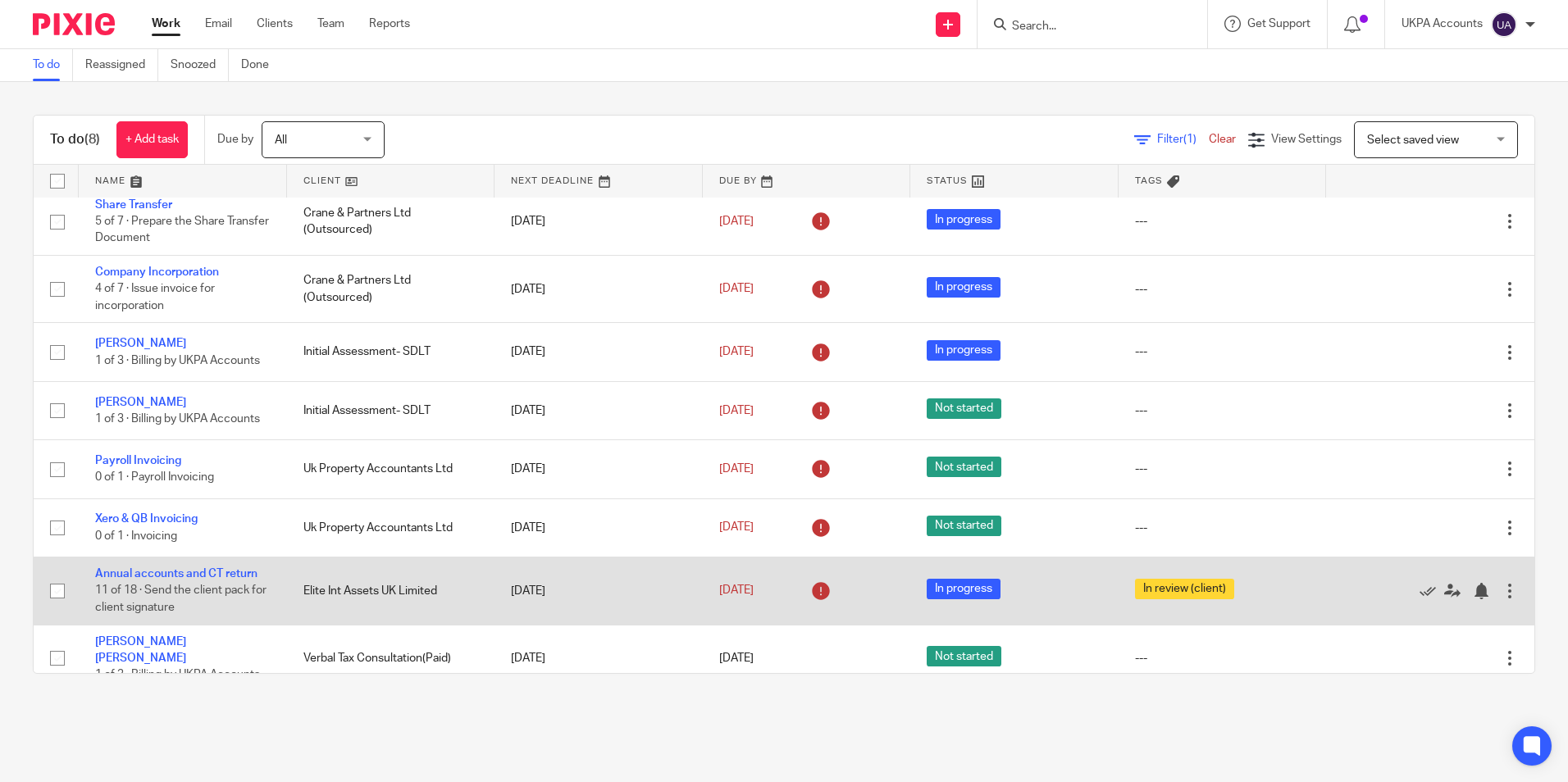
scroll to position [20, 0]
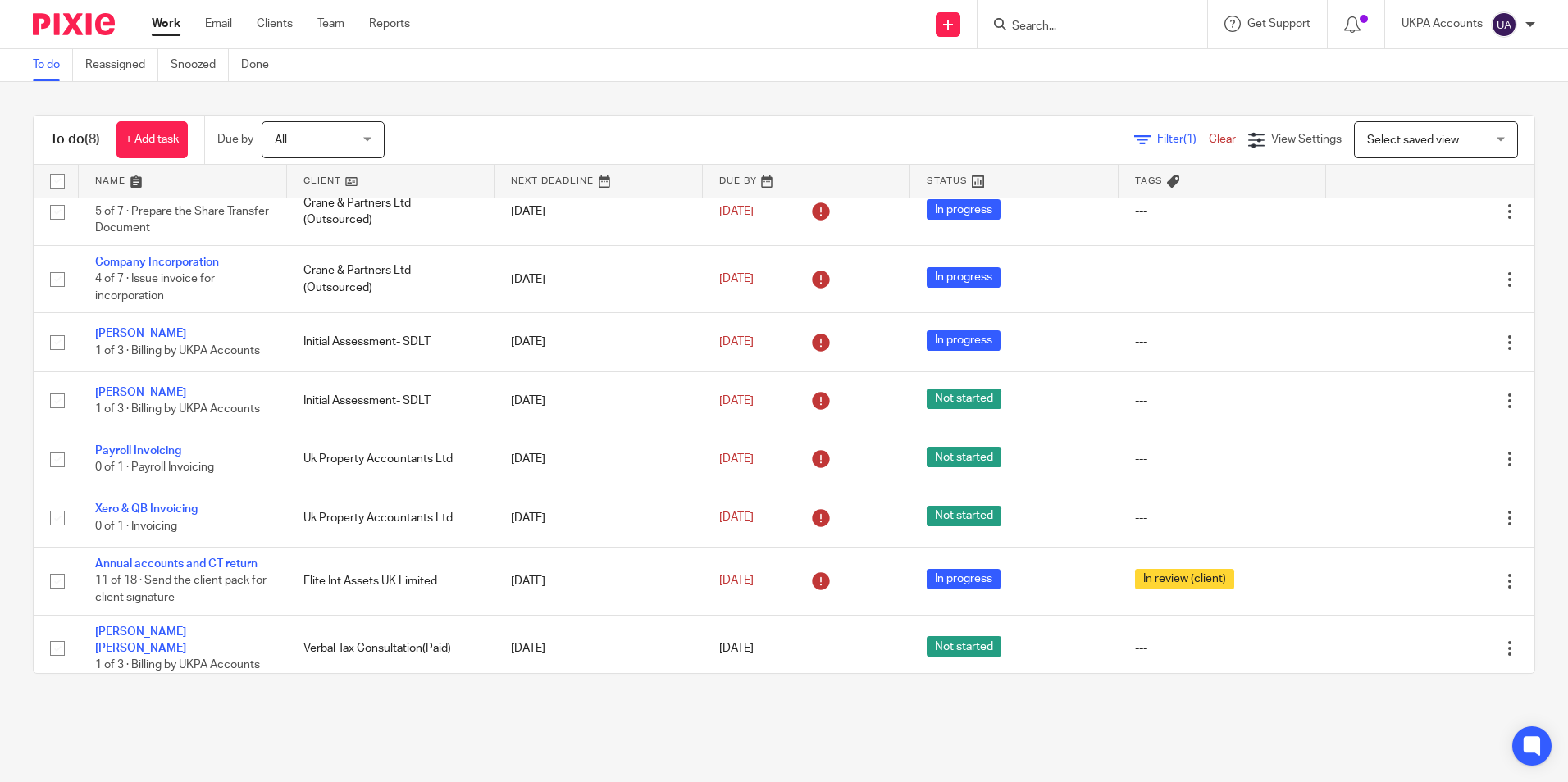
click at [46, 66] on link "To do" at bounding box center [53, 65] width 40 height 32
